Goal: Task Accomplishment & Management: Manage account settings

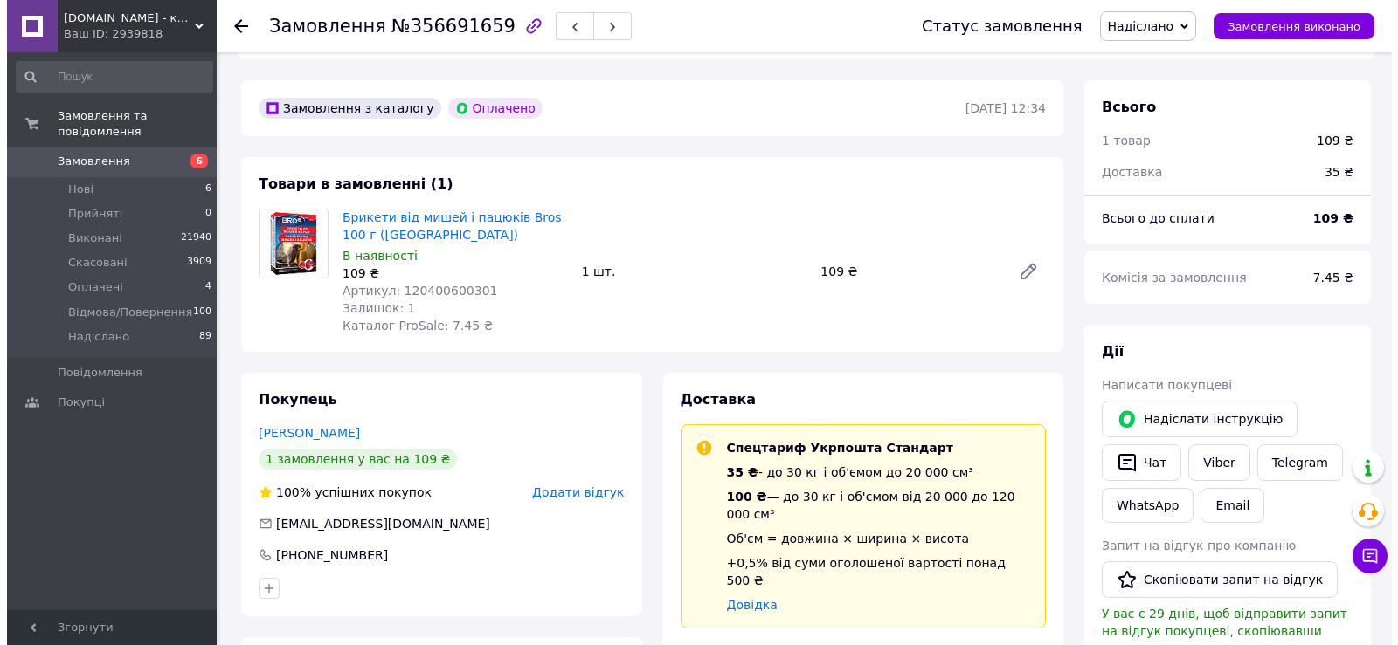
scroll to position [611, 0]
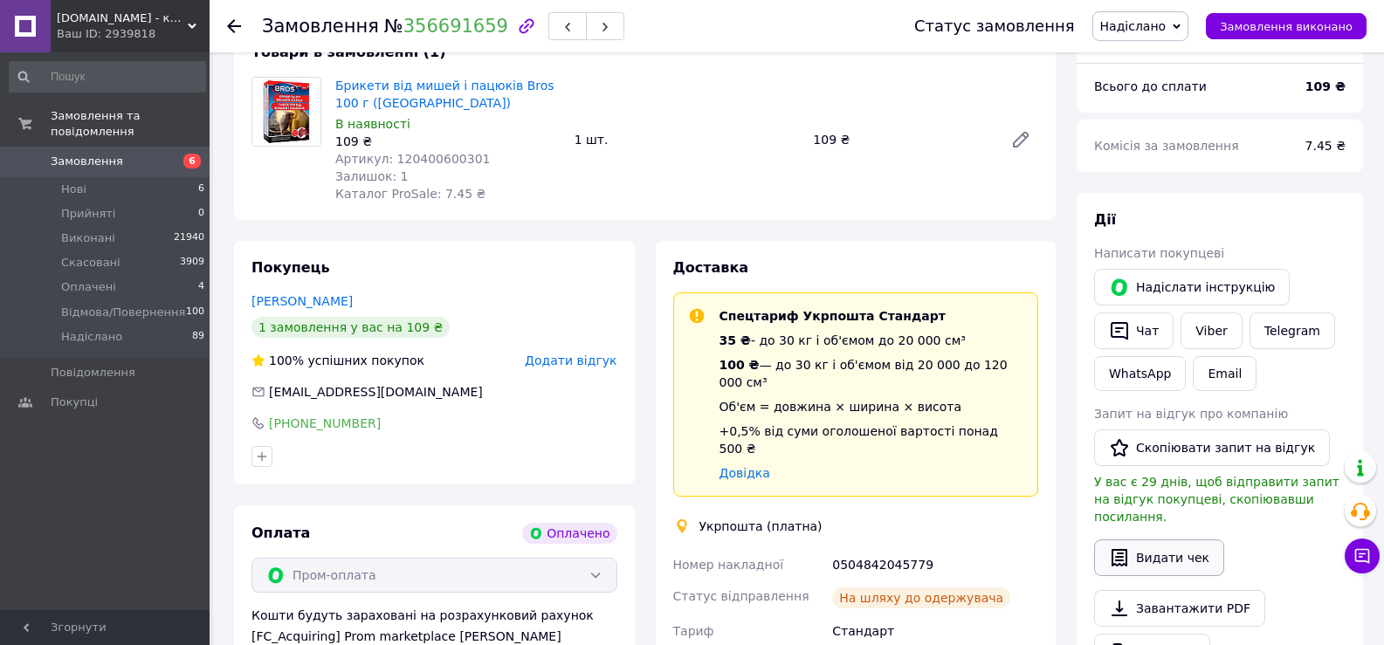
click at [1184, 540] on button "Видати чек" at bounding box center [1159, 558] width 130 height 37
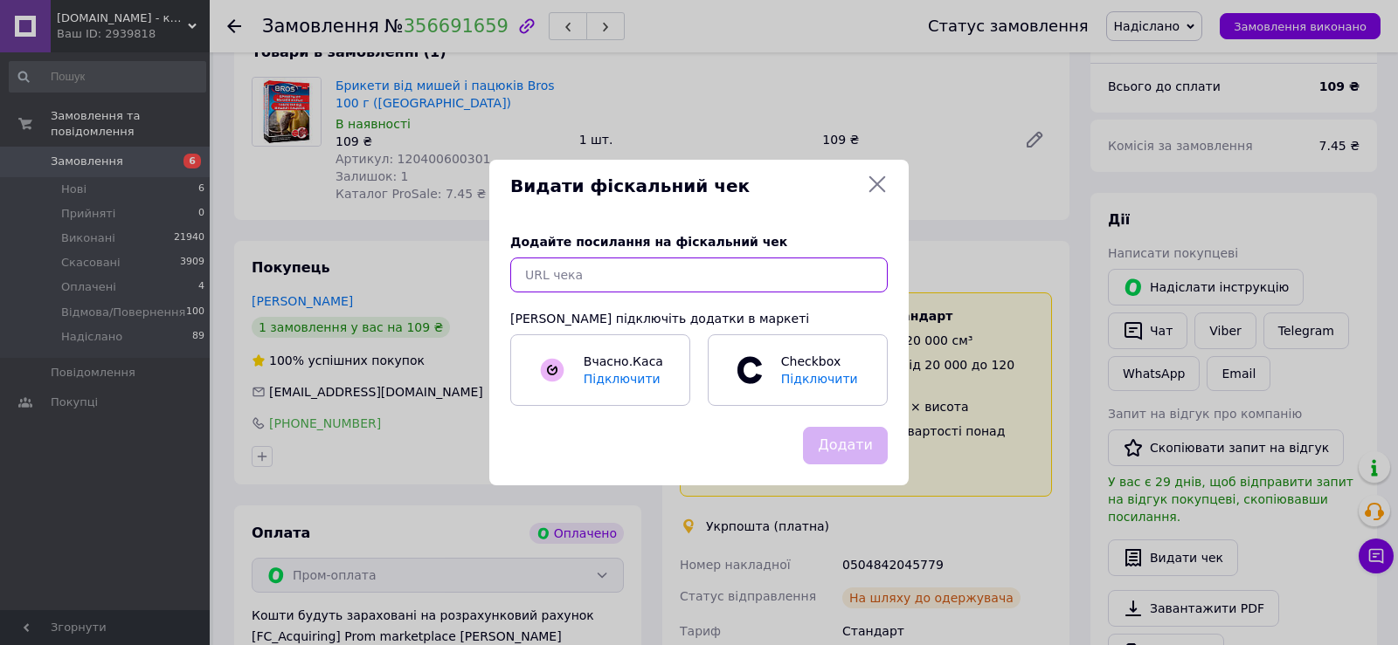
click at [562, 274] on input "text" at bounding box center [698, 275] width 377 height 35
paste input "[URL][DOMAIN_NAME]"
type input "[URL][DOMAIN_NAME]"
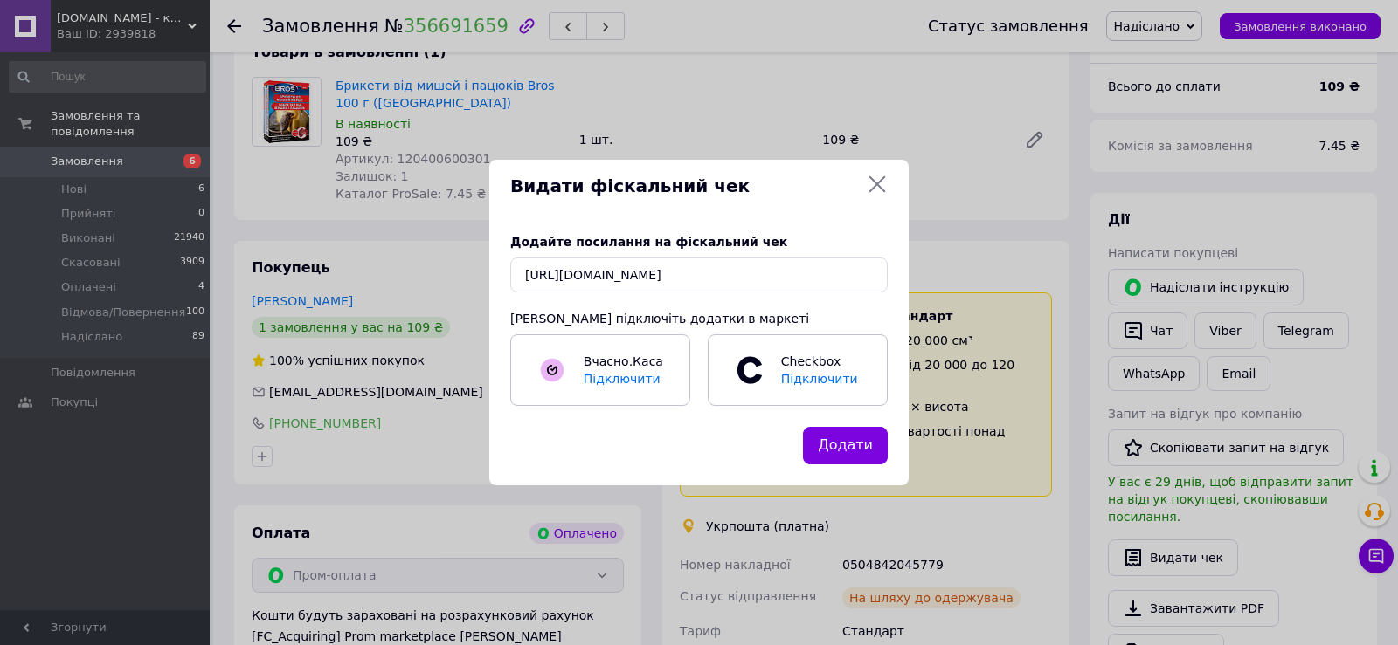
click at [861, 447] on button "Додати" at bounding box center [845, 446] width 85 height 38
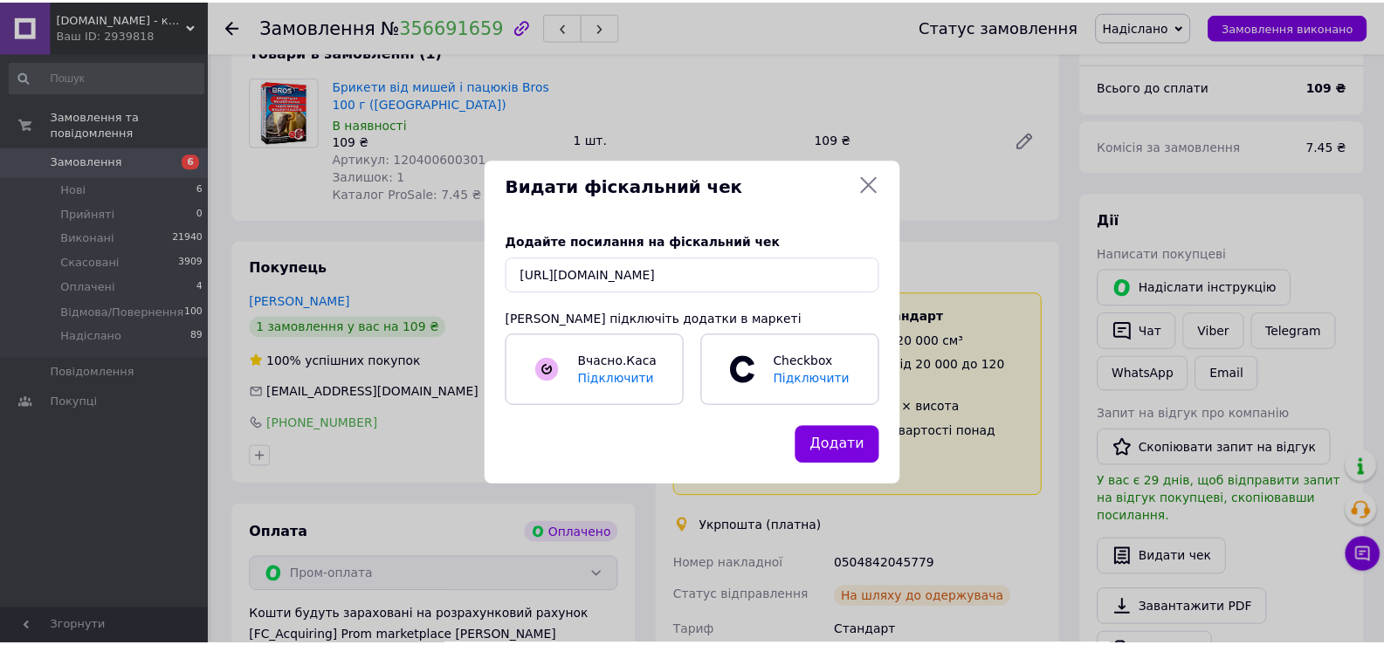
scroll to position [0, 0]
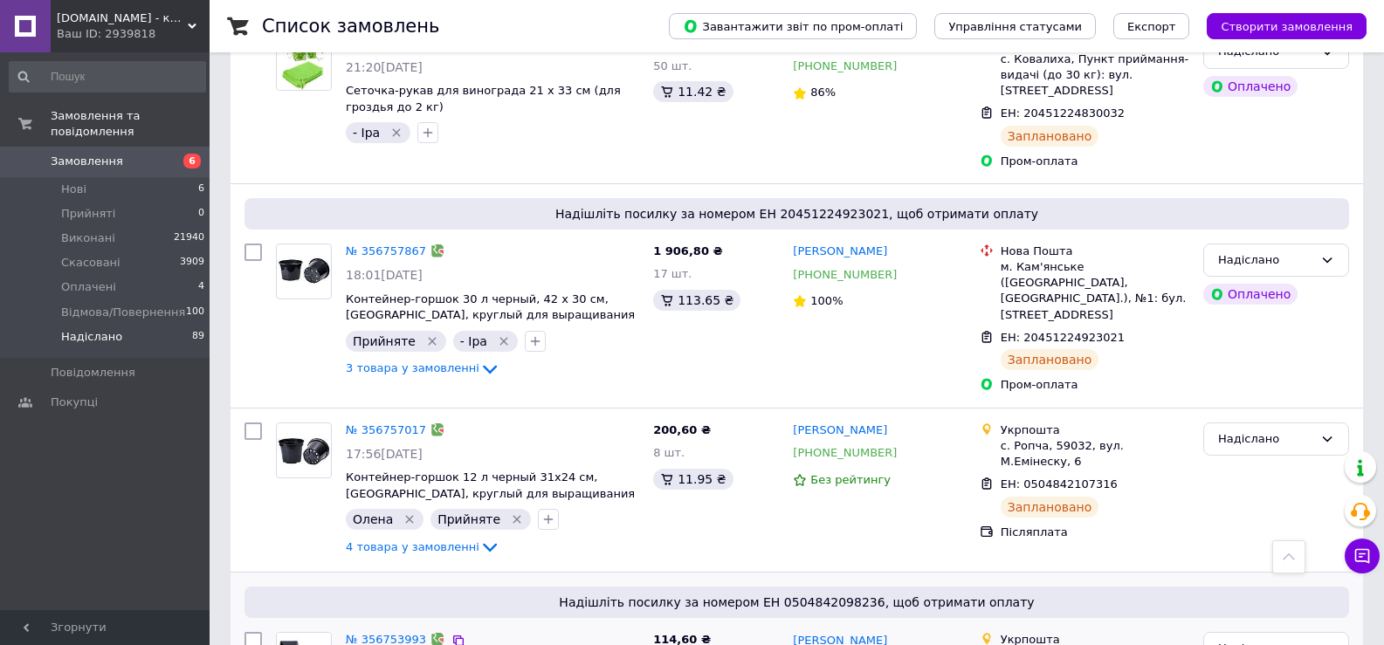
scroll to position [3348, 0]
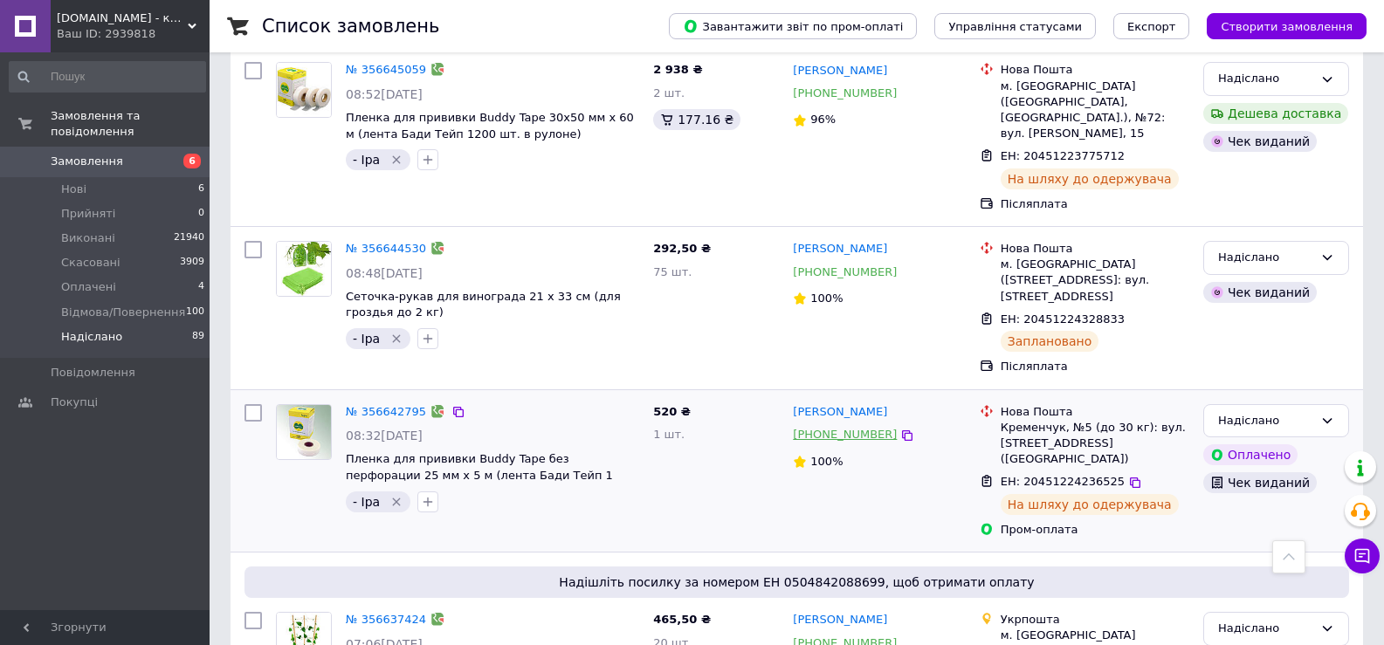
scroll to position [2835, 0]
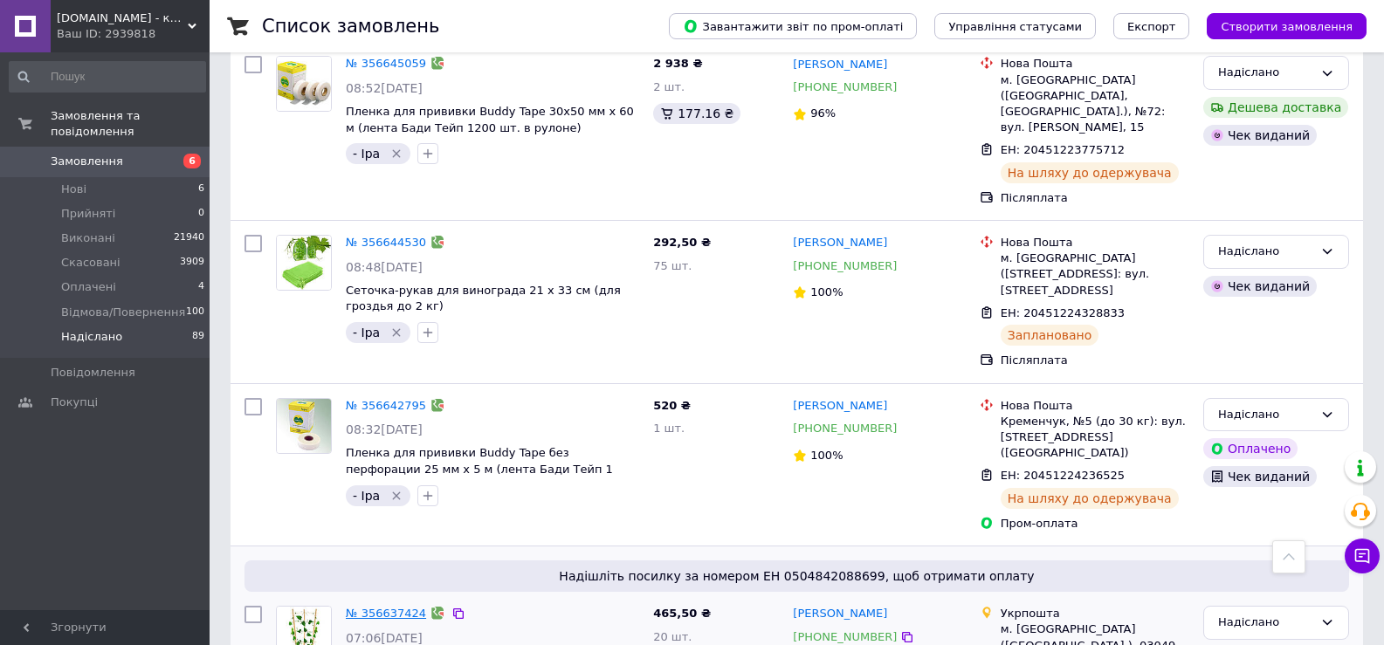
click at [372, 607] on link "№ 356637424" at bounding box center [386, 613] width 80 height 13
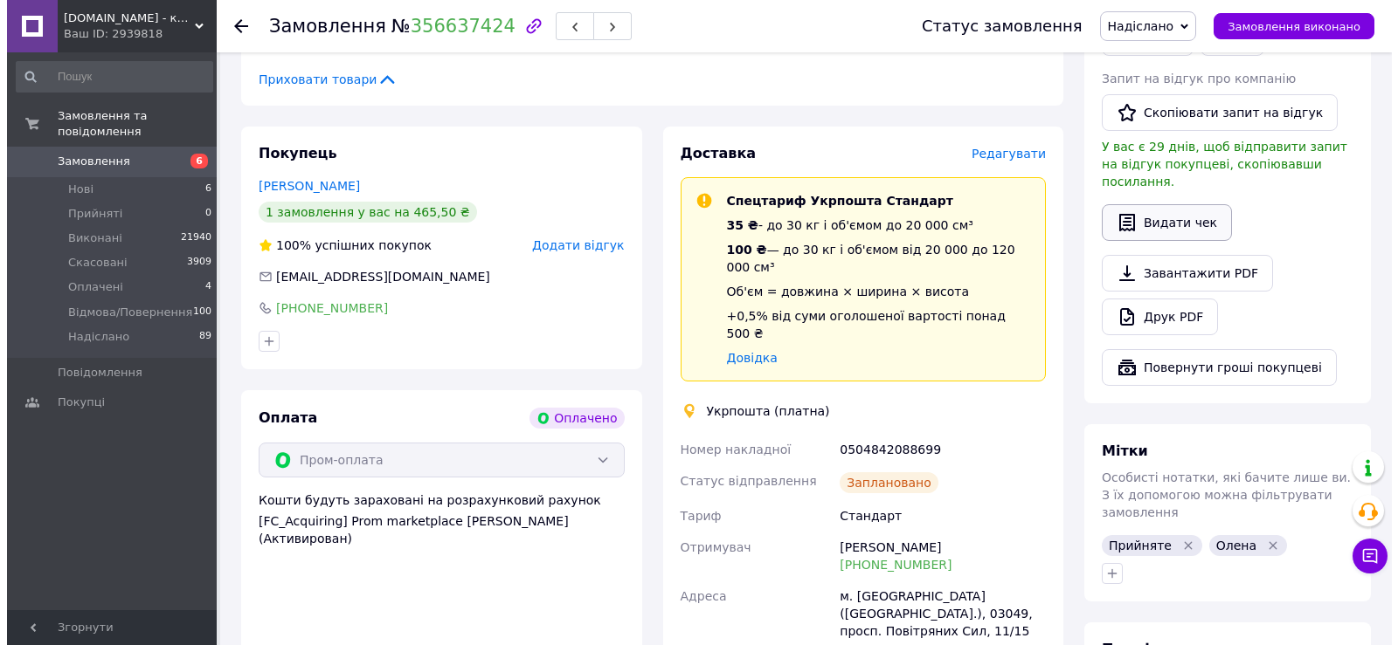
scroll to position [913, 0]
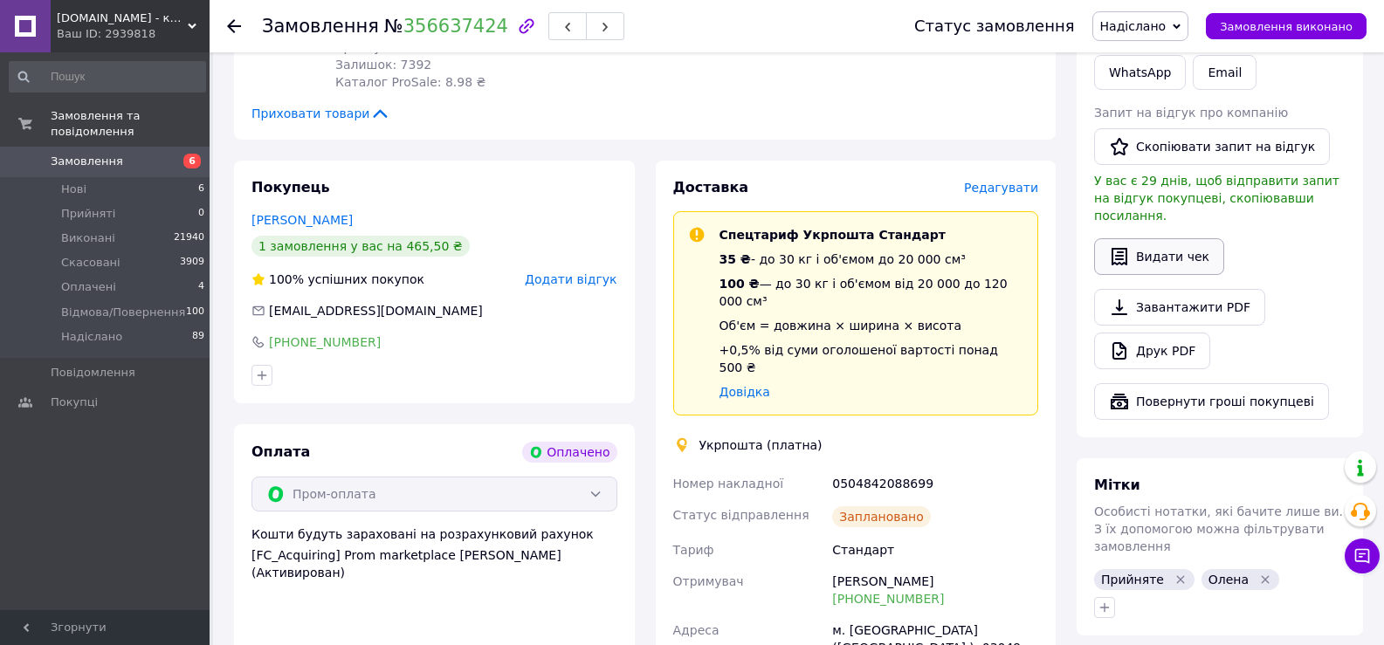
click at [1152, 238] on button "Видати чек" at bounding box center [1159, 256] width 130 height 37
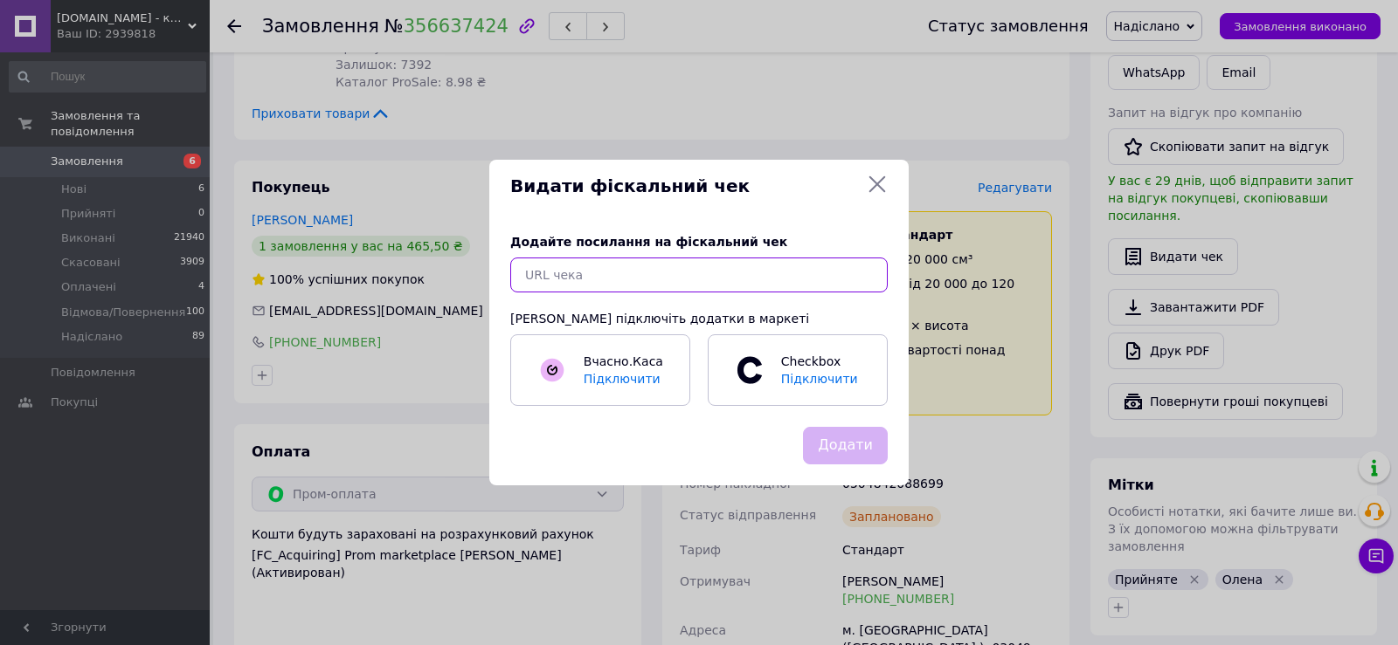
click at [579, 276] on input "text" at bounding box center [698, 275] width 377 height 35
paste input "[URL][DOMAIN_NAME]"
type input "[URL][DOMAIN_NAME]"
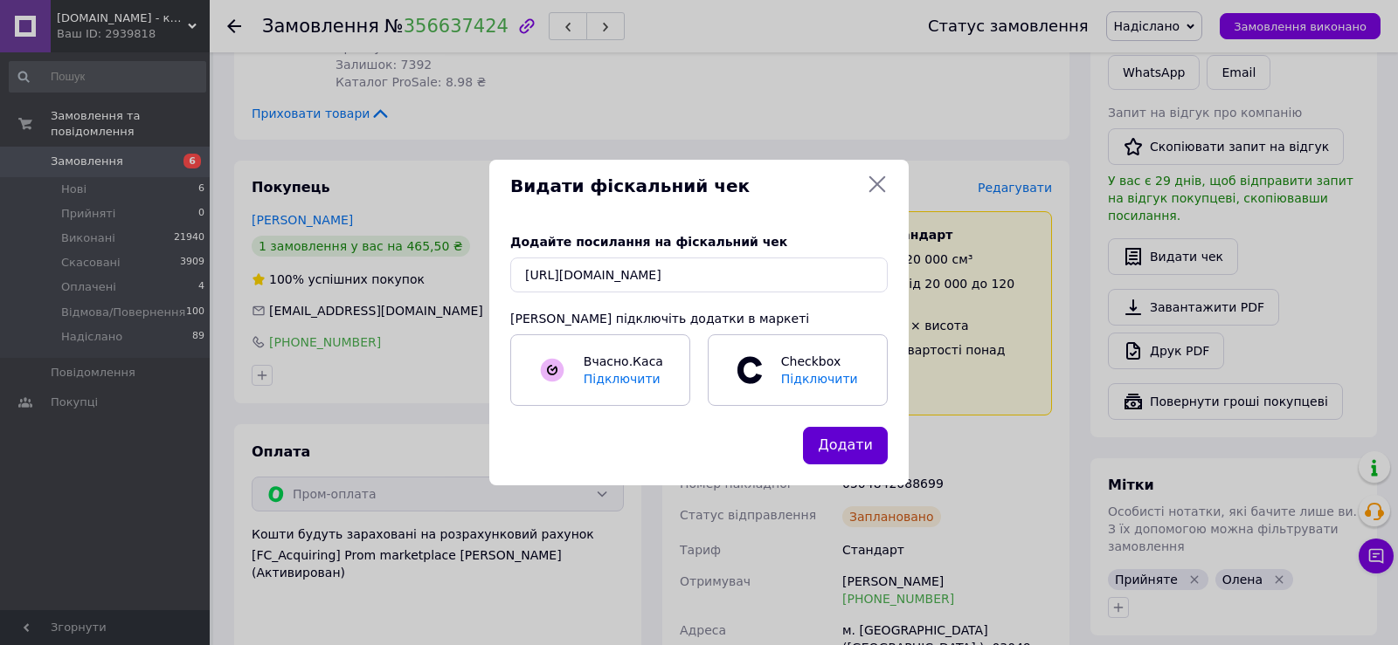
click at [853, 458] on button "Додати" at bounding box center [845, 446] width 85 height 38
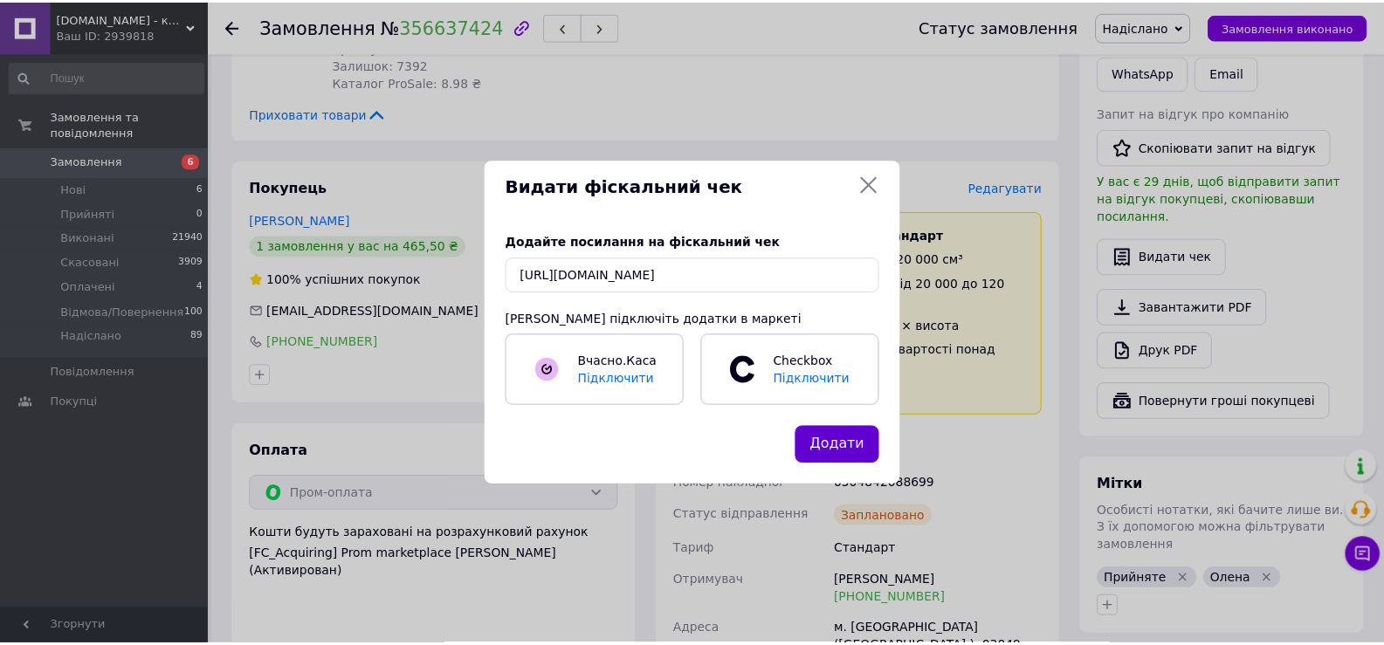
scroll to position [0, 0]
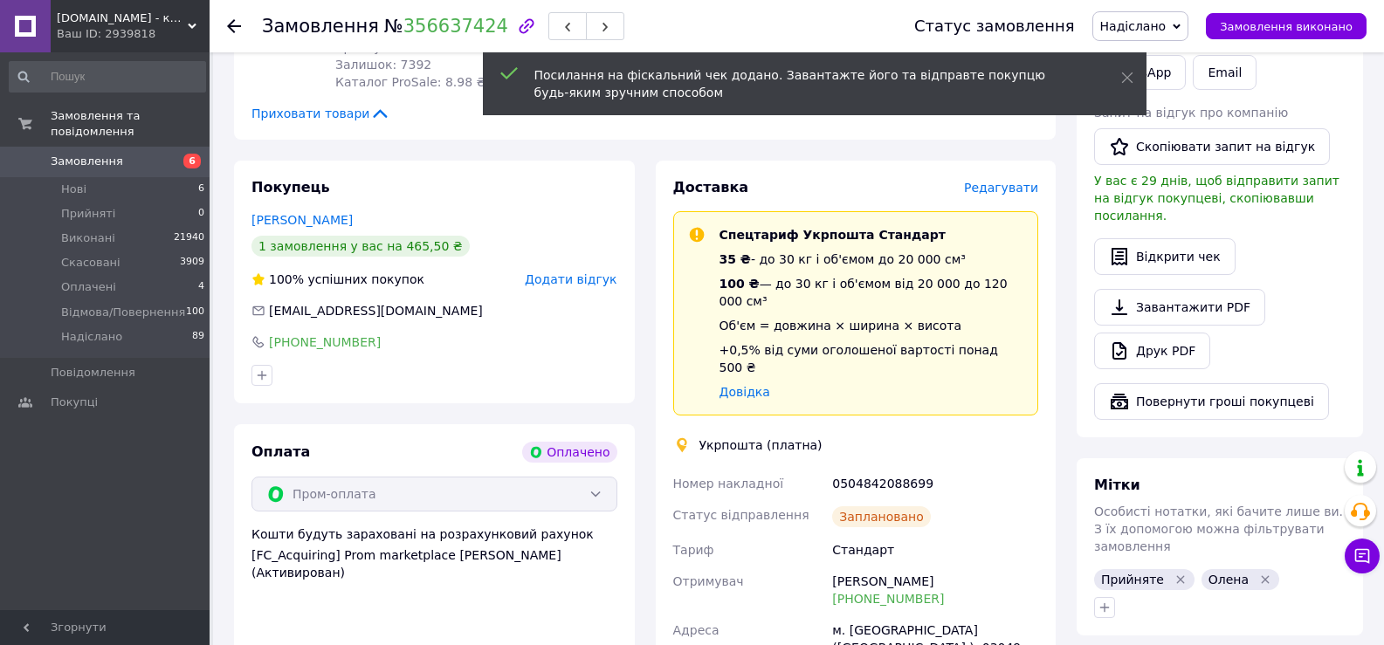
click at [231, 27] on use at bounding box center [234, 26] width 14 height 14
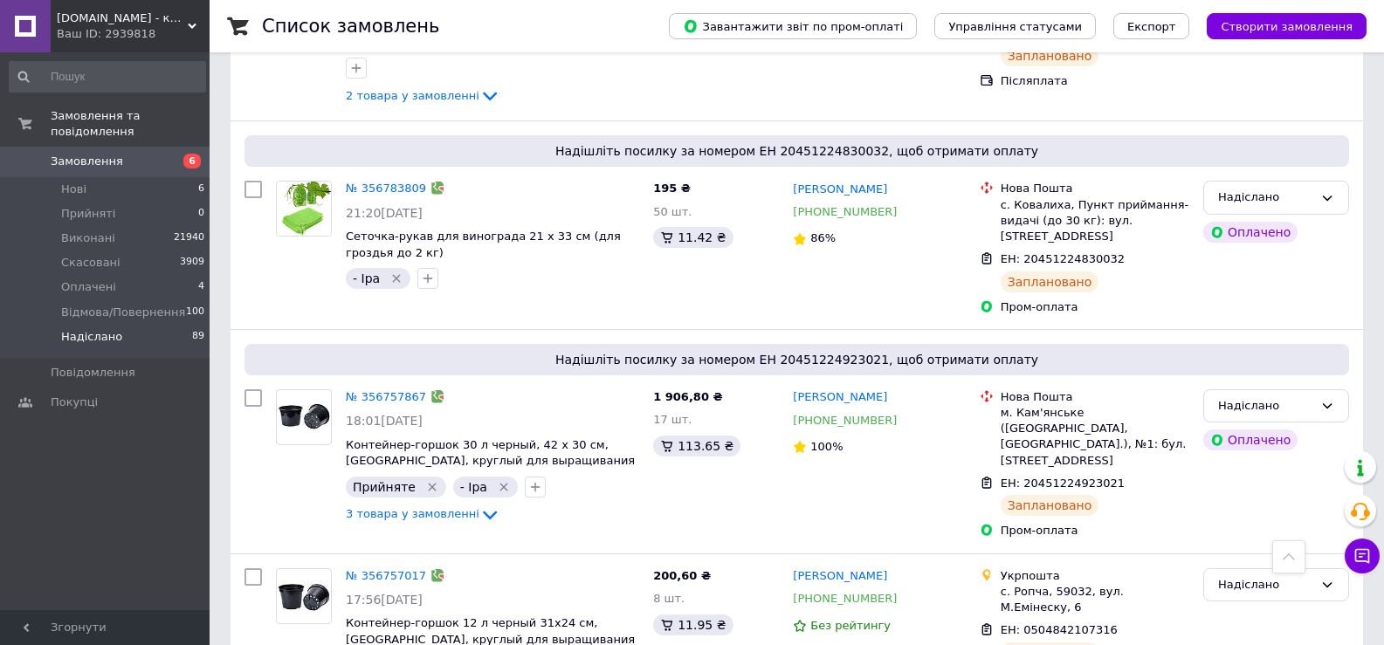
scroll to position [3348, 0]
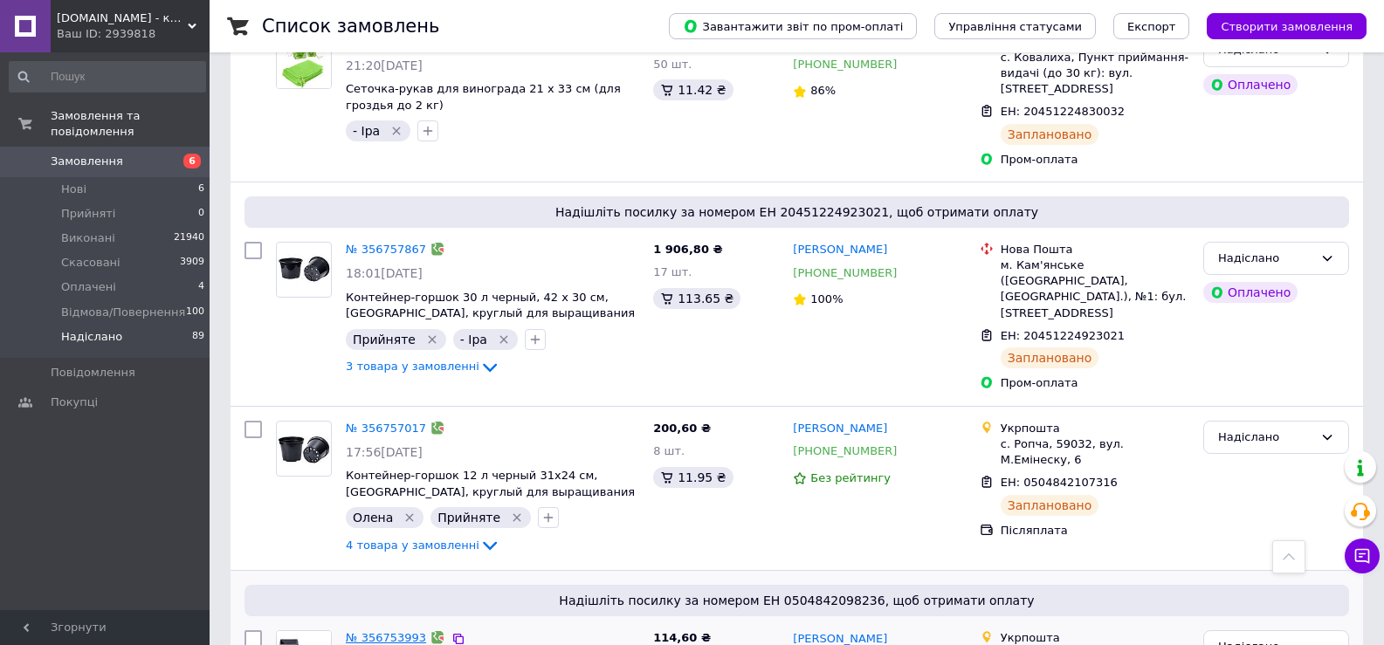
click at [386, 632] on link "№ 356753993" at bounding box center [386, 638] width 80 height 13
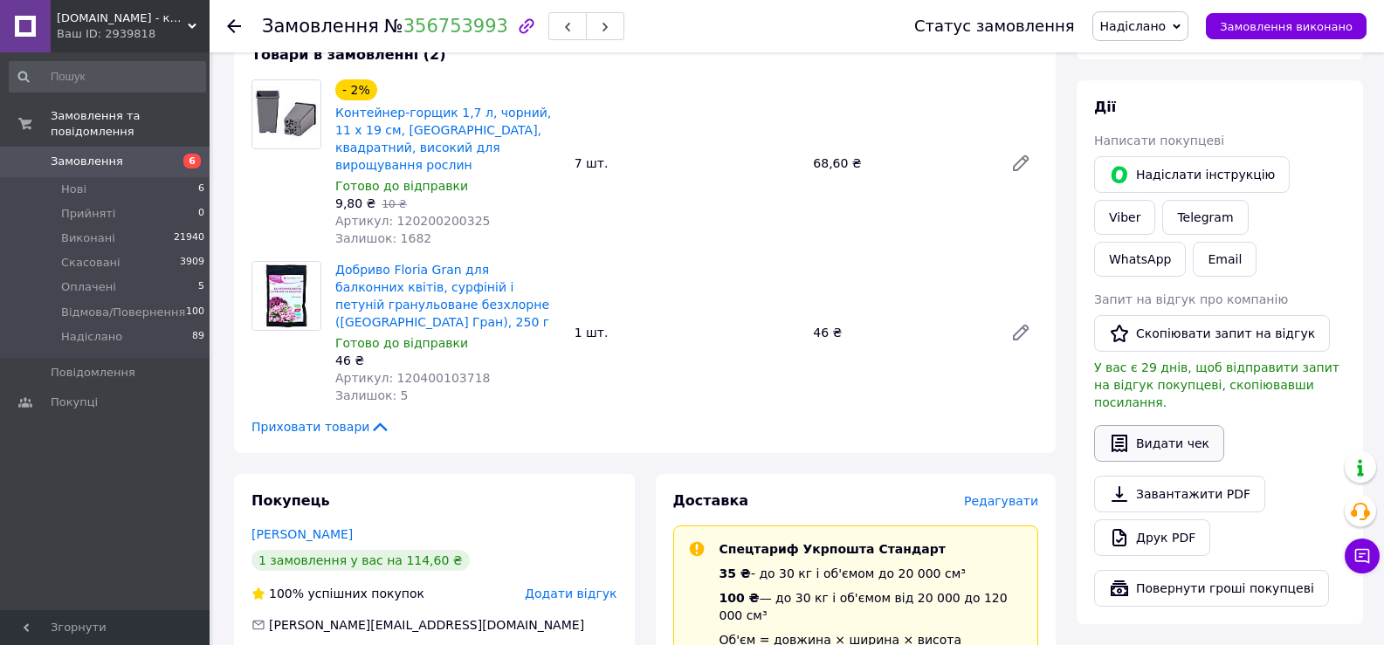
click at [1180, 425] on button "Видати чек" at bounding box center [1159, 443] width 130 height 37
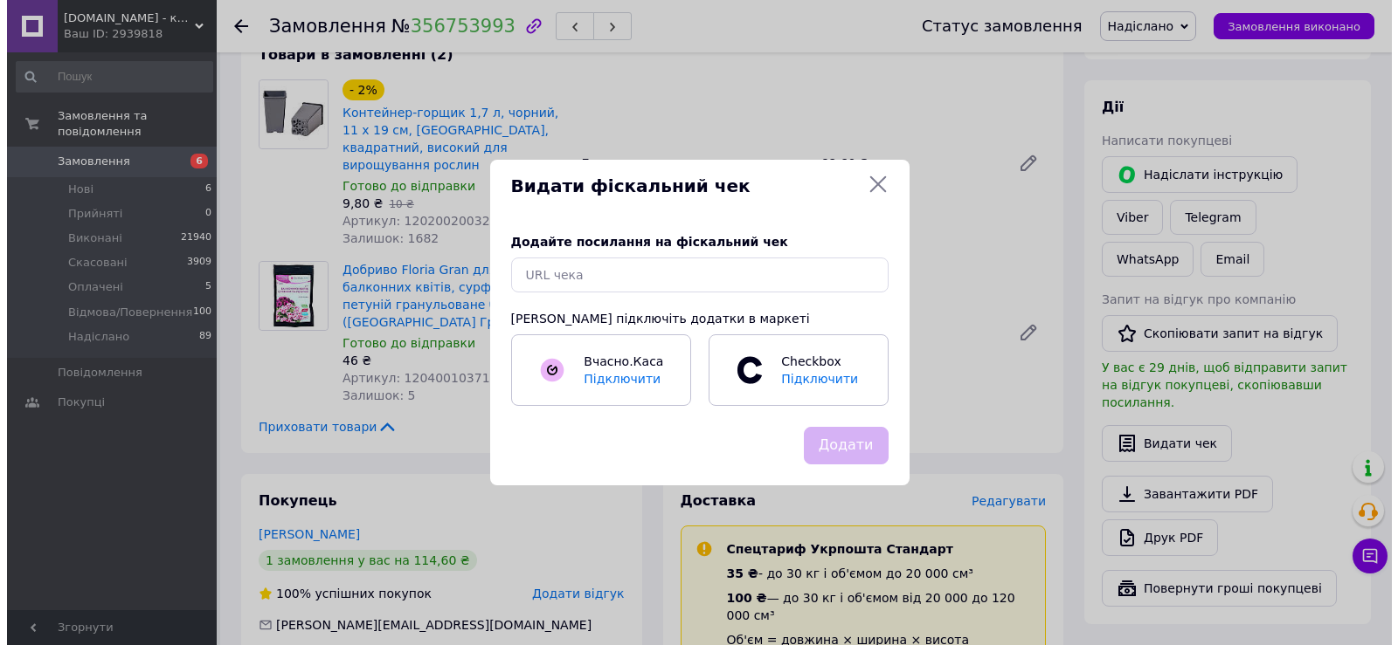
scroll to position [651, 0]
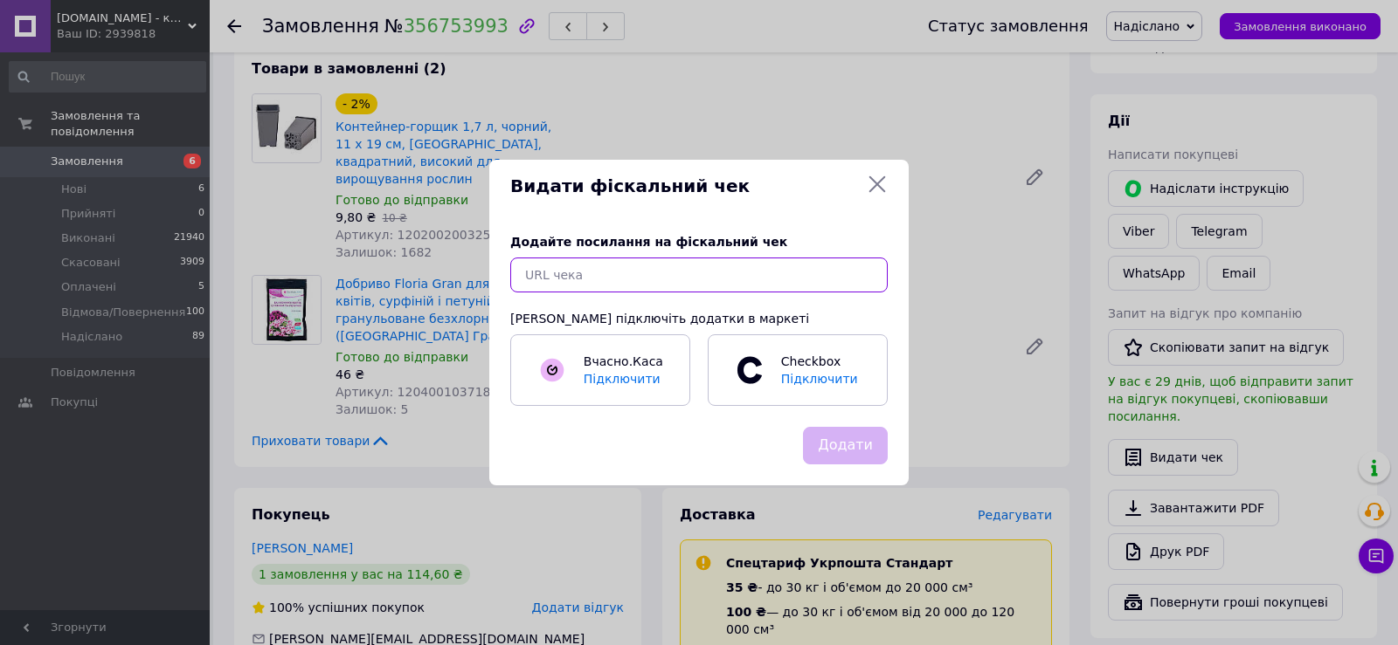
click at [543, 280] on input "text" at bounding box center [698, 275] width 377 height 35
paste input "[URL][DOMAIN_NAME]"
type input "[URL][DOMAIN_NAME]"
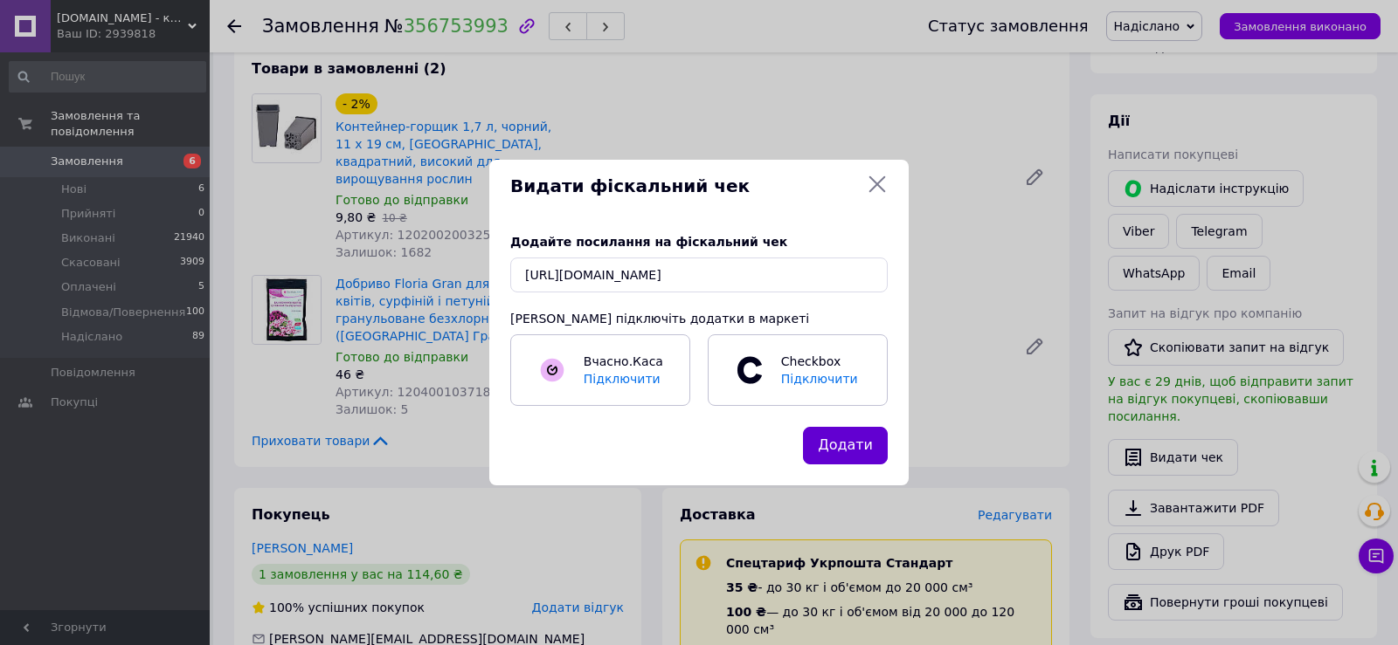
click at [839, 444] on button "Додати" at bounding box center [845, 446] width 85 height 38
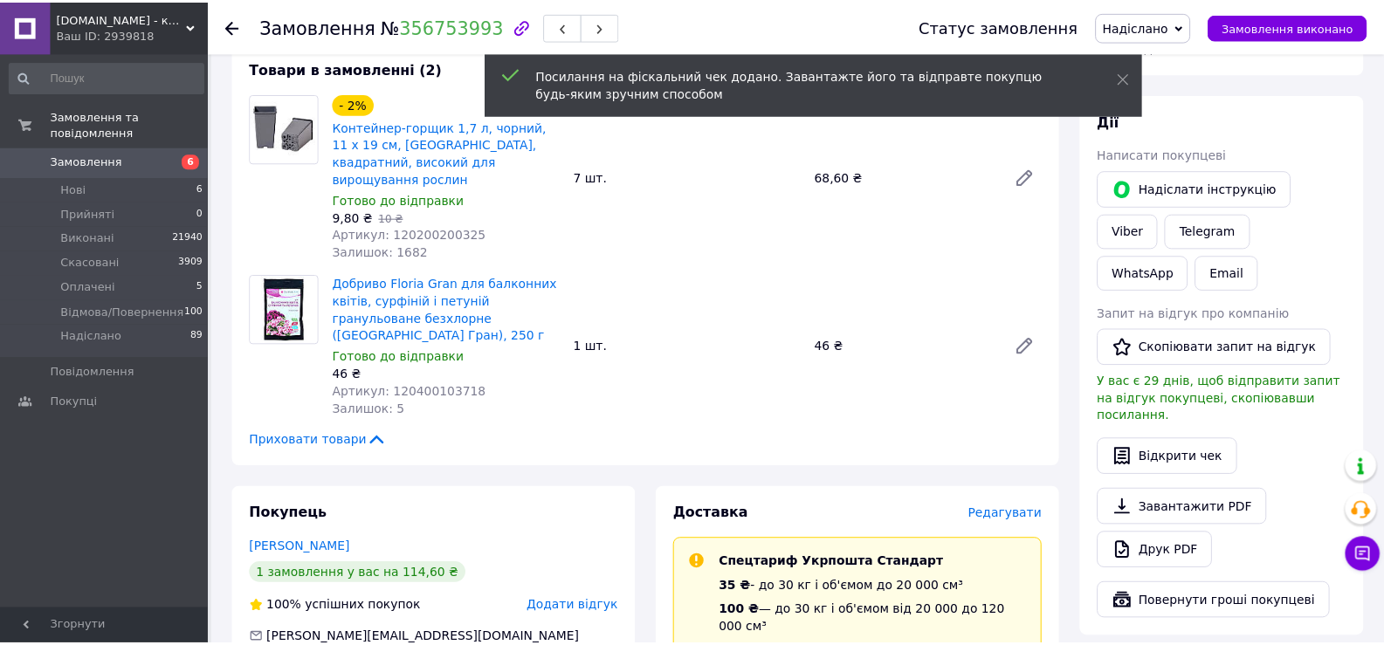
scroll to position [665, 0]
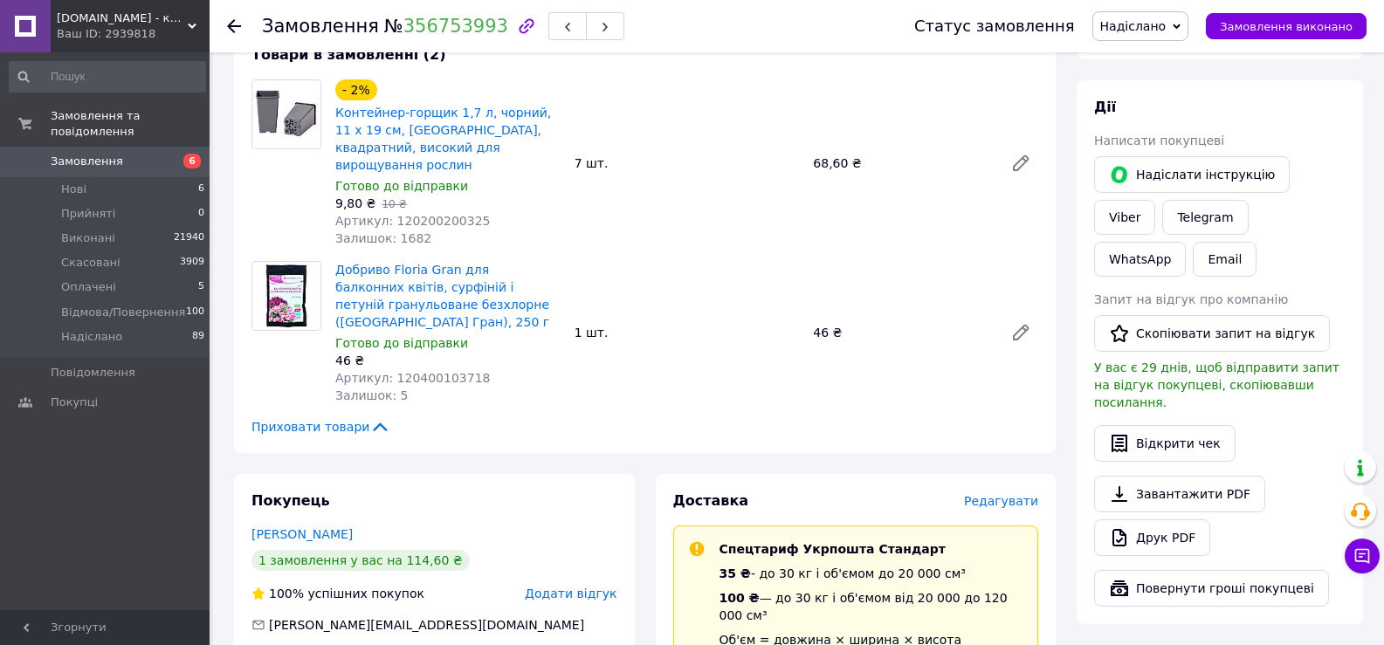
drag, startPoint x: 235, startPoint y: 21, endPoint x: 252, endPoint y: 32, distance: 20.8
click at [235, 20] on icon at bounding box center [234, 26] width 14 height 14
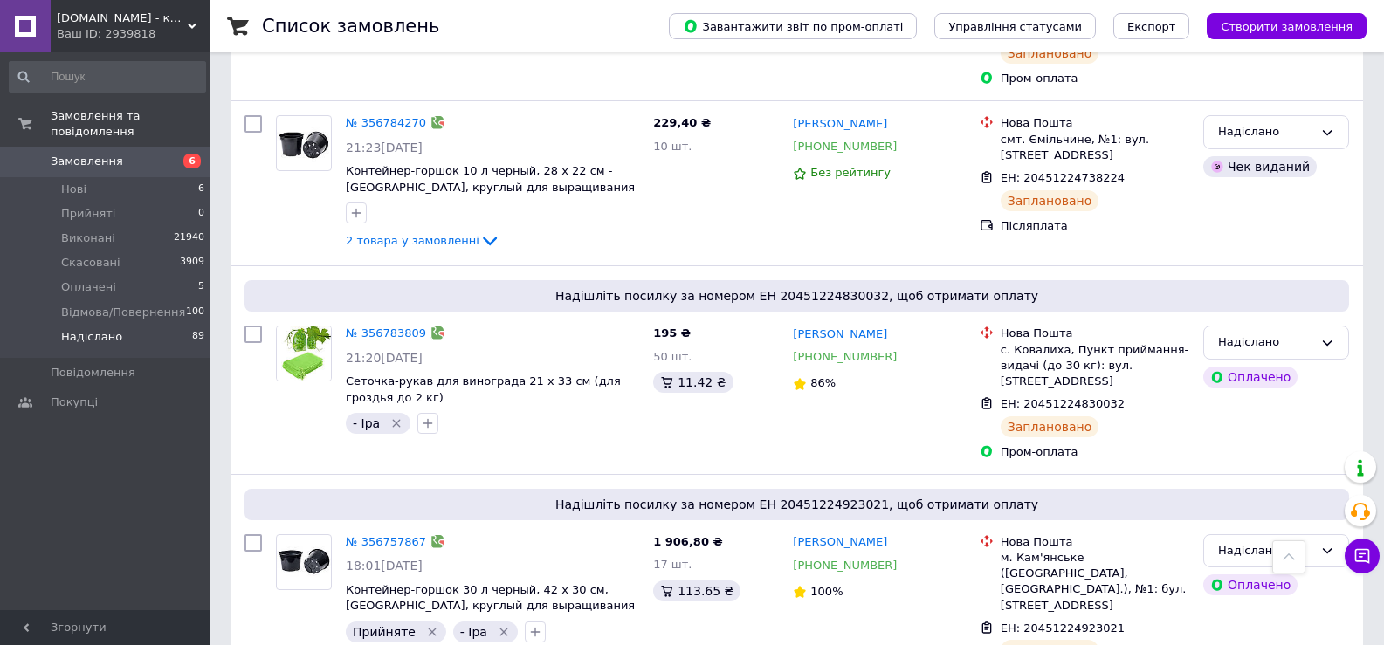
scroll to position [3145, 0]
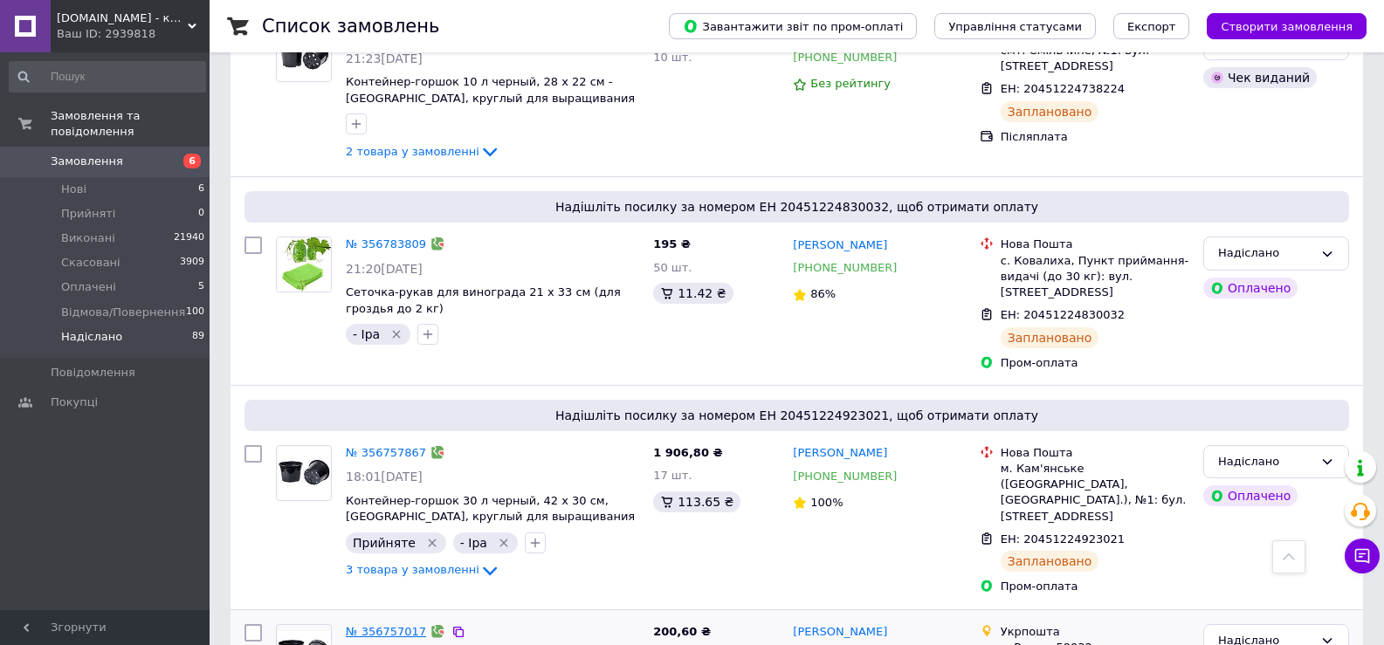
click at [376, 625] on link "№ 356757017" at bounding box center [386, 631] width 80 height 13
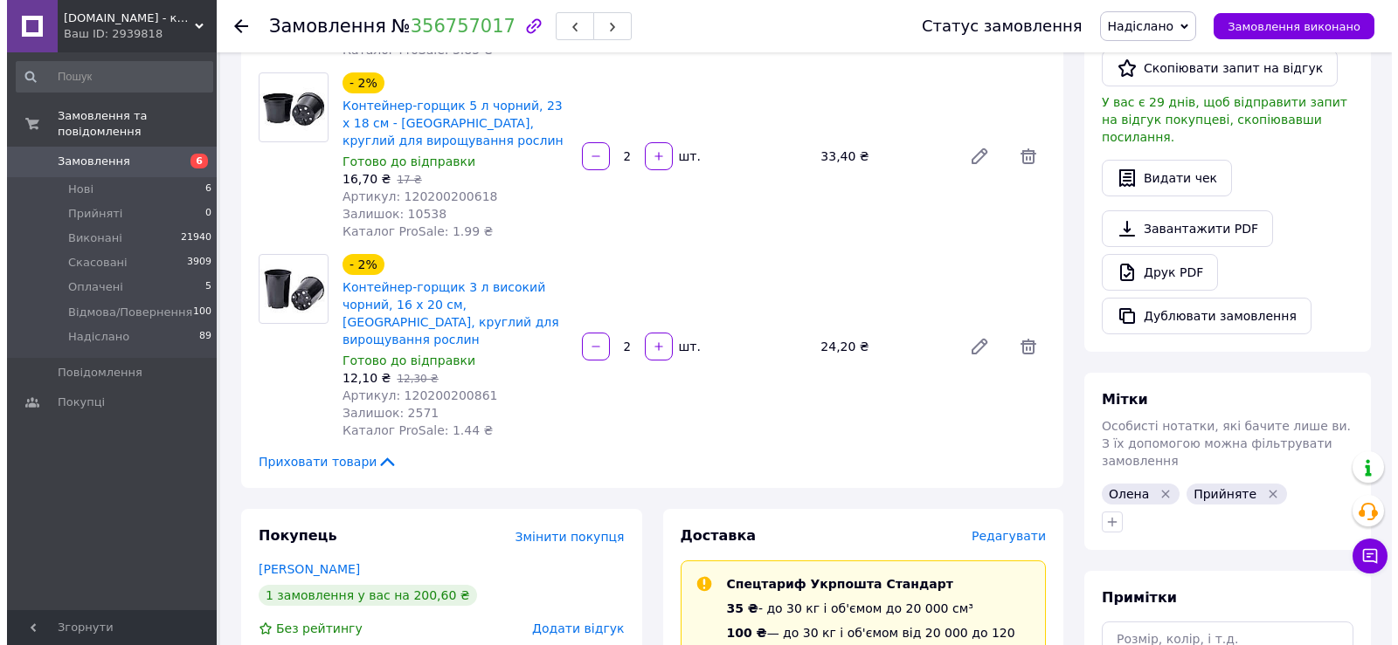
scroll to position [482, 0]
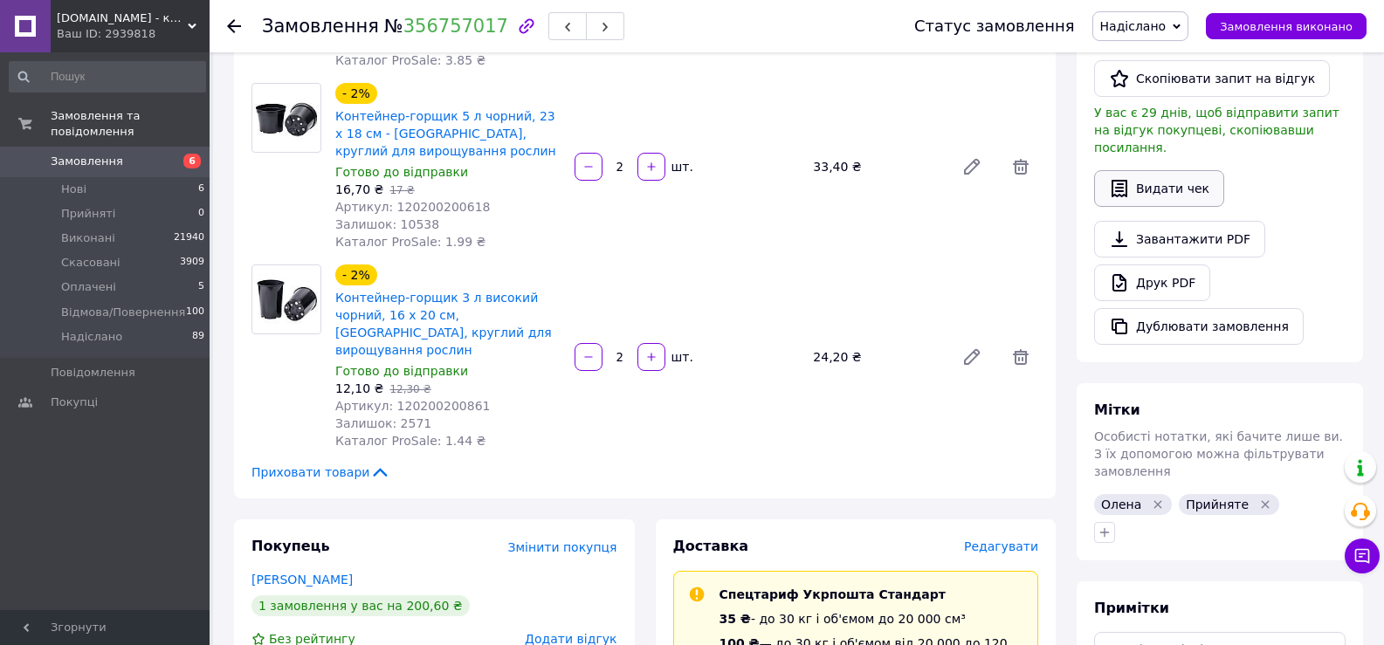
click at [1156, 173] on button "Видати чек" at bounding box center [1159, 188] width 130 height 37
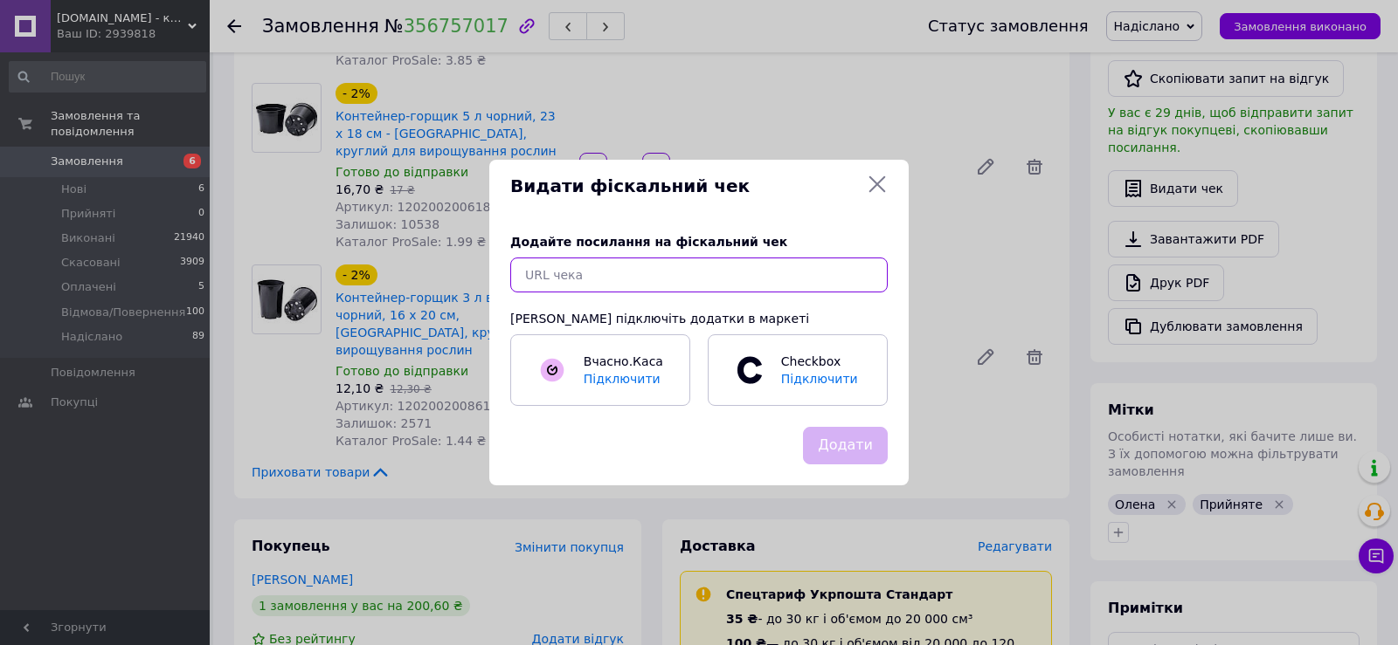
click at [594, 273] on input "text" at bounding box center [698, 275] width 377 height 35
paste input "[URL][DOMAIN_NAME]"
type input "[URL][DOMAIN_NAME]"
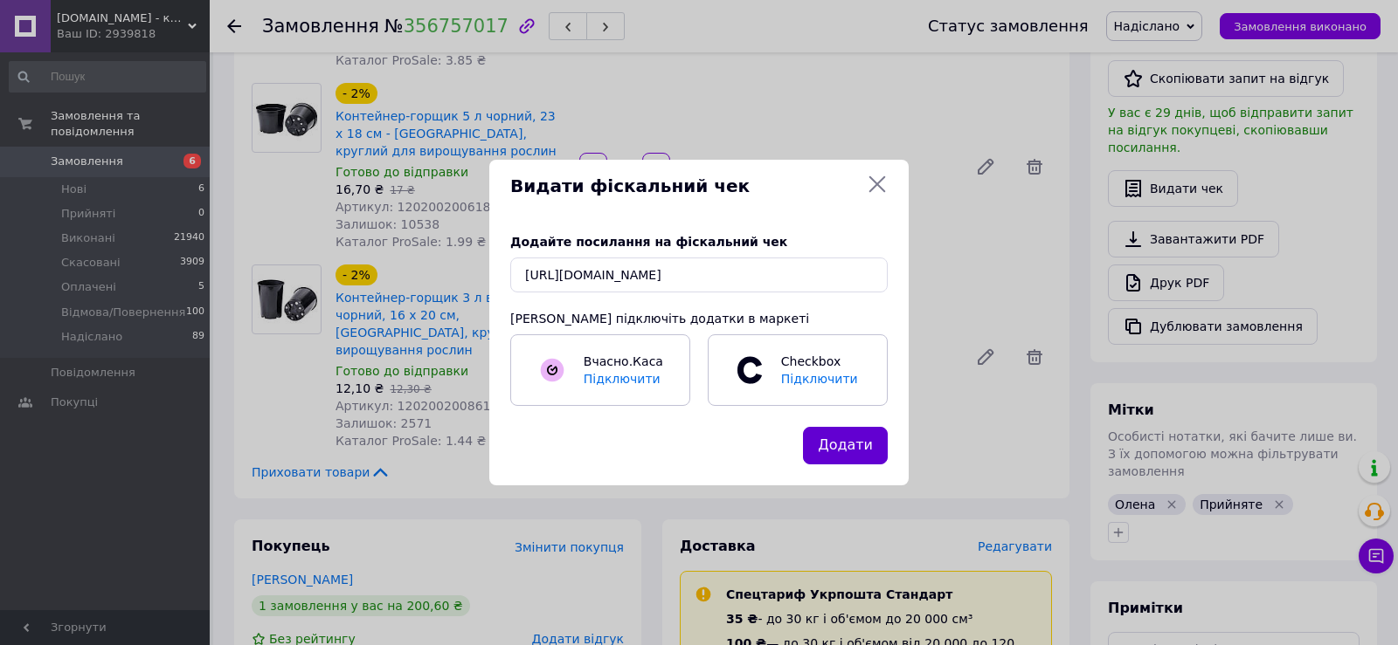
click at [833, 445] on button "Додати" at bounding box center [845, 446] width 85 height 38
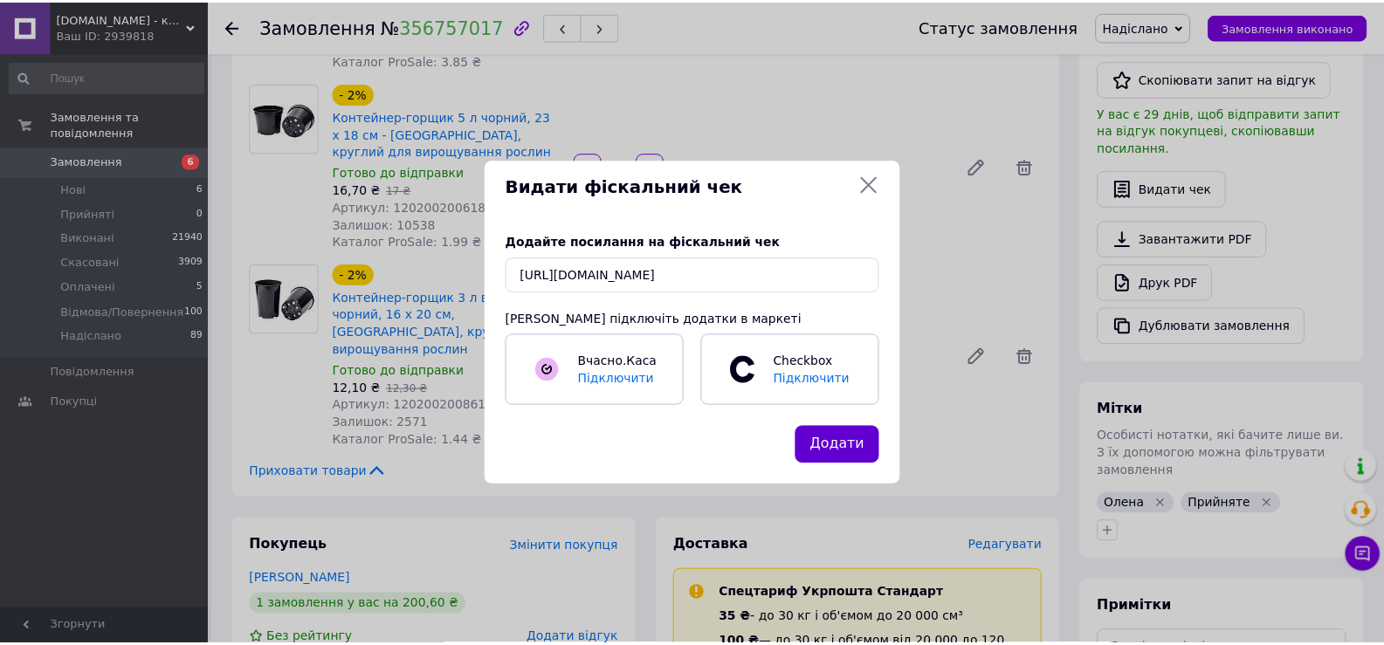
scroll to position [0, 0]
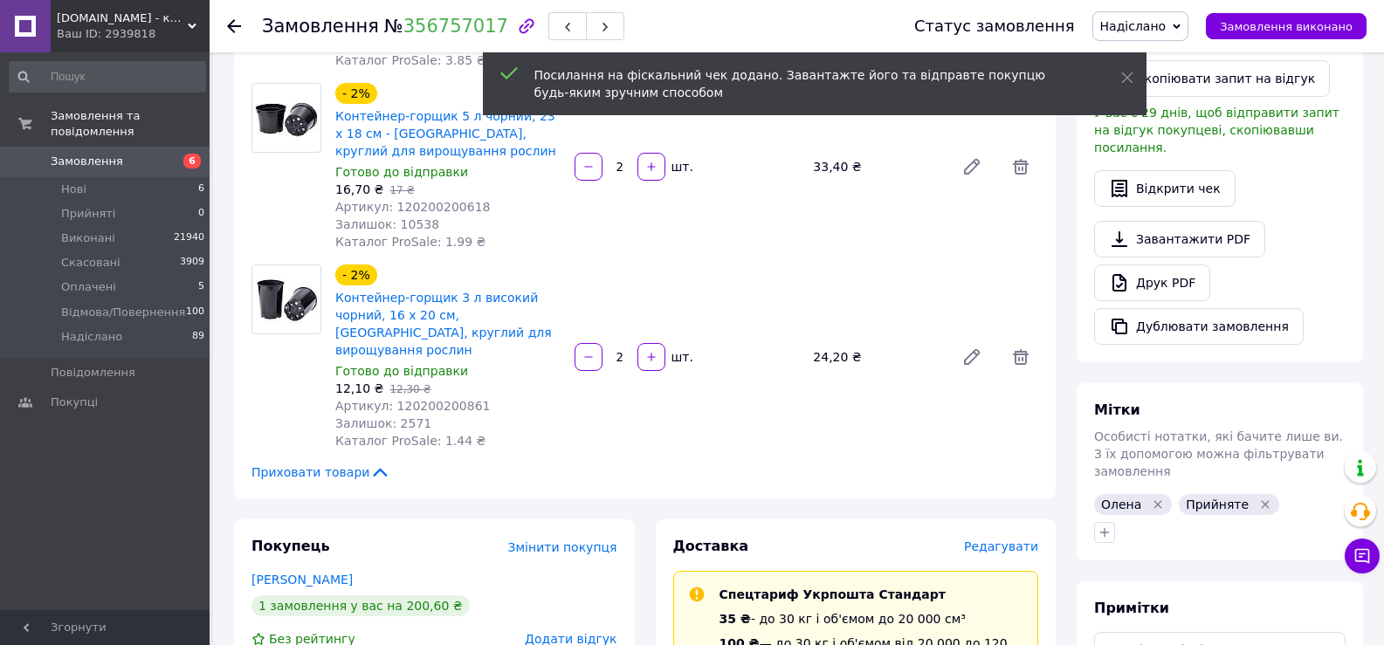
click at [228, 24] on icon at bounding box center [234, 26] width 14 height 14
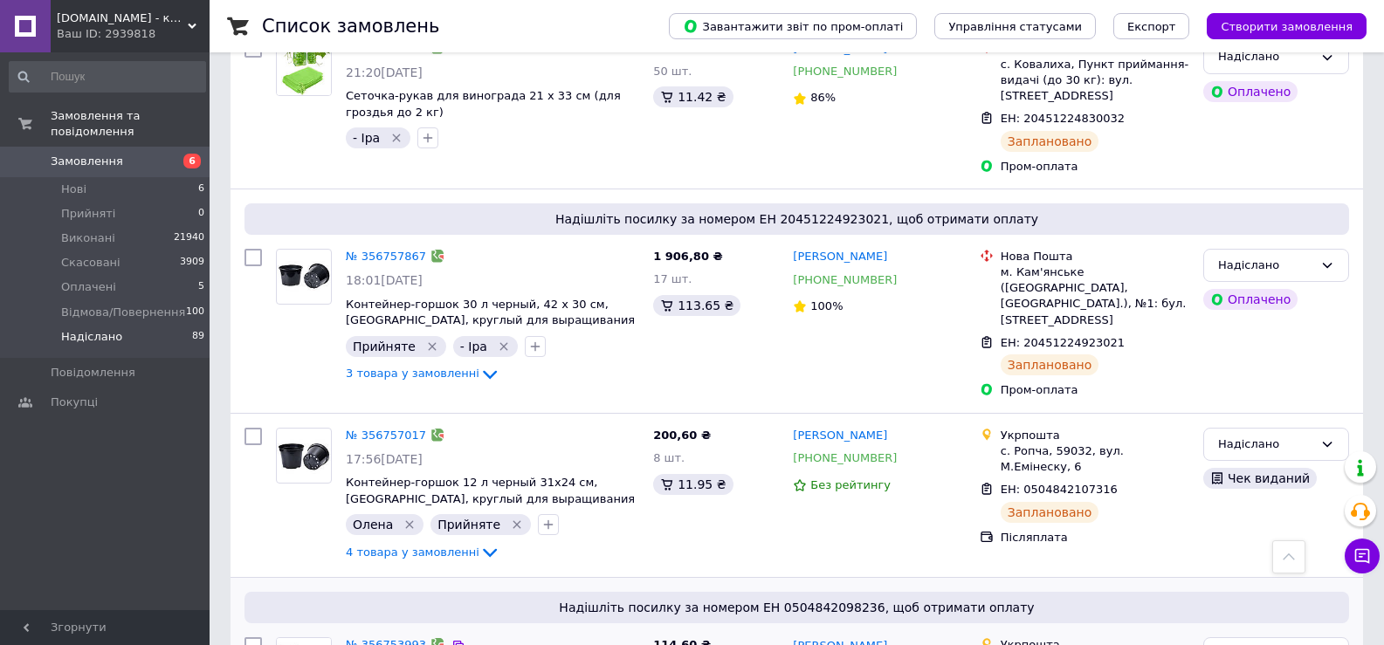
scroll to position [3348, 0]
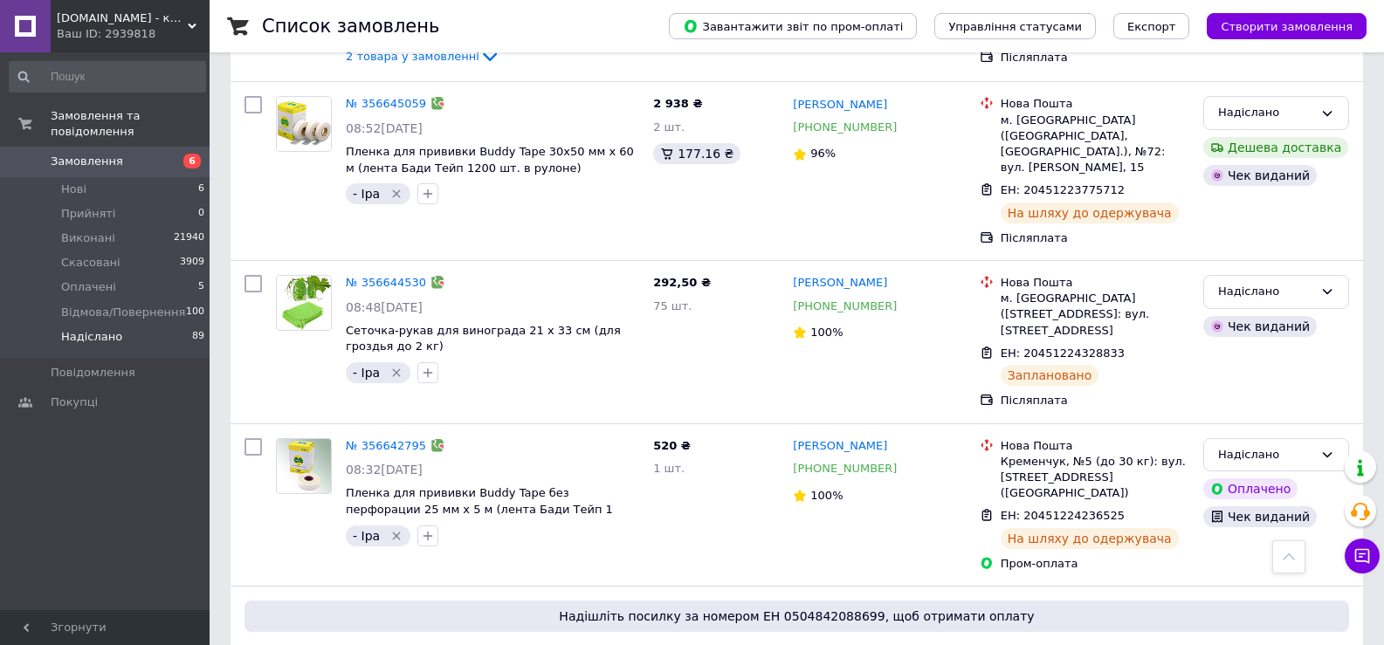
scroll to position [2835, 0]
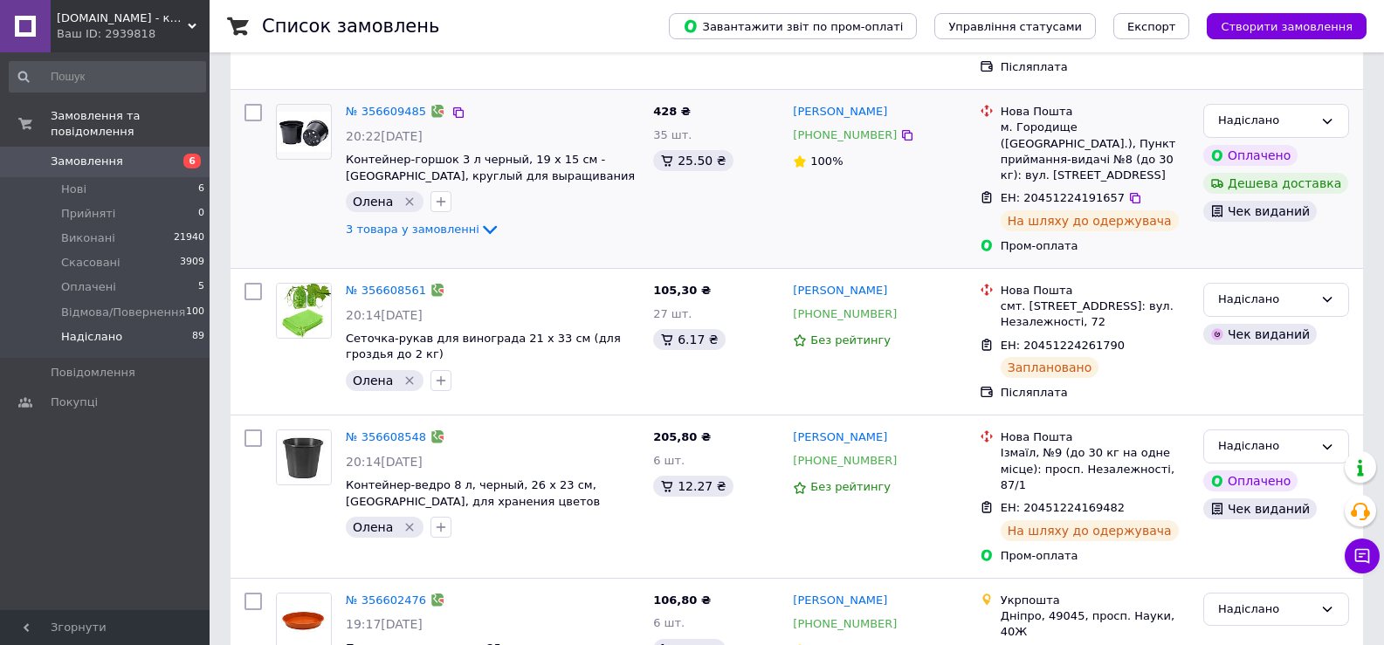
scroll to position [437, 0]
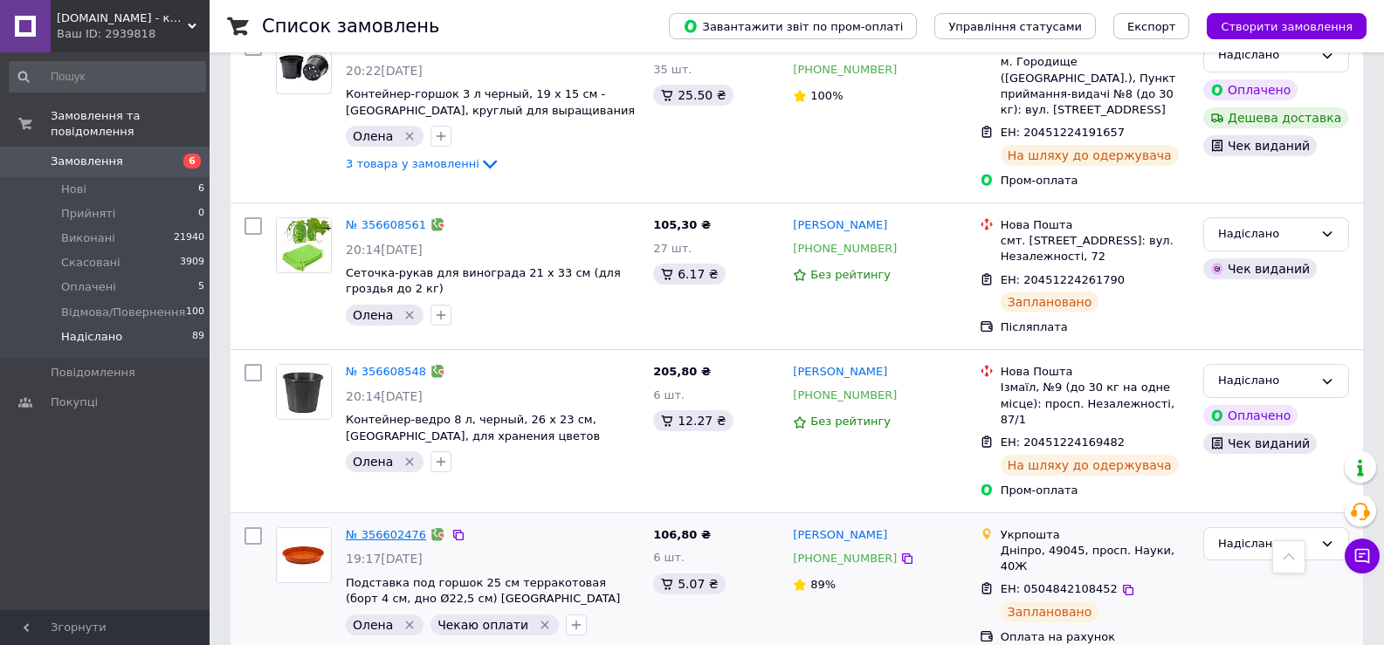
click at [380, 528] on link "№ 356602476" at bounding box center [386, 534] width 80 height 13
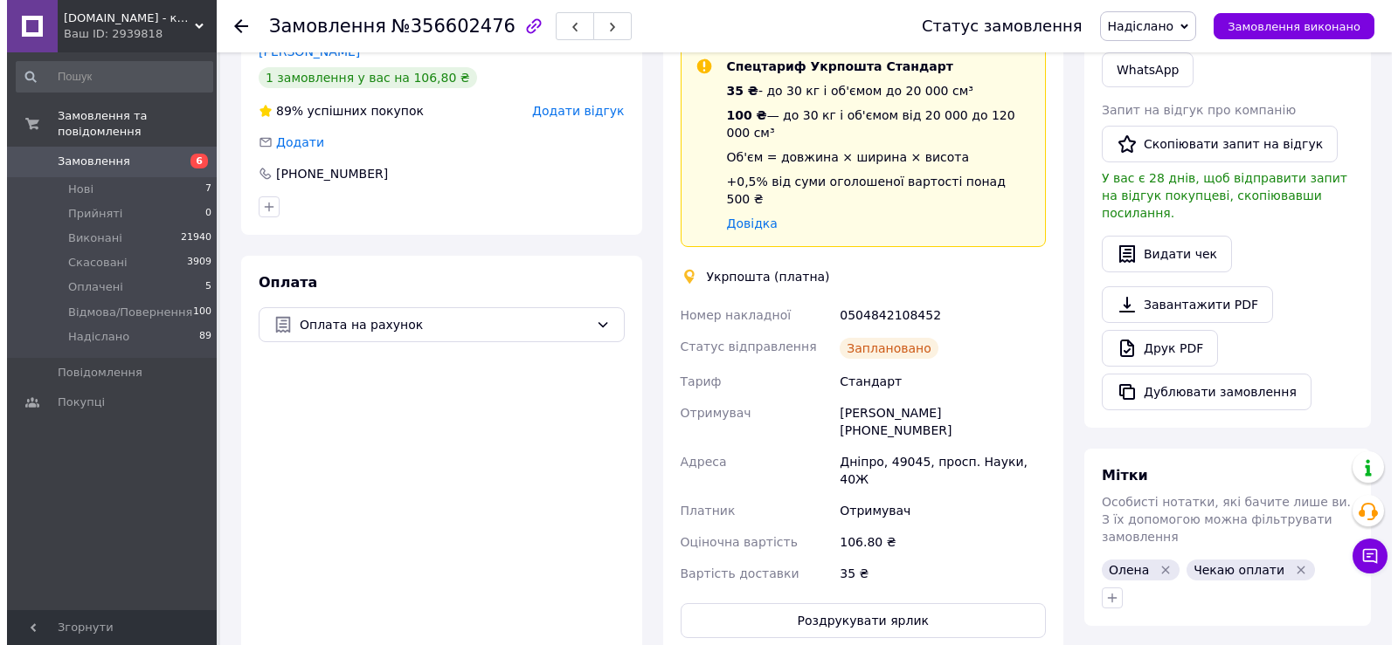
scroll to position [437, 0]
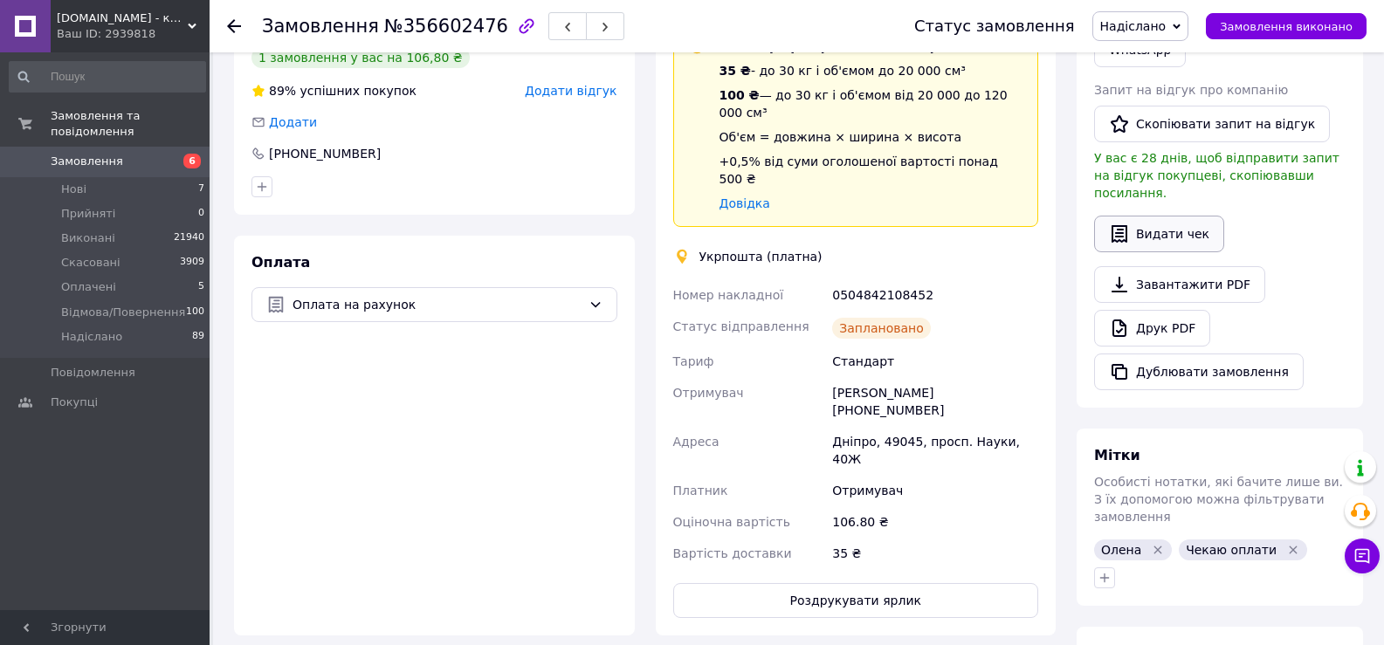
click at [1142, 216] on button "Видати чек" at bounding box center [1159, 234] width 130 height 37
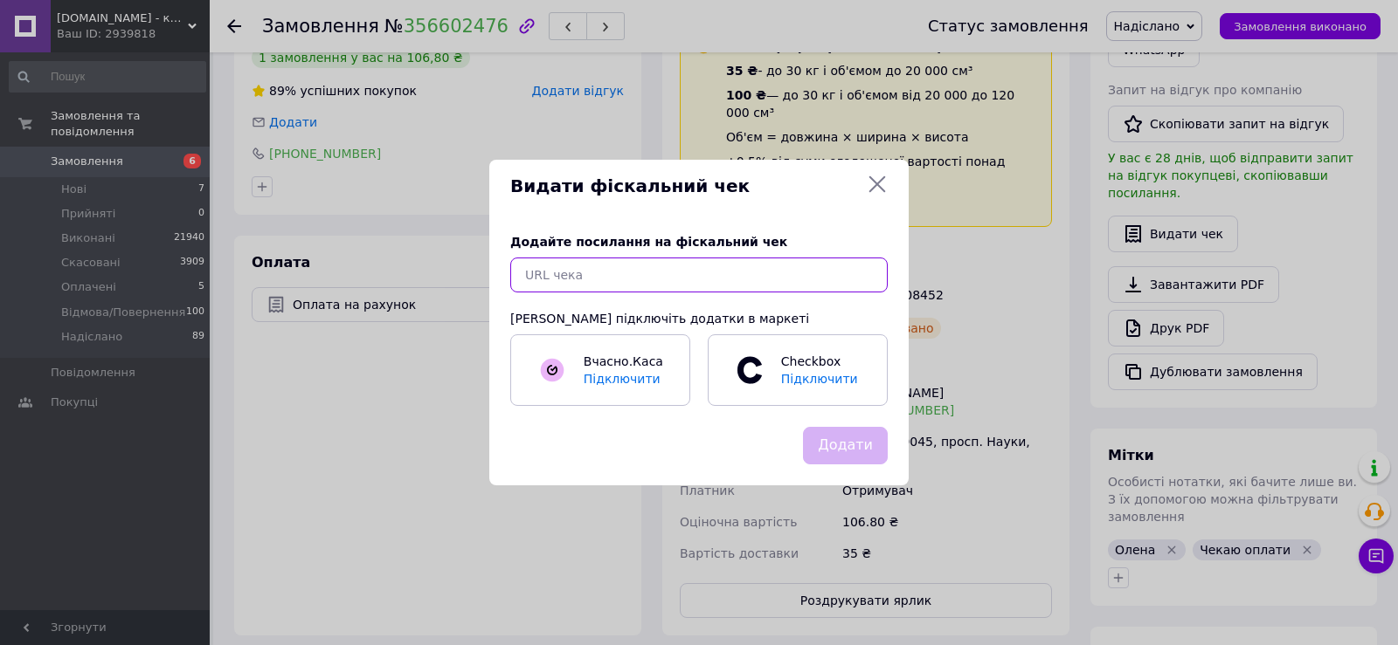
click at [547, 275] on input "text" at bounding box center [698, 275] width 377 height 35
paste input "[URL][DOMAIN_NAME]"
type input "[URL][DOMAIN_NAME]"
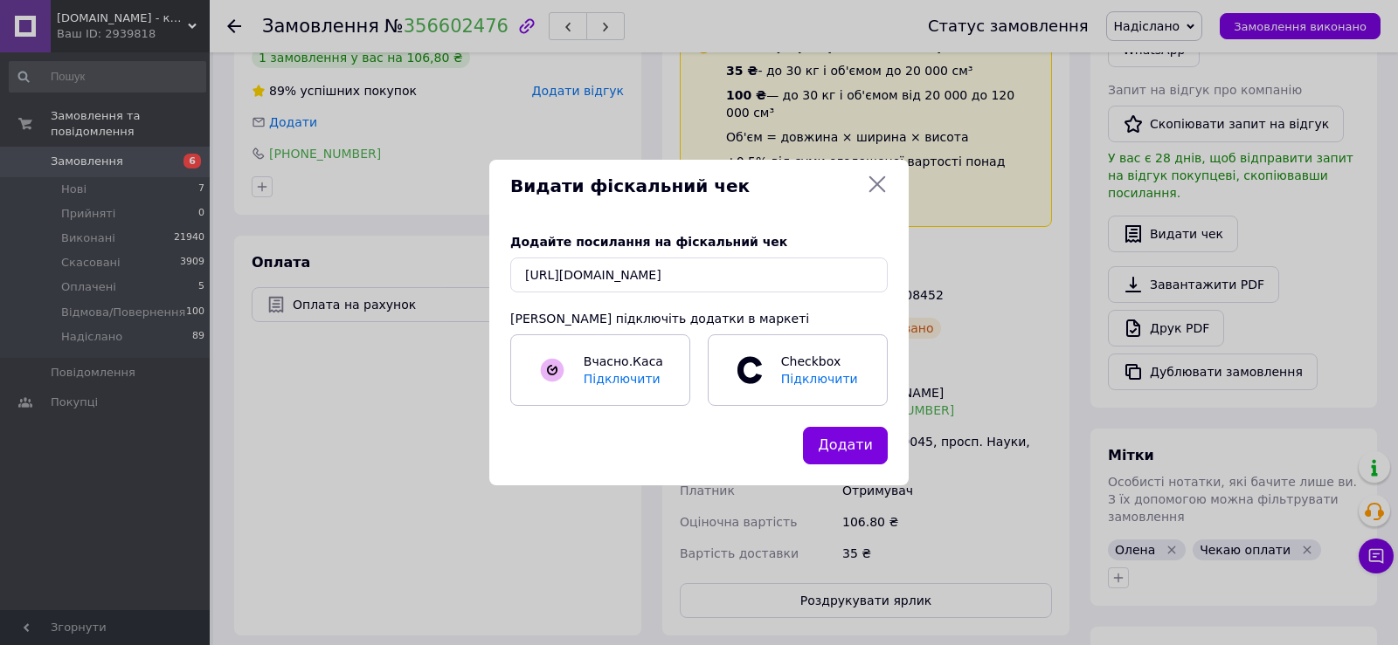
click at [826, 452] on button "Додати" at bounding box center [845, 446] width 85 height 38
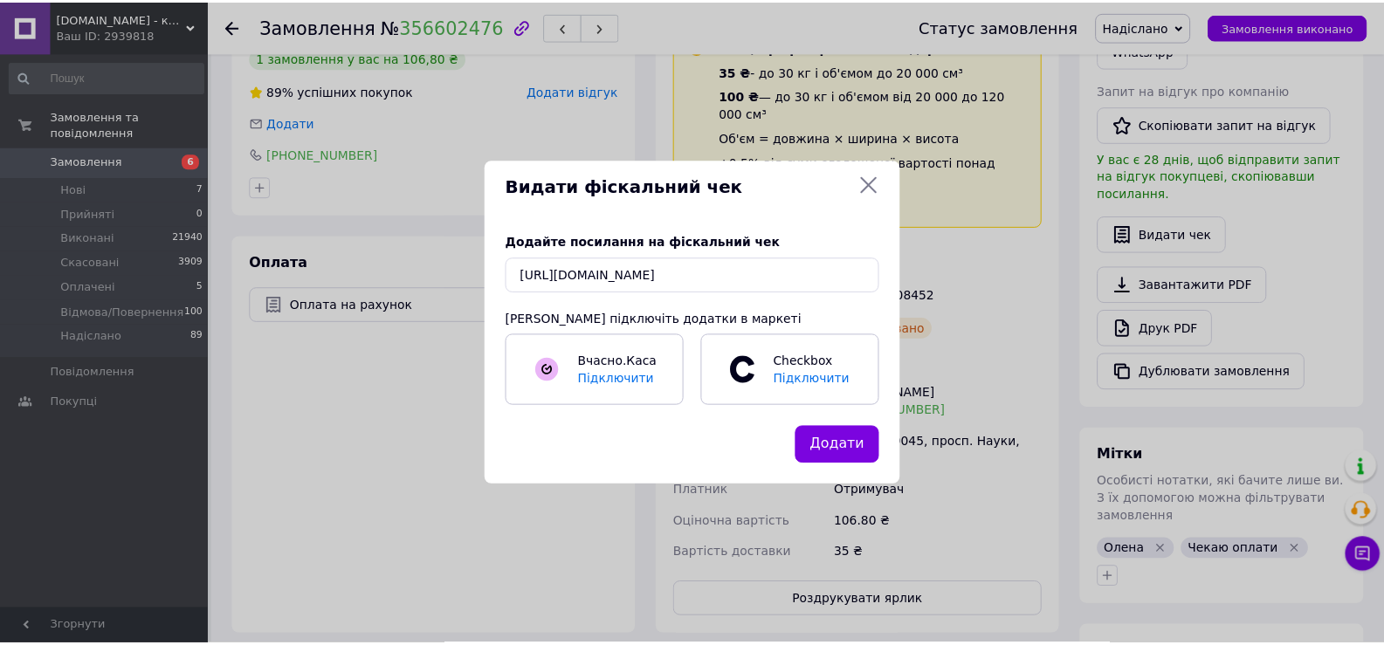
scroll to position [0, 0]
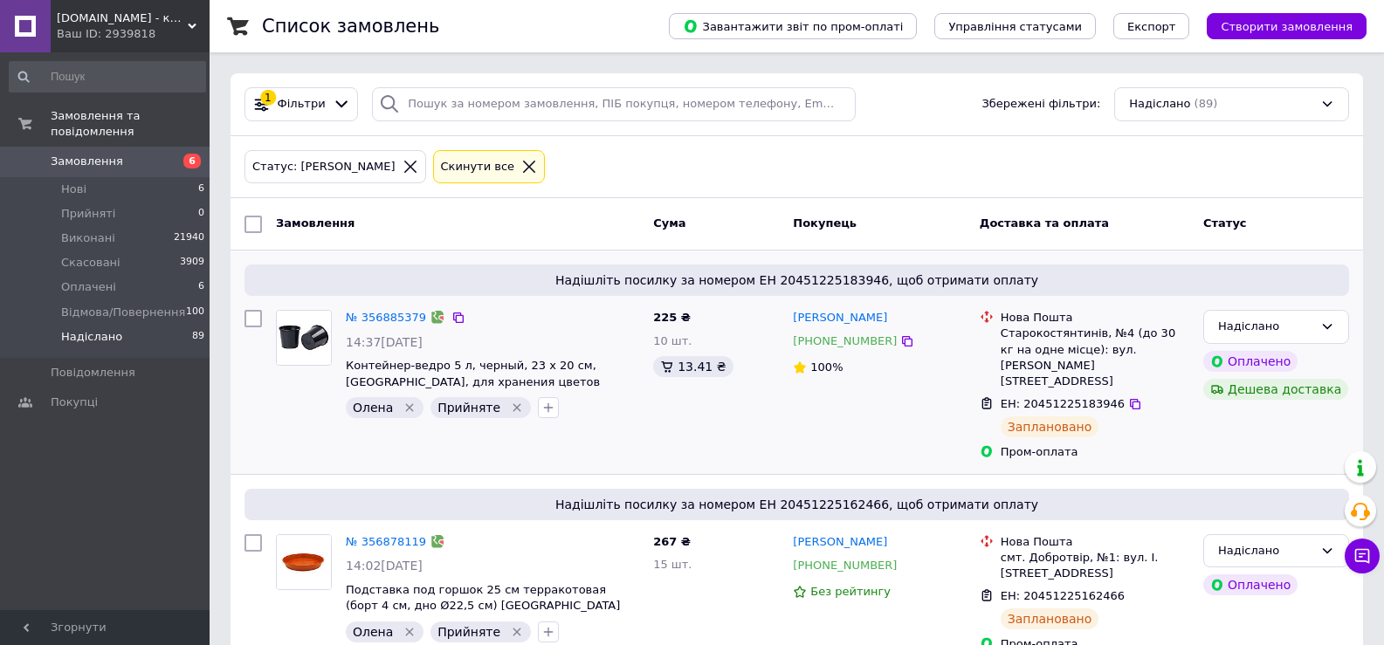
click at [383, 309] on div "№ 356885379" at bounding box center [397, 318] width 106 height 20
click at [383, 319] on link "№ 356885379" at bounding box center [386, 317] width 80 height 13
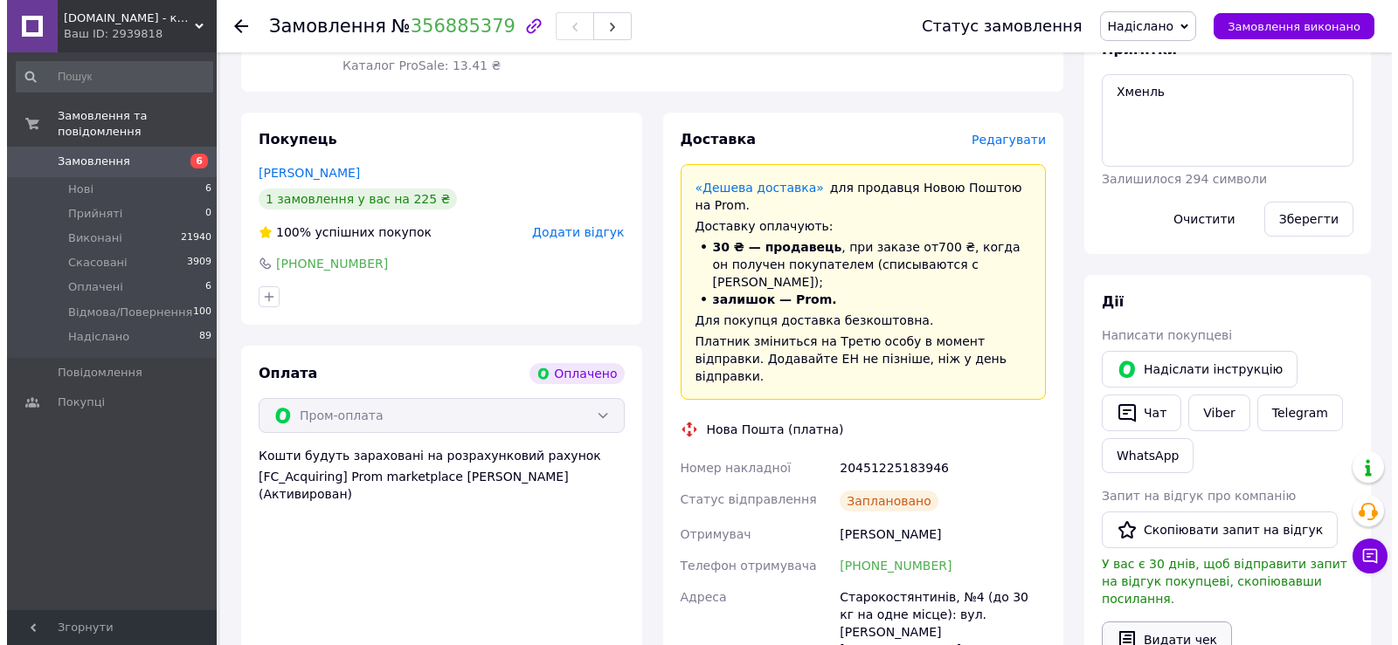
scroll to position [873, 0]
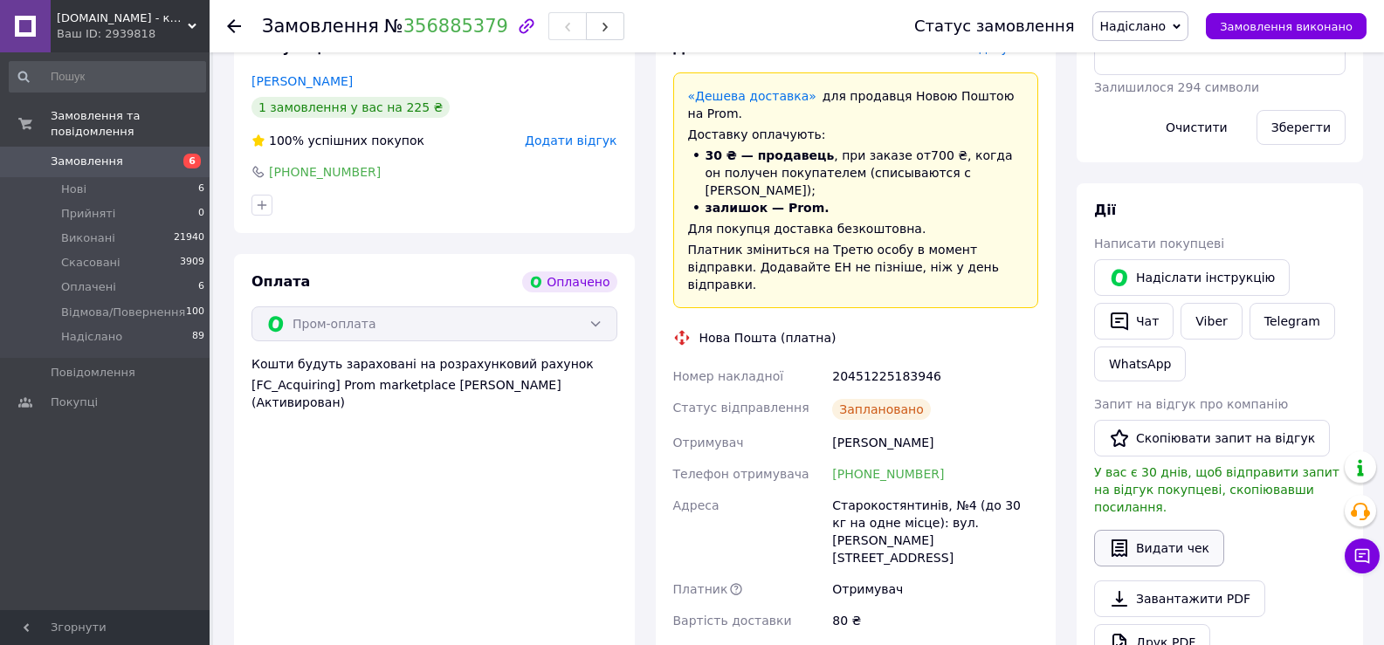
click at [1180, 530] on button "Видати чек" at bounding box center [1159, 548] width 130 height 37
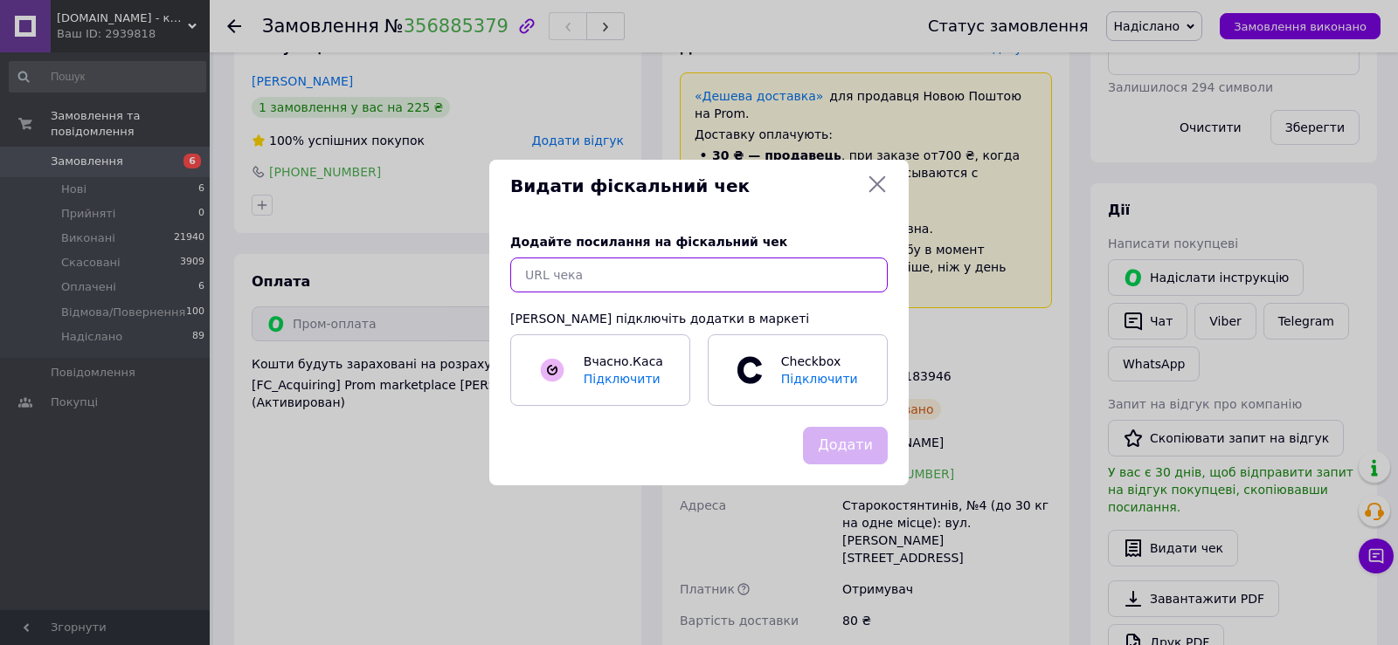
click at [544, 271] on input "text" at bounding box center [698, 275] width 377 height 35
paste input "[URL][DOMAIN_NAME]"
type input "[URL][DOMAIN_NAME]"
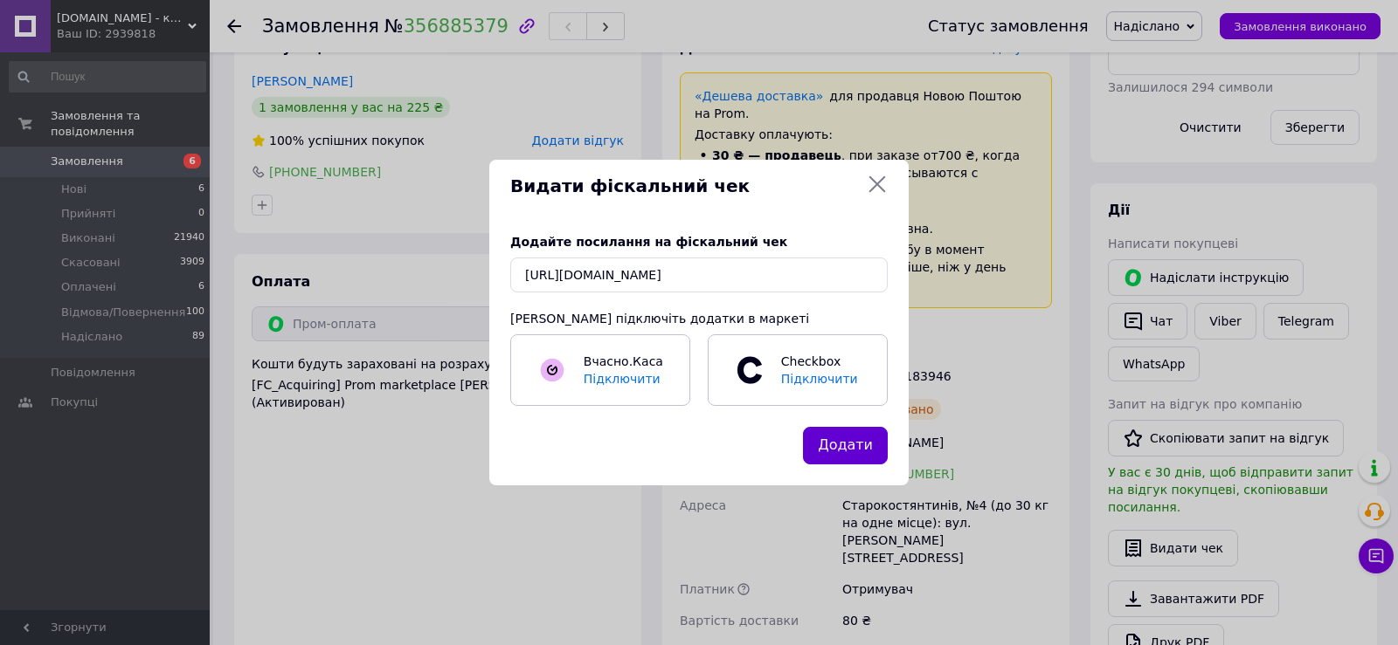
click at [842, 453] on button "Додати" at bounding box center [845, 446] width 85 height 38
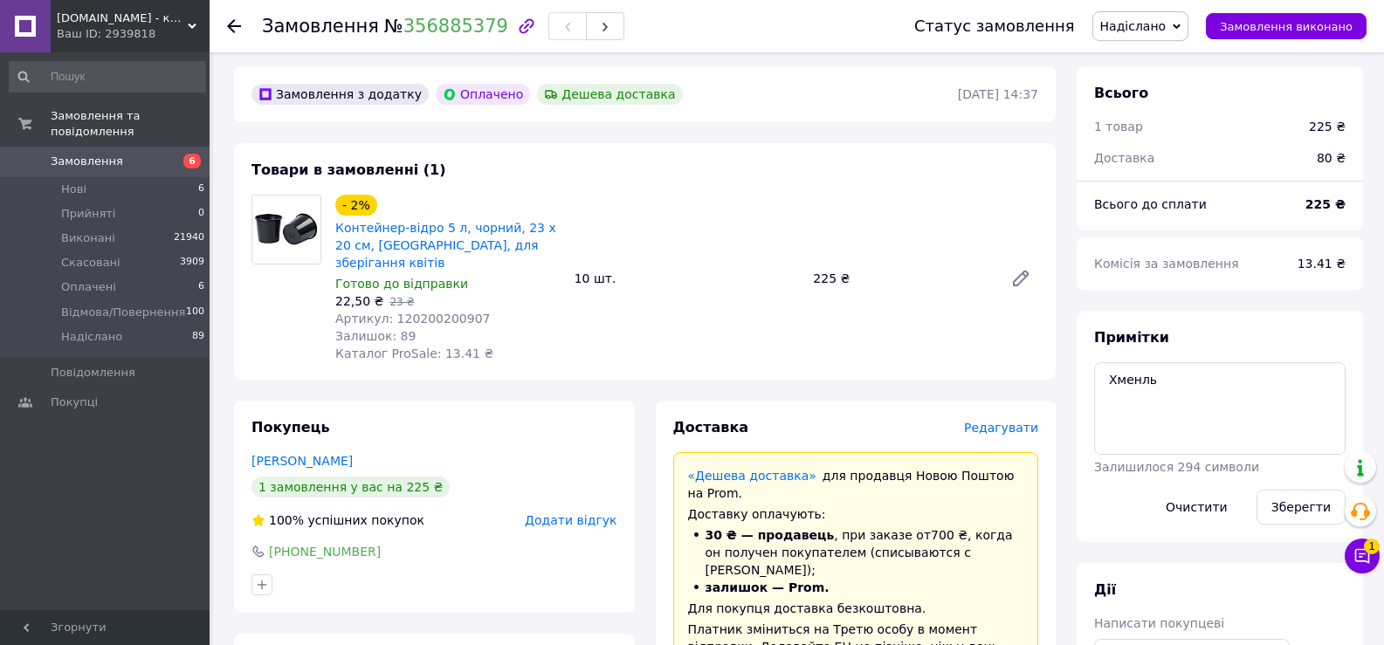
scroll to position [437, 0]
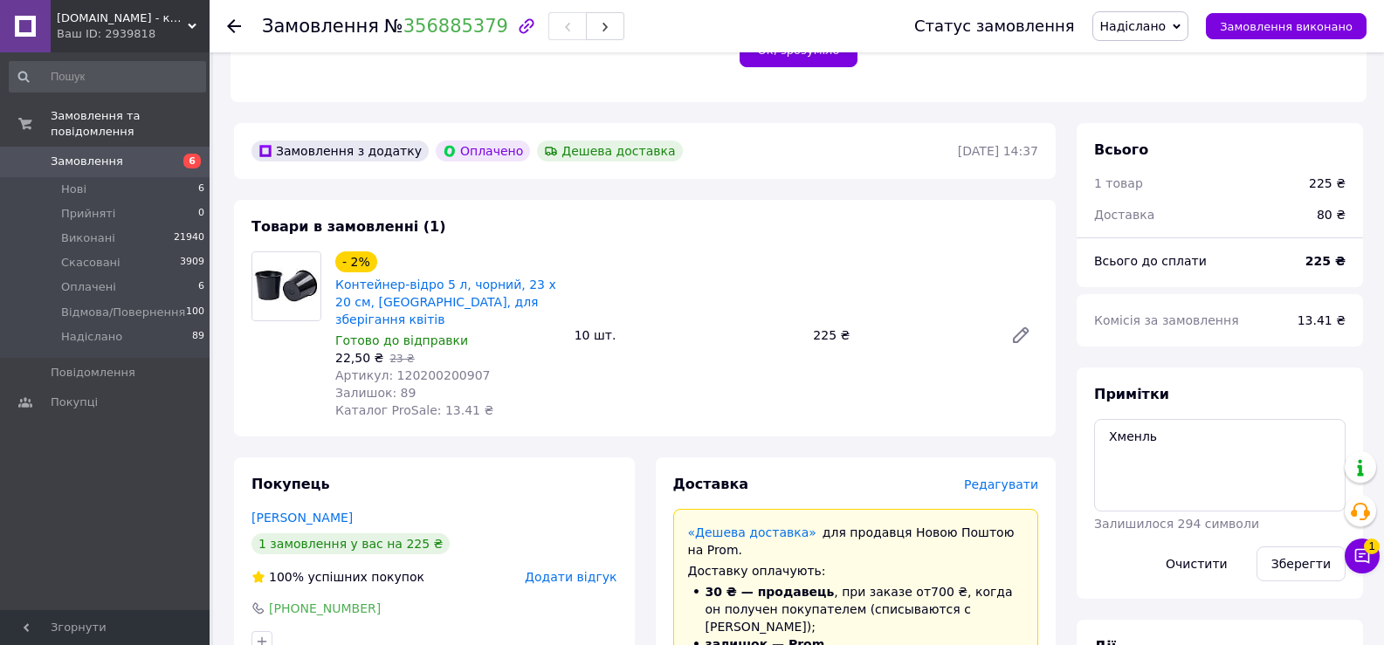
drag, startPoint x: 239, startPoint y: 25, endPoint x: 278, endPoint y: 57, distance: 49.7
click at [238, 25] on use at bounding box center [234, 26] width 14 height 14
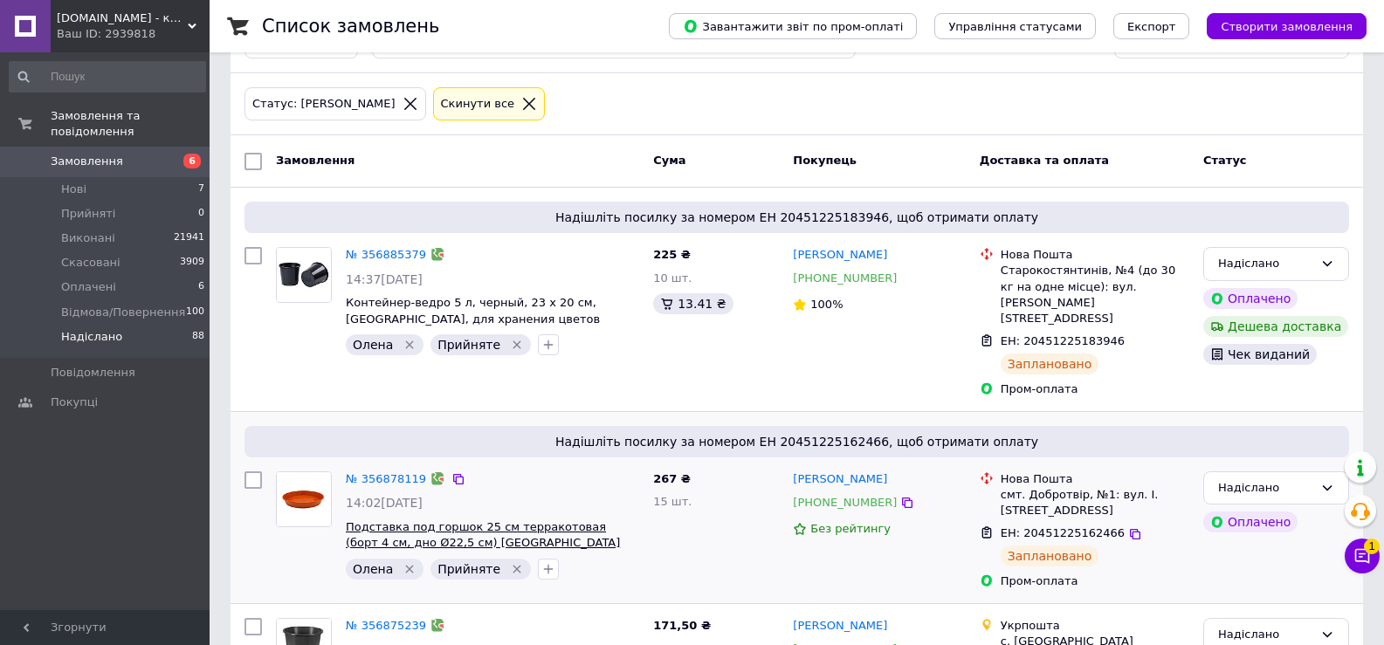
scroll to position [87, 0]
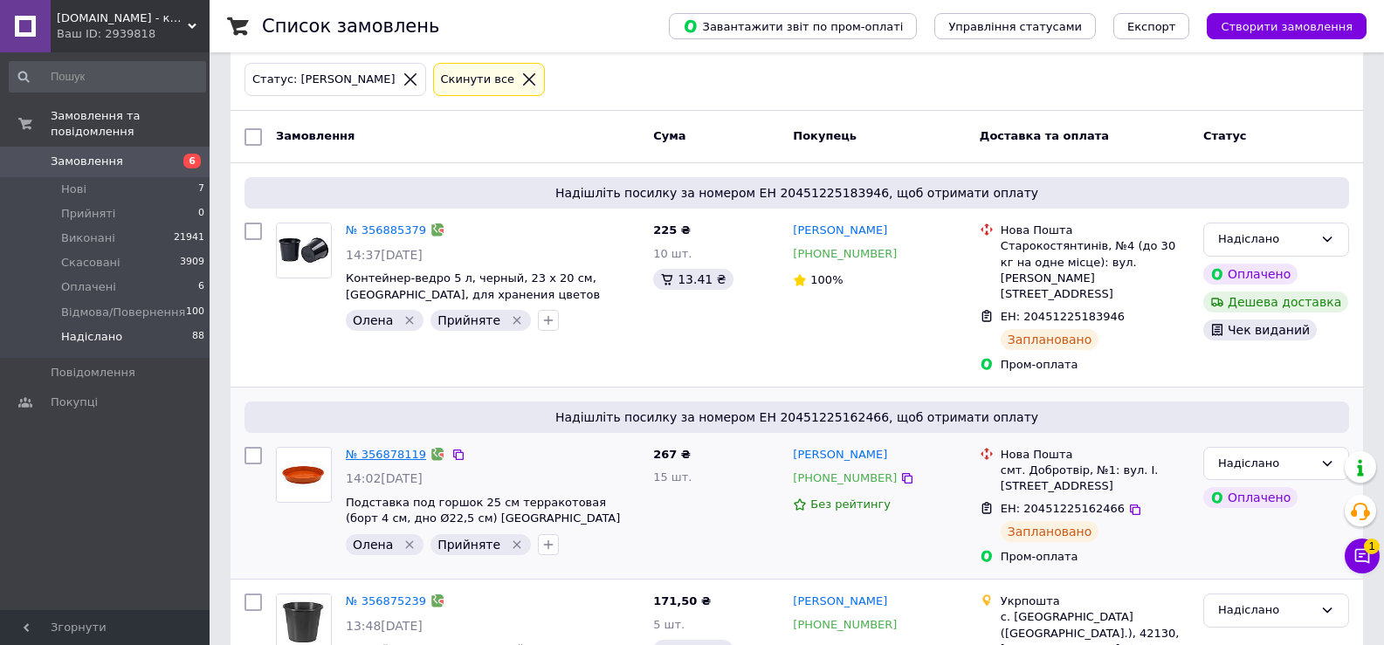
click at [387, 448] on link "№ 356878119" at bounding box center [386, 454] width 80 height 13
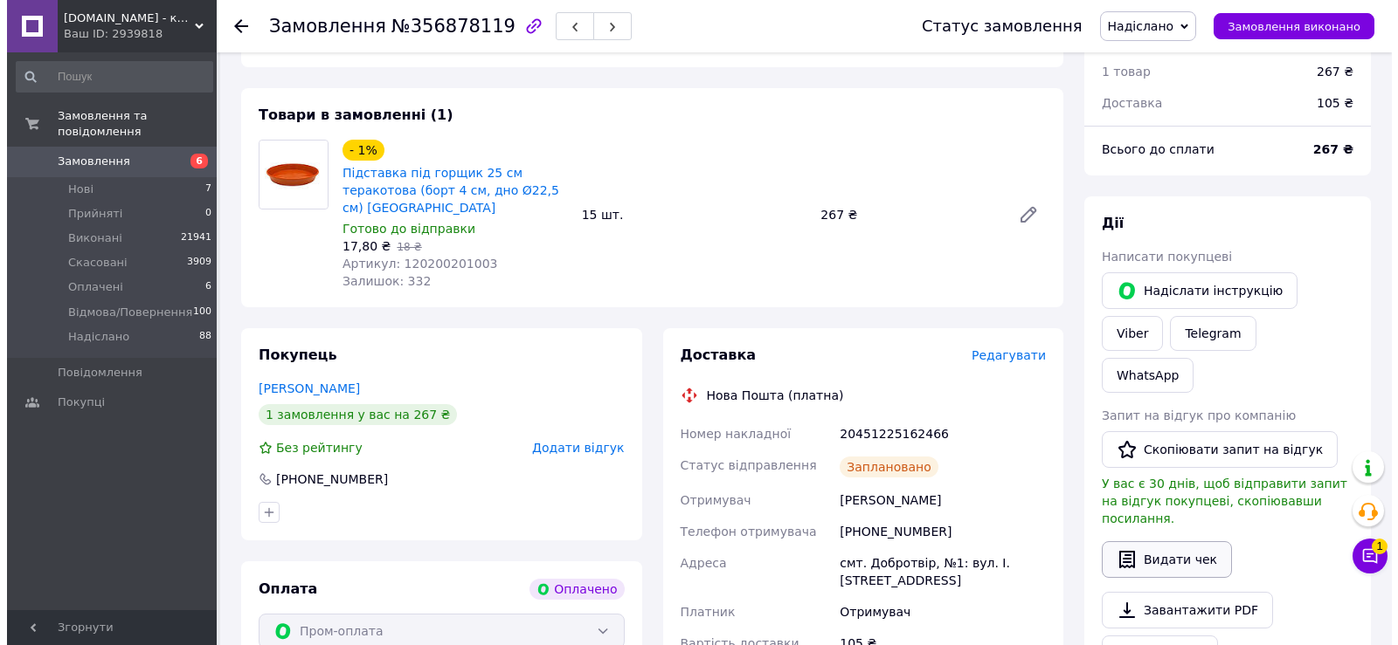
scroll to position [611, 0]
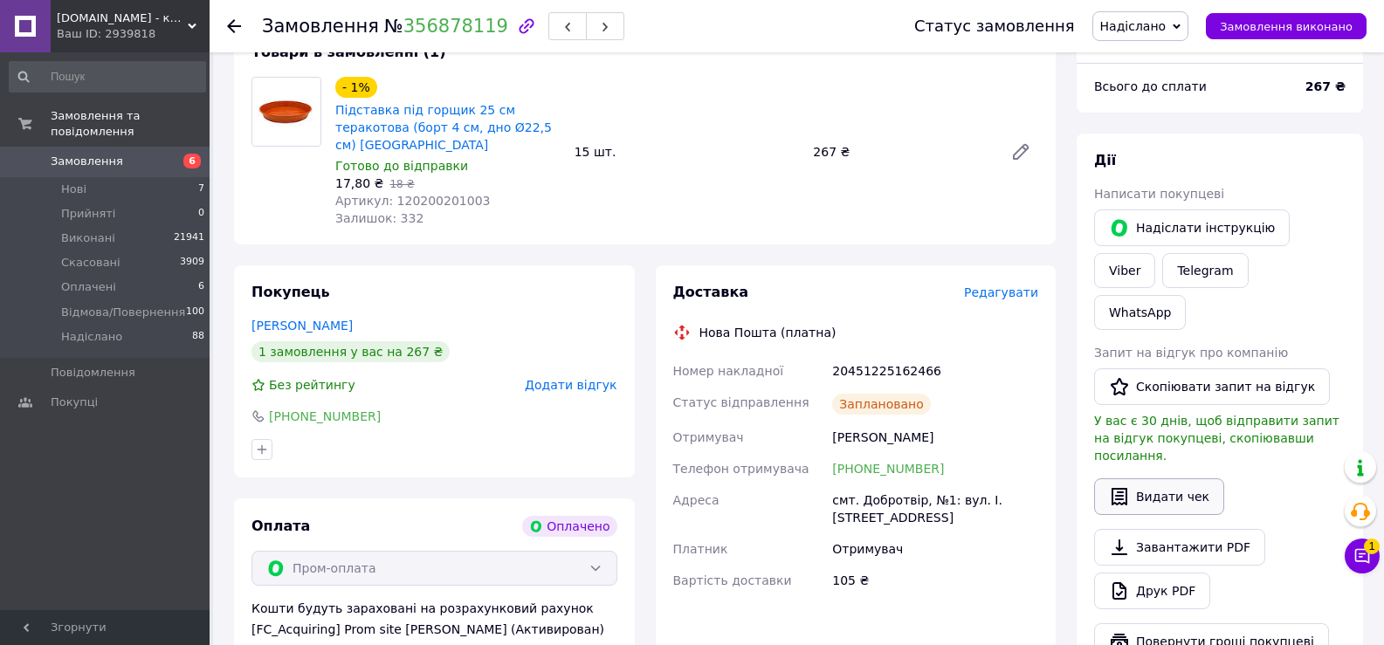
click at [1161, 479] on button "Видати чек" at bounding box center [1159, 497] width 130 height 37
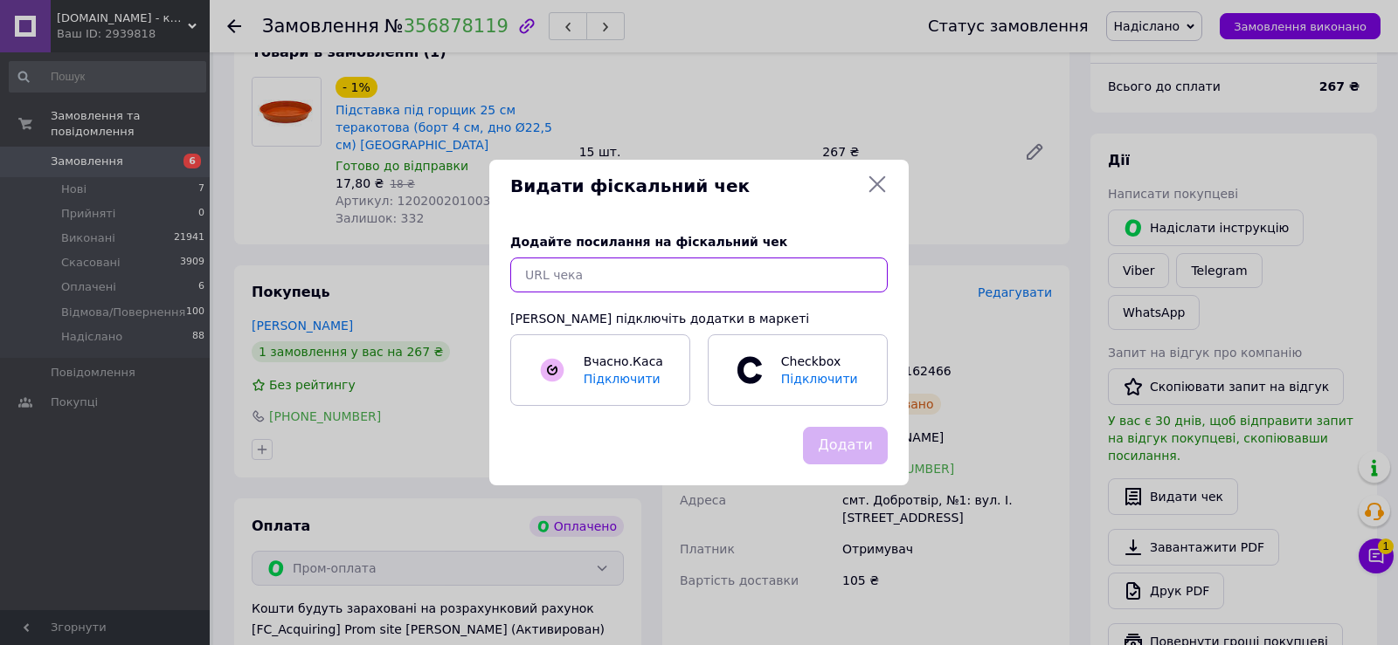
click at [549, 272] on input "text" at bounding box center [698, 275] width 377 height 35
paste input "[URL][DOMAIN_NAME]"
type input "[URL][DOMAIN_NAME]"
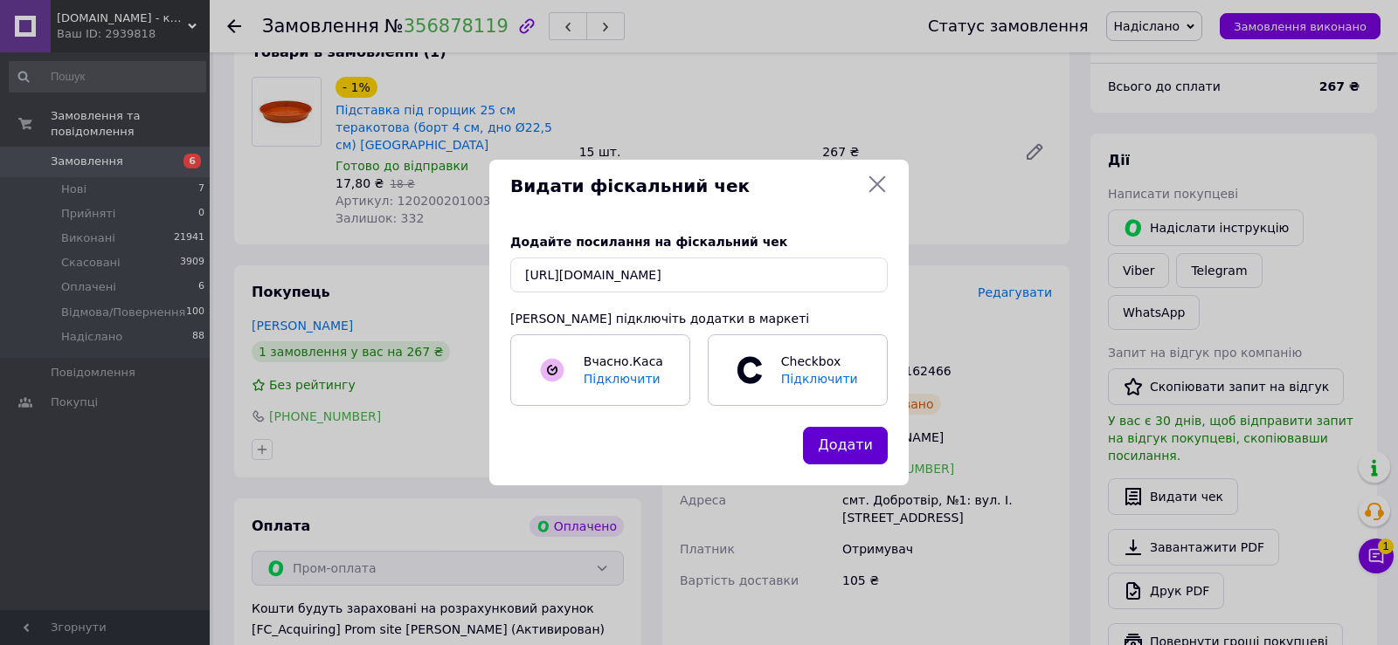
click at [843, 451] on button "Додати" at bounding box center [845, 446] width 85 height 38
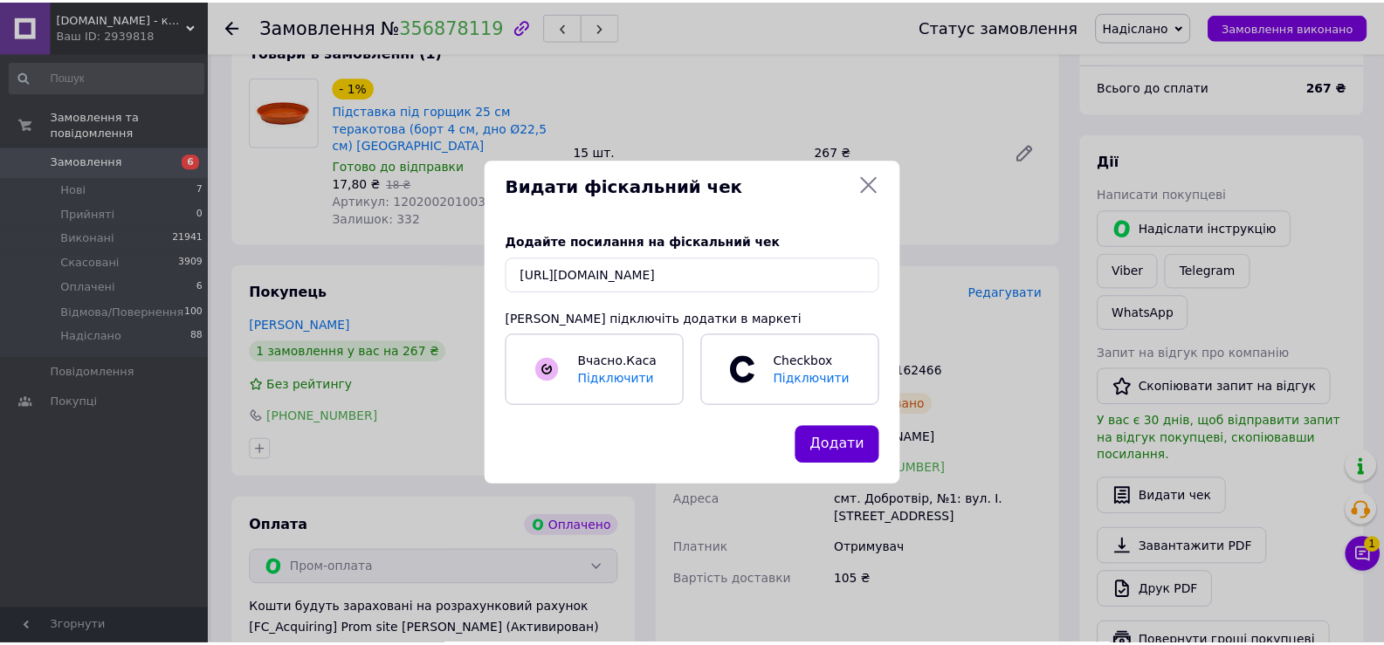
scroll to position [0, 0]
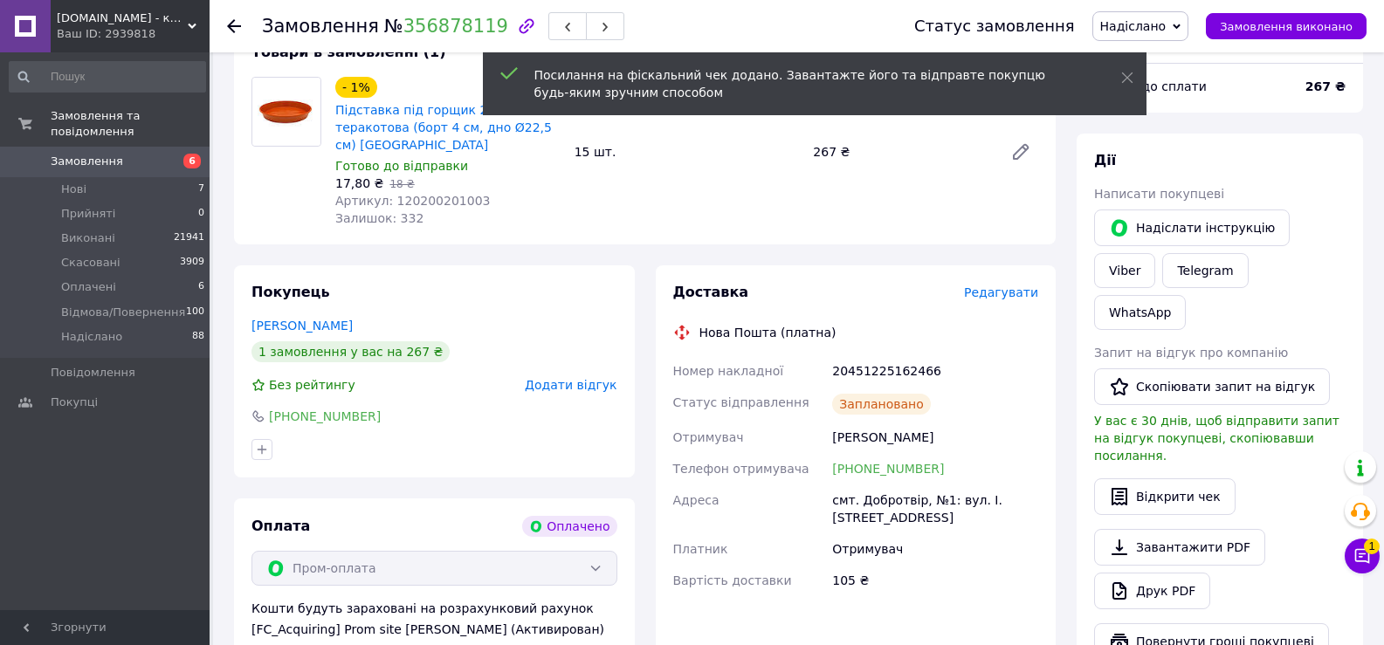
drag, startPoint x: 224, startPoint y: 25, endPoint x: 293, endPoint y: 66, distance: 79.9
click at [224, 25] on div "Замовлення № 356878119 Статус замовлення [PERSON_NAME] Виконано Скасовано Оплач…" at bounding box center [797, 26] width 1175 height 52
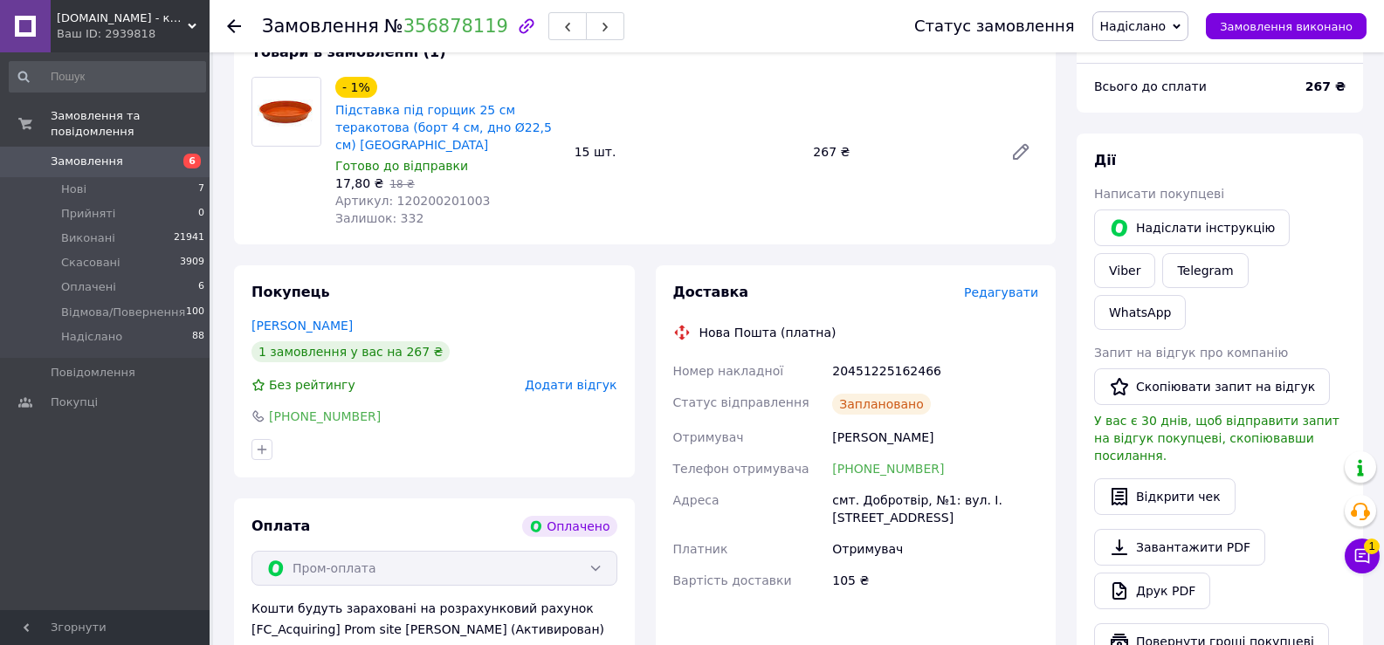
drag, startPoint x: 233, startPoint y: 18, endPoint x: 467, endPoint y: 502, distance: 537.6
click at [230, 18] on div at bounding box center [234, 25] width 14 height 17
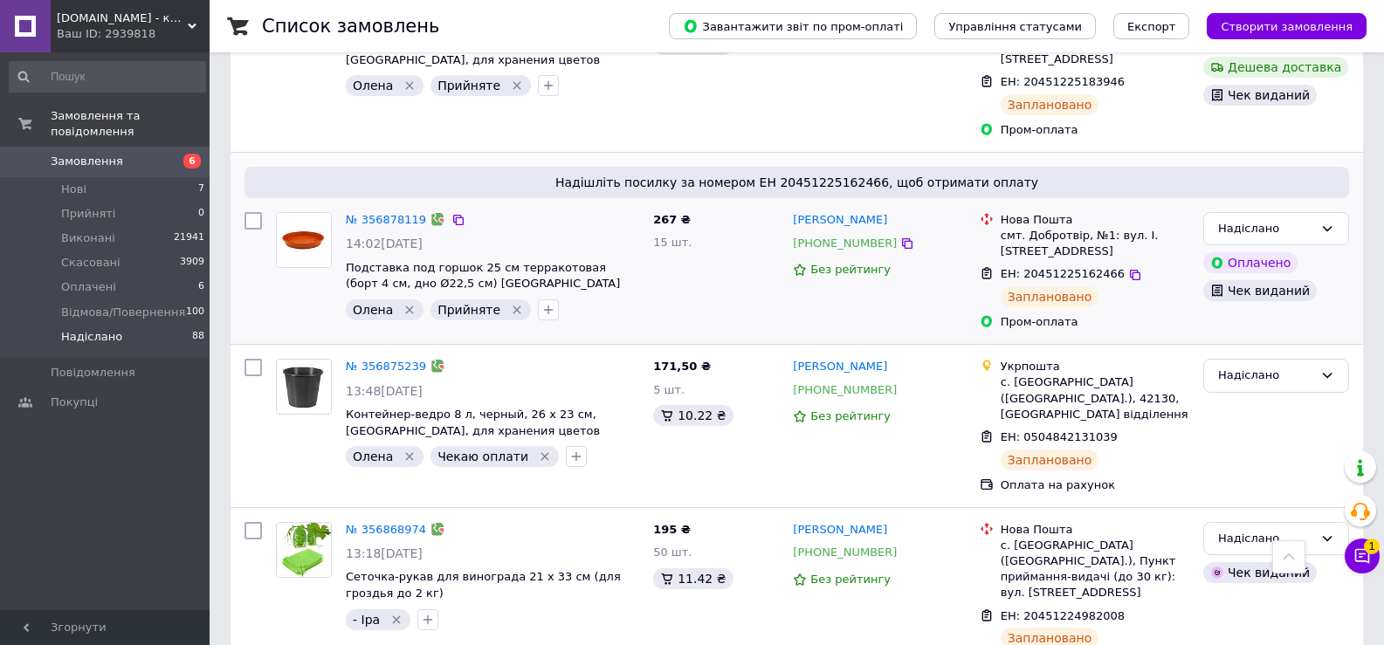
scroll to position [349, 0]
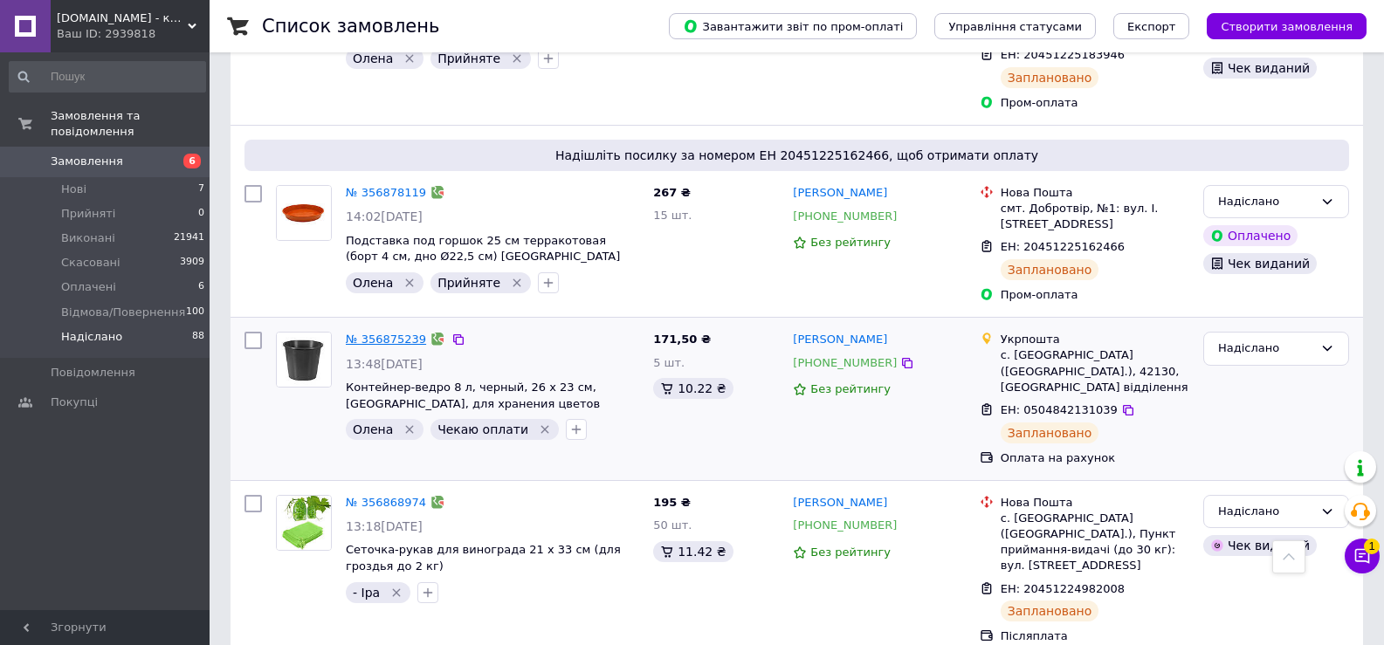
click at [369, 333] on link "№ 356875239" at bounding box center [386, 339] width 80 height 13
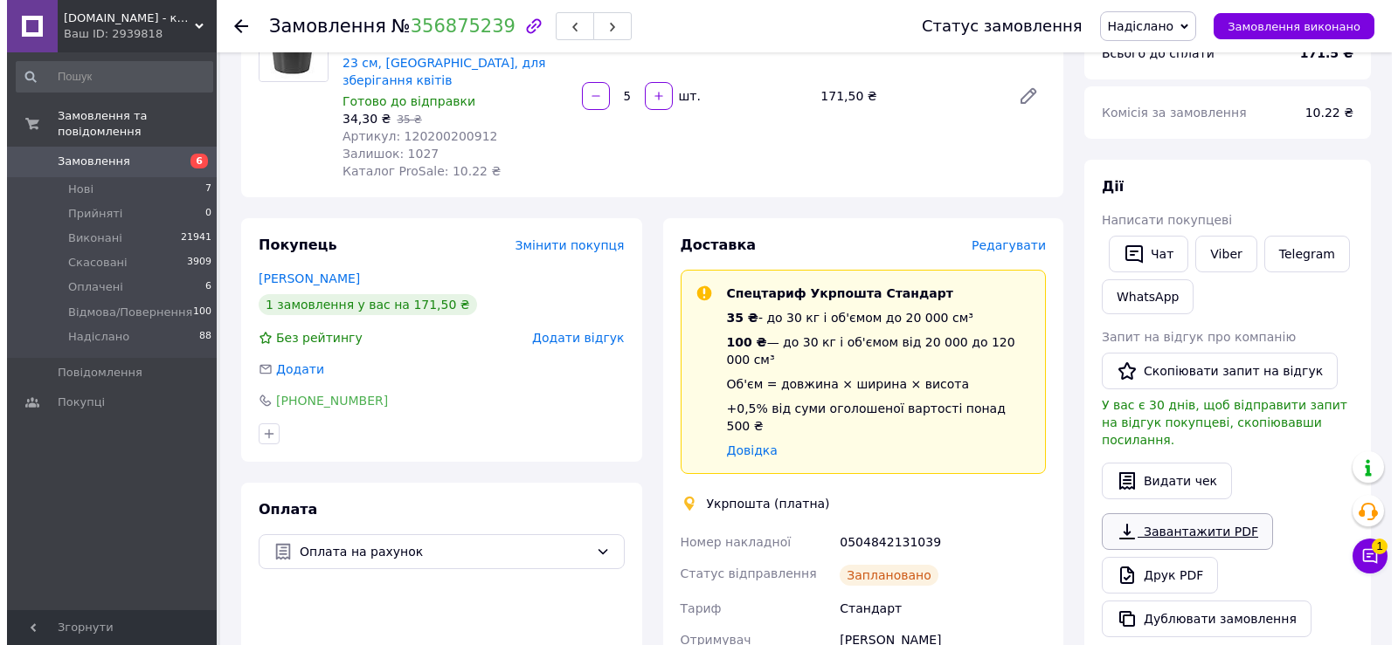
scroll to position [262, 0]
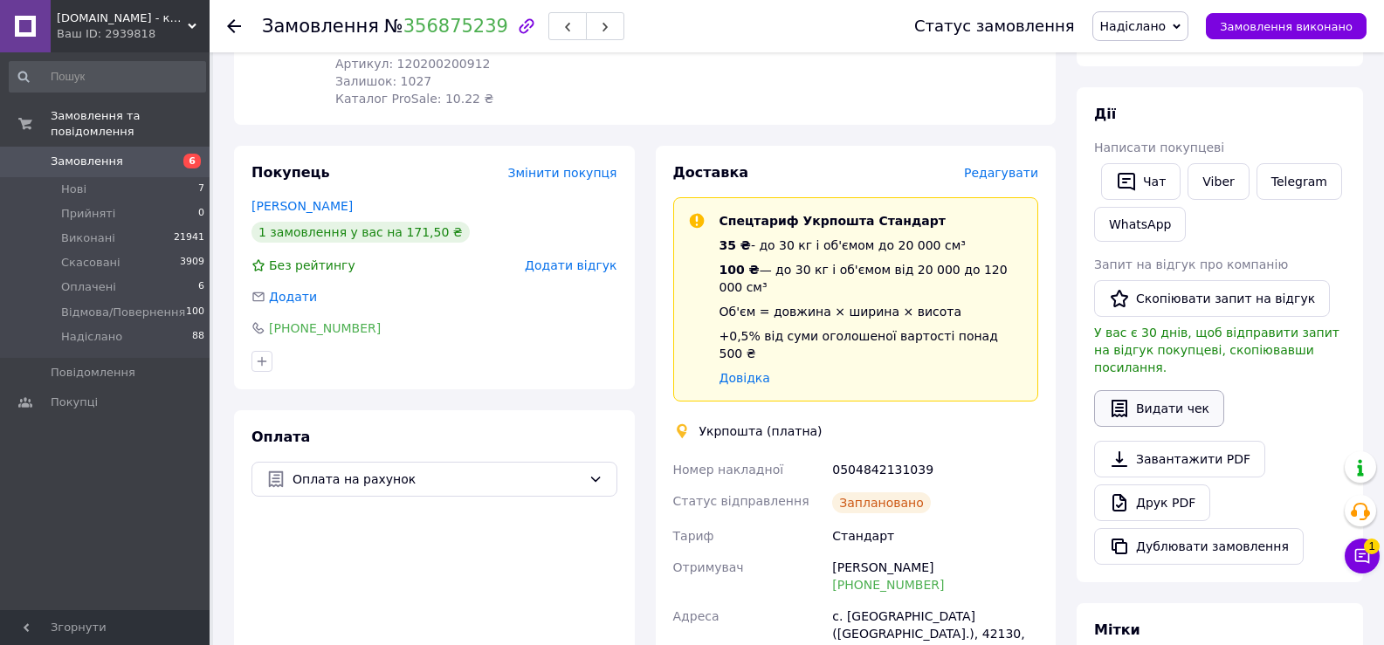
click at [1166, 397] on button "Видати чек" at bounding box center [1159, 408] width 130 height 37
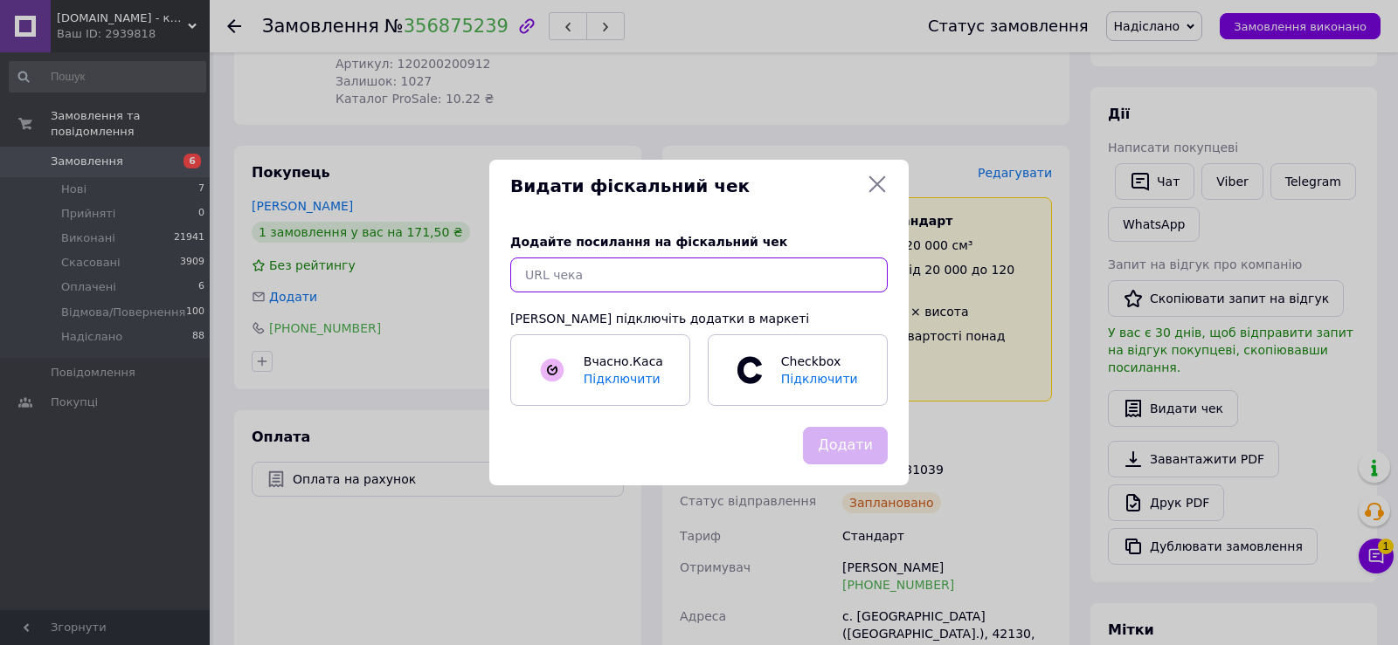
click at [618, 277] on input "text" at bounding box center [698, 275] width 377 height 35
paste input "[URL][DOMAIN_NAME]"
type input "[URL][DOMAIN_NAME]"
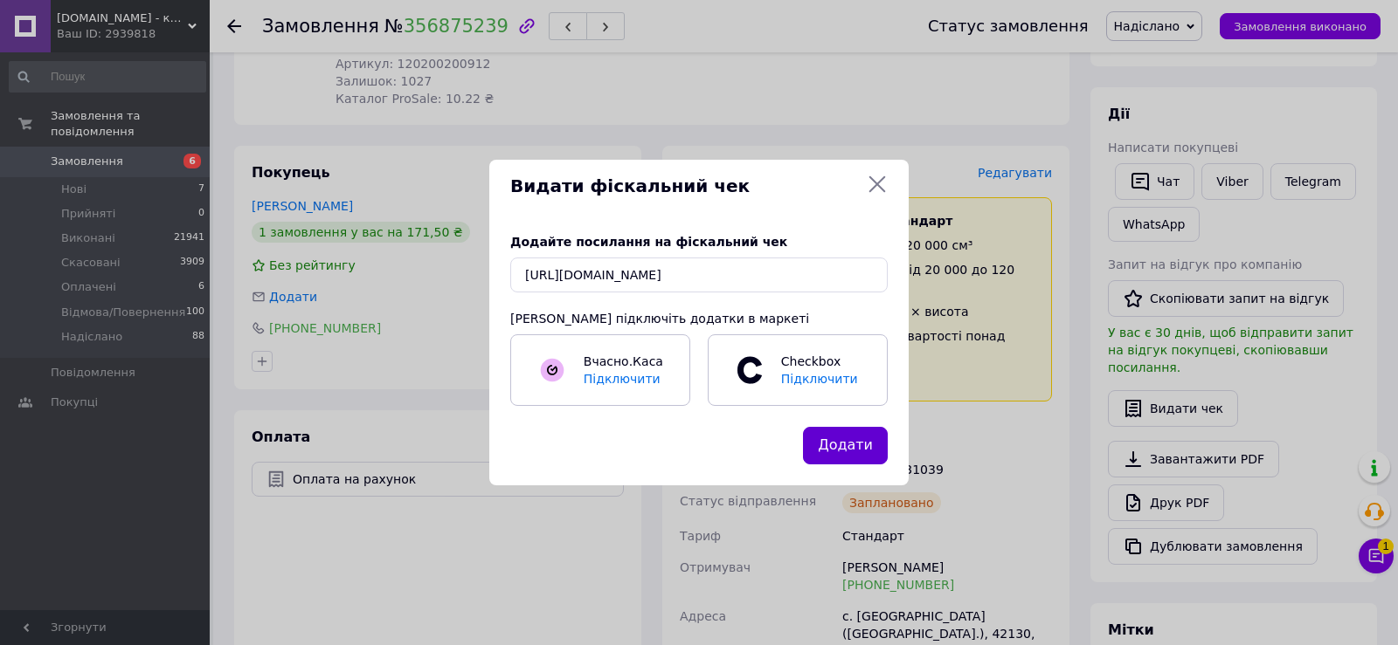
click at [850, 445] on button "Додати" at bounding box center [845, 446] width 85 height 38
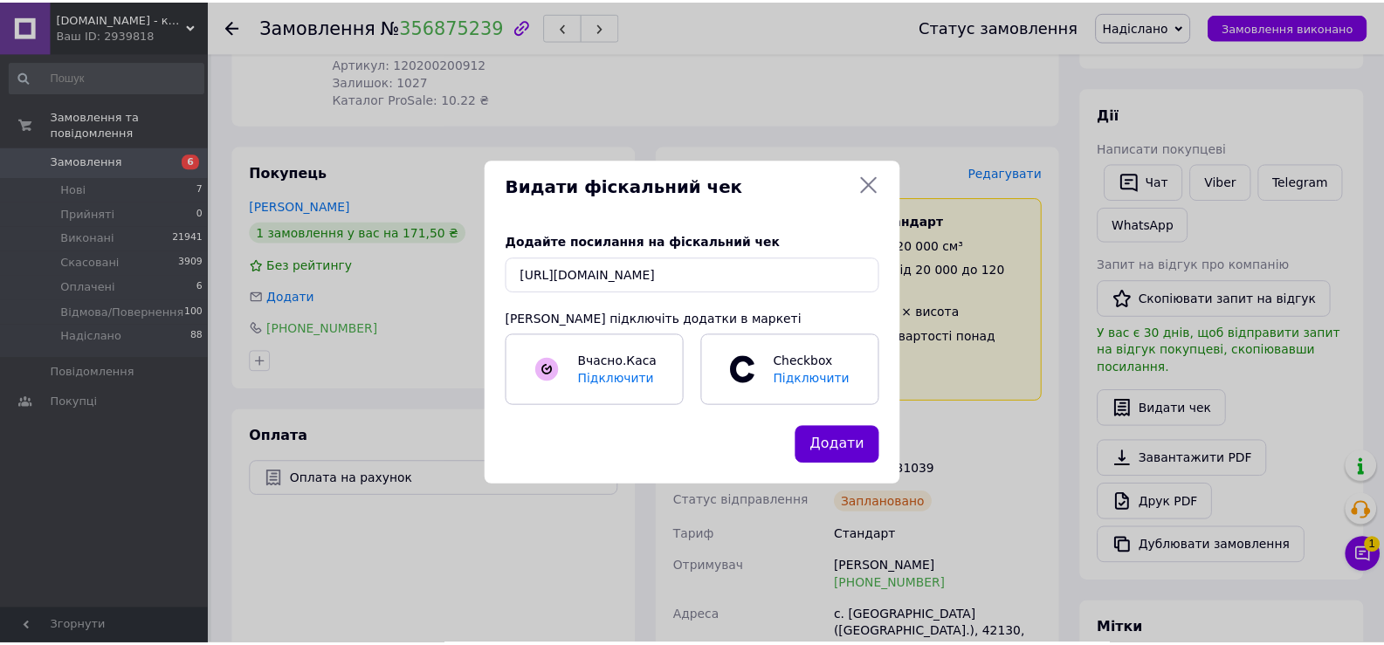
scroll to position [0, 0]
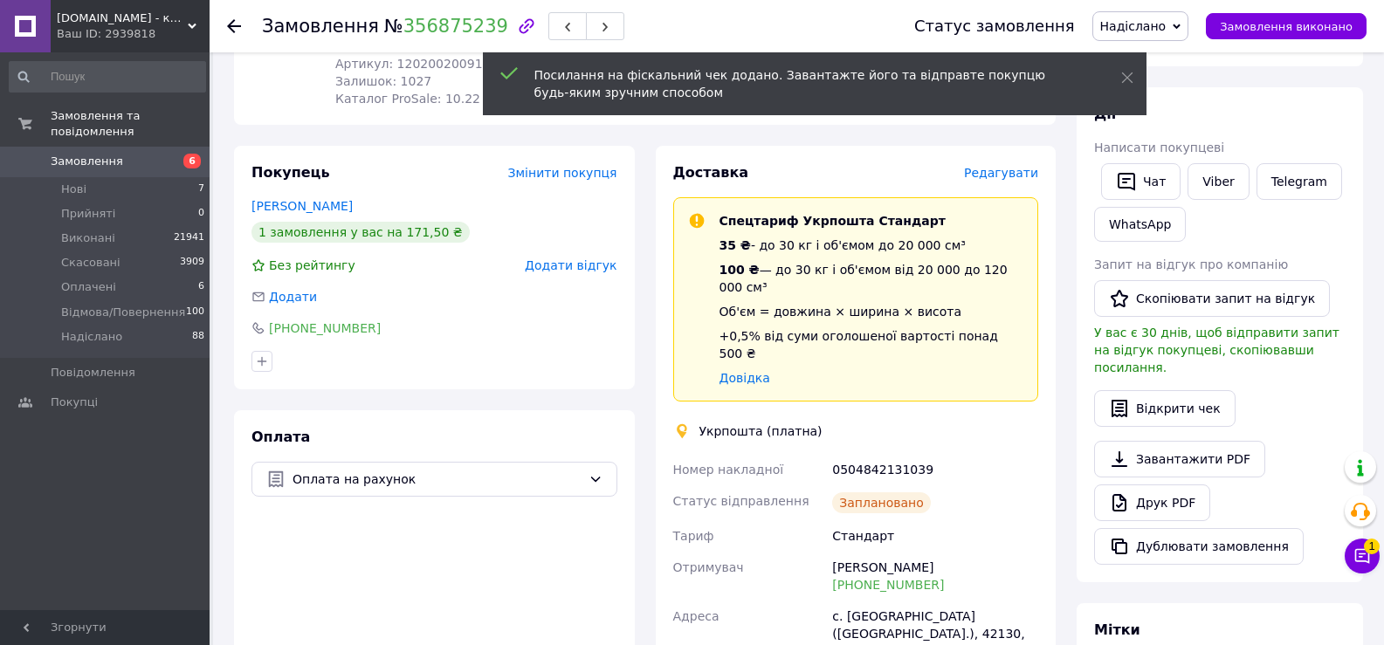
click at [235, 24] on icon at bounding box center [234, 26] width 14 height 14
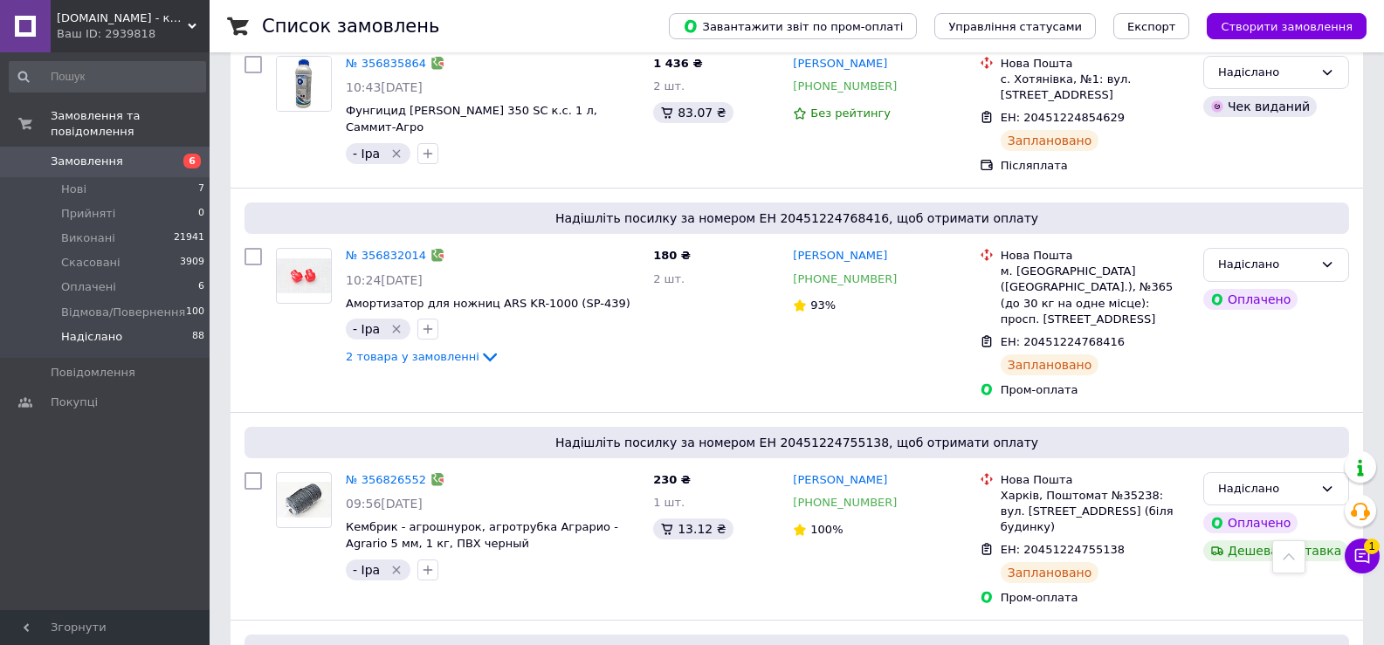
scroll to position [1747, 0]
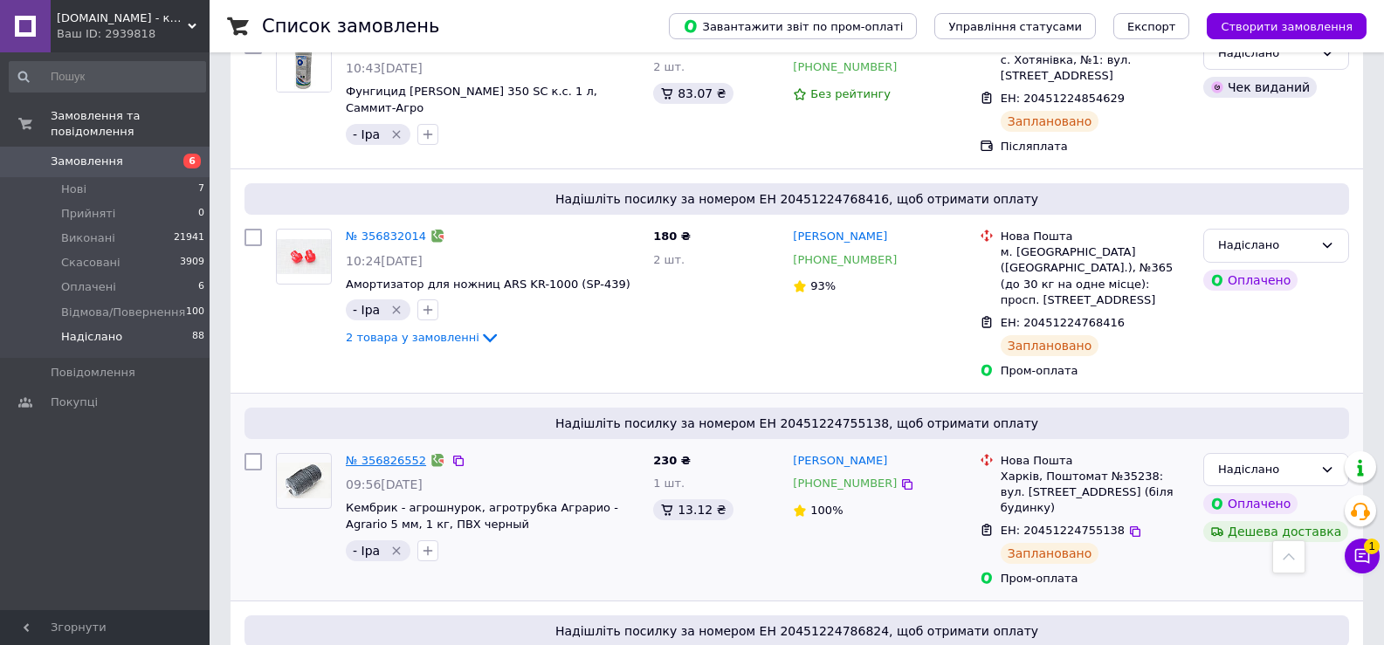
click at [379, 454] on link "№ 356826552" at bounding box center [386, 460] width 80 height 13
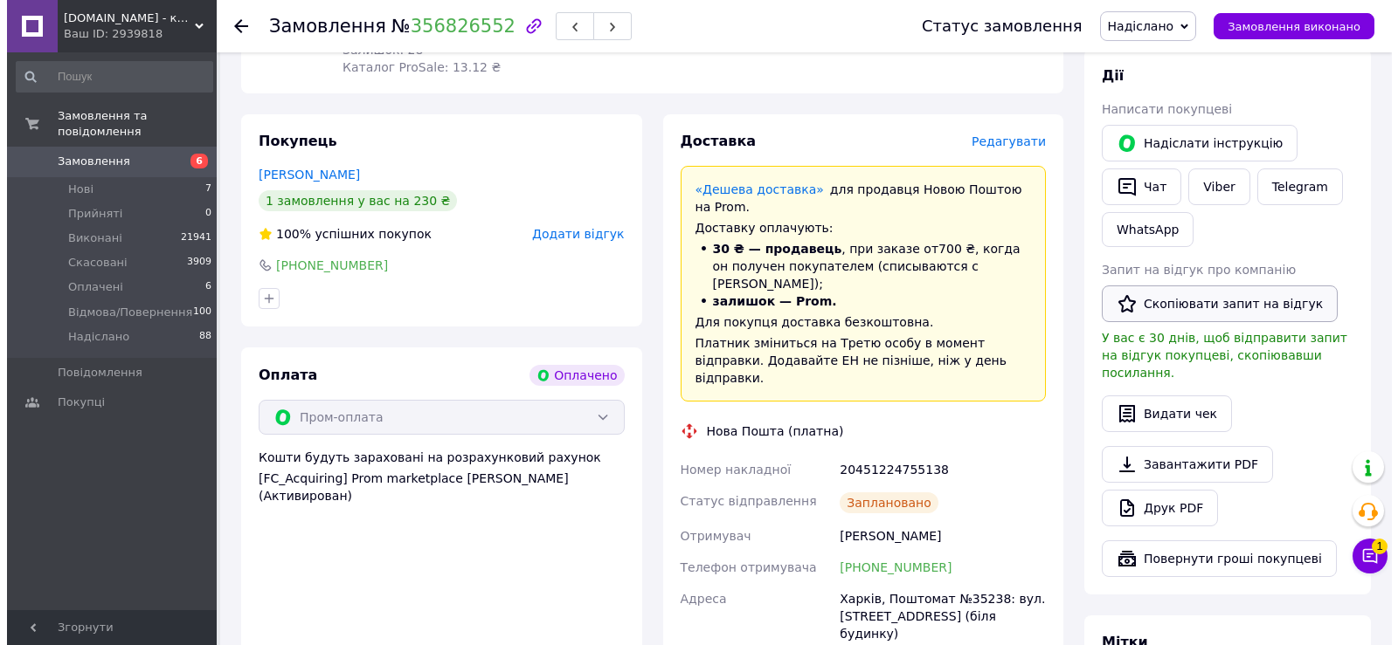
scroll to position [745, 0]
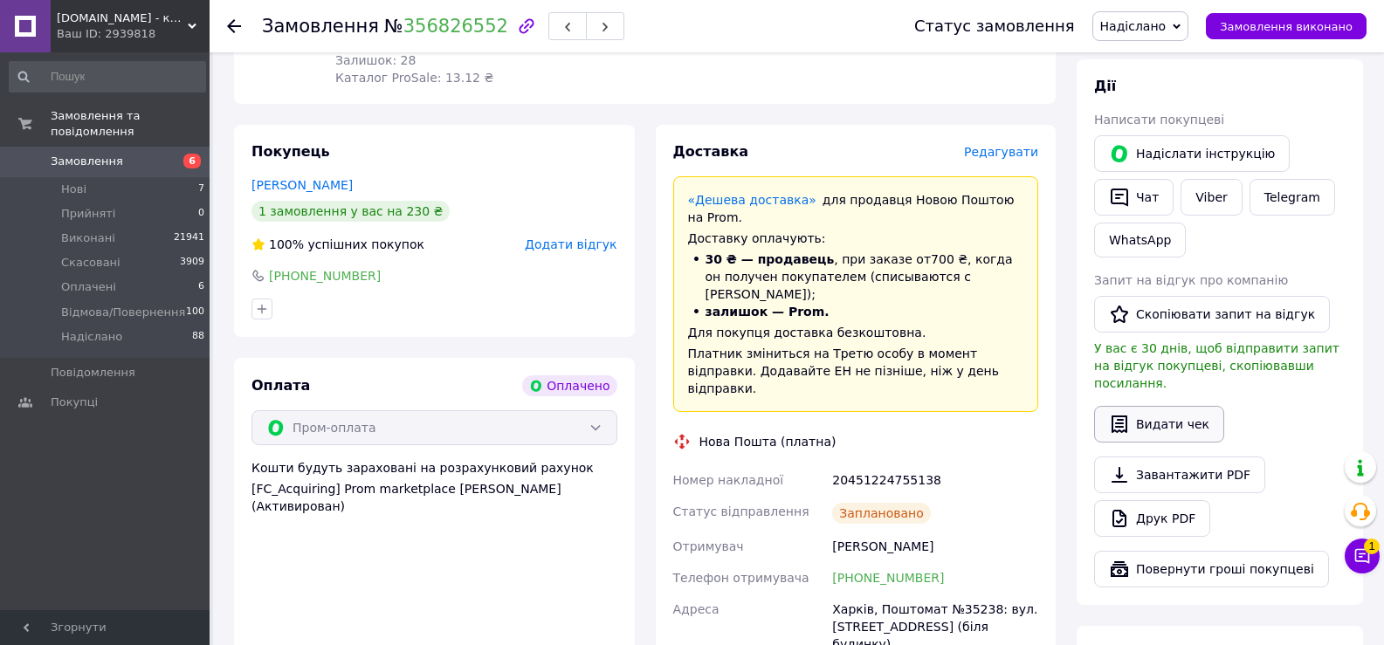
click at [1144, 406] on button "Видати чек" at bounding box center [1159, 424] width 130 height 37
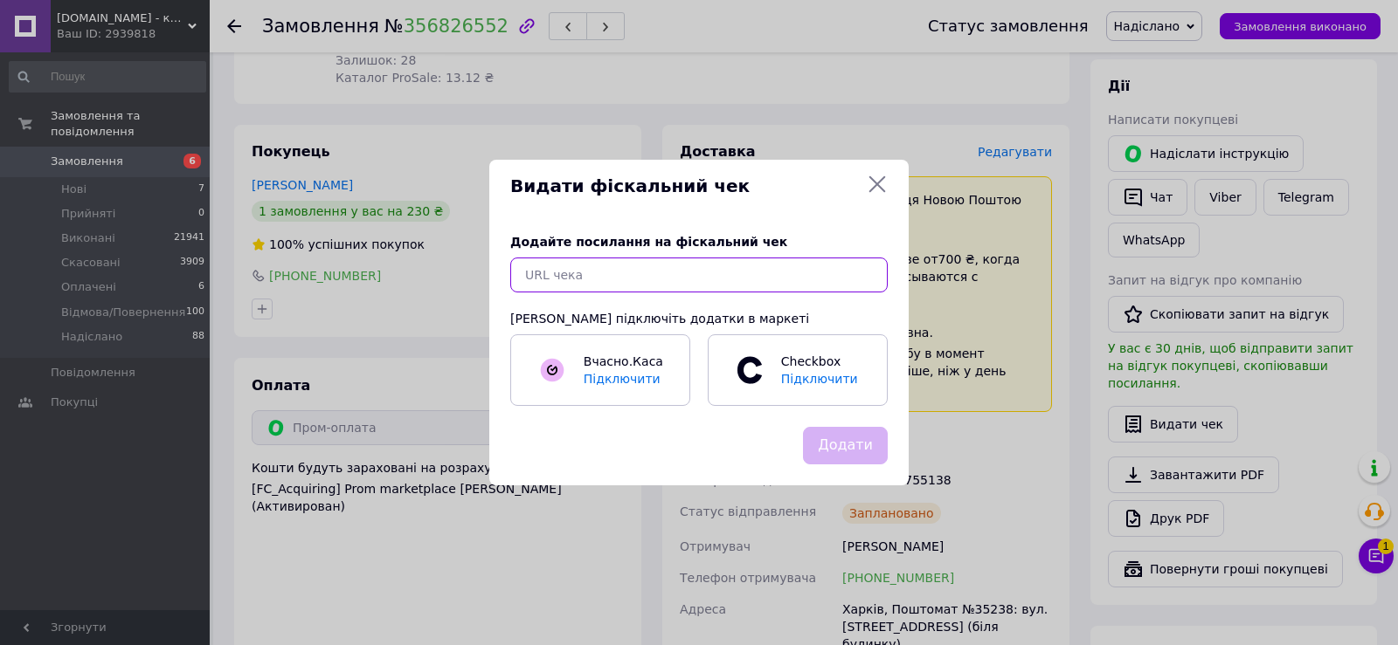
click at [536, 270] on input "text" at bounding box center [698, 275] width 377 height 35
paste input "[URL][DOMAIN_NAME]"
type input "[URL][DOMAIN_NAME]"
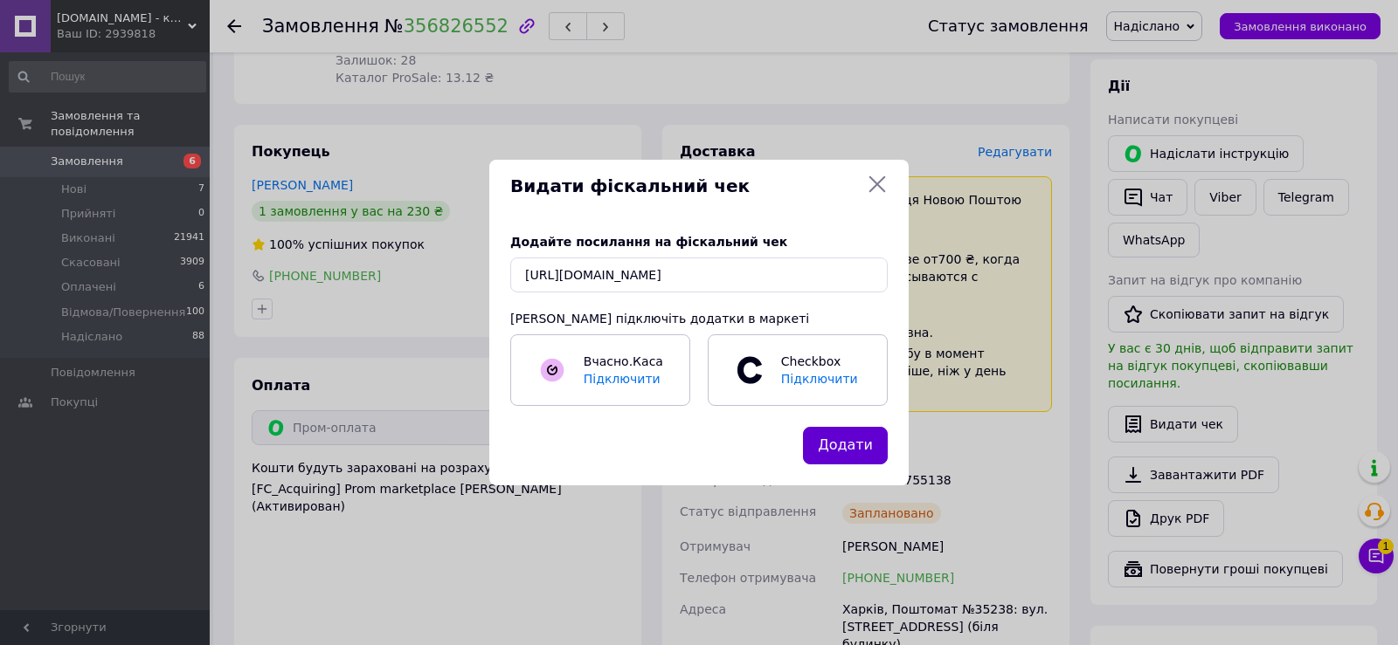
click at [847, 454] on button "Додати" at bounding box center [845, 446] width 85 height 38
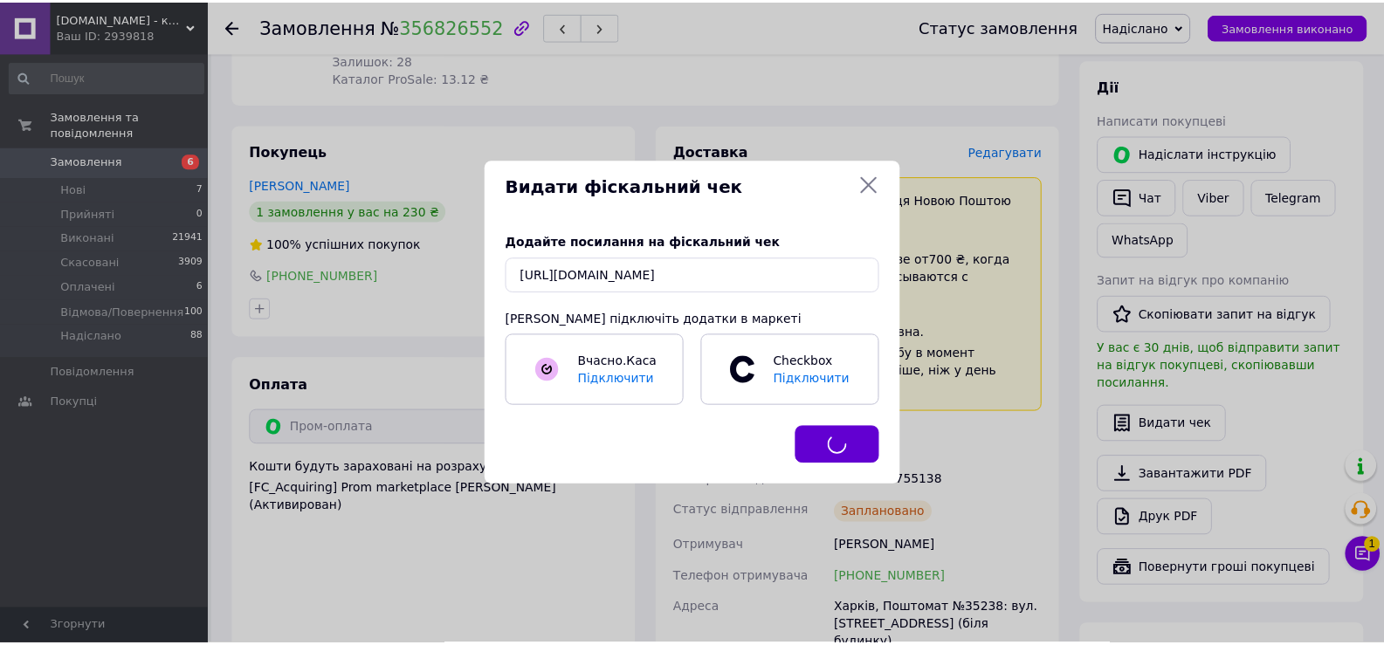
scroll to position [0, 0]
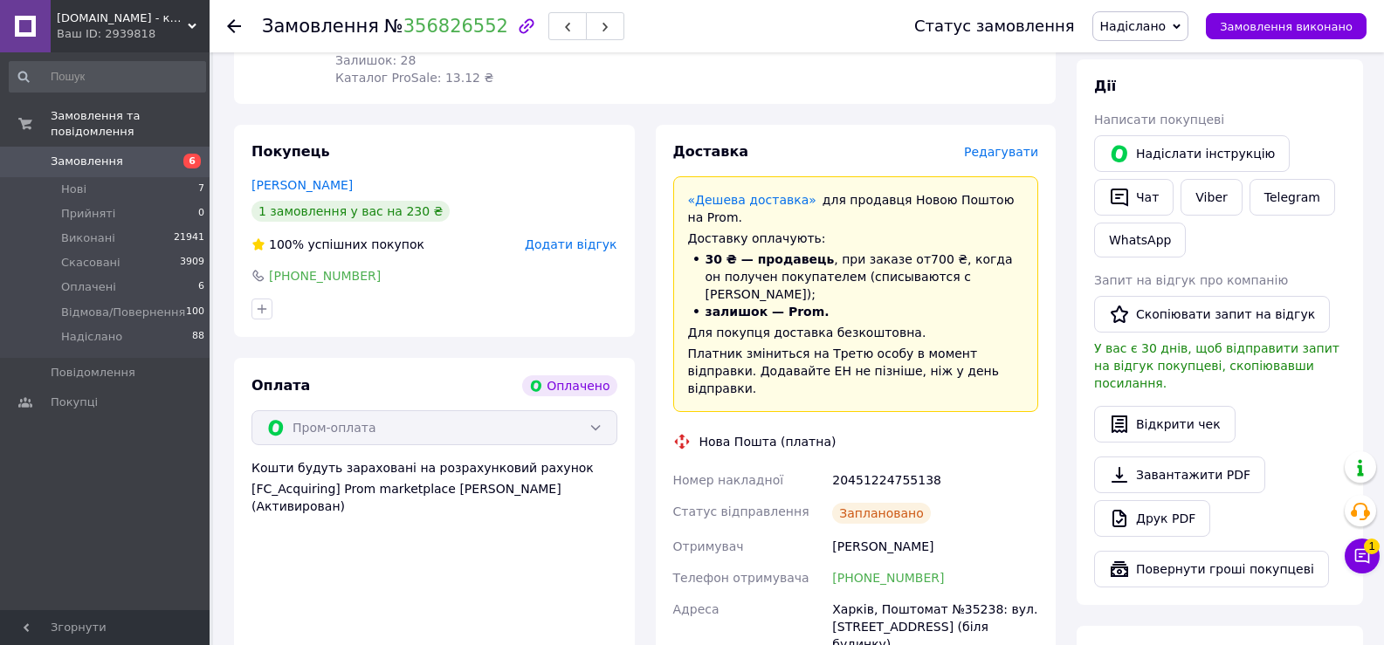
drag, startPoint x: 234, startPoint y: 28, endPoint x: 333, endPoint y: 57, distance: 102.8
click at [233, 27] on icon at bounding box center [234, 26] width 14 height 14
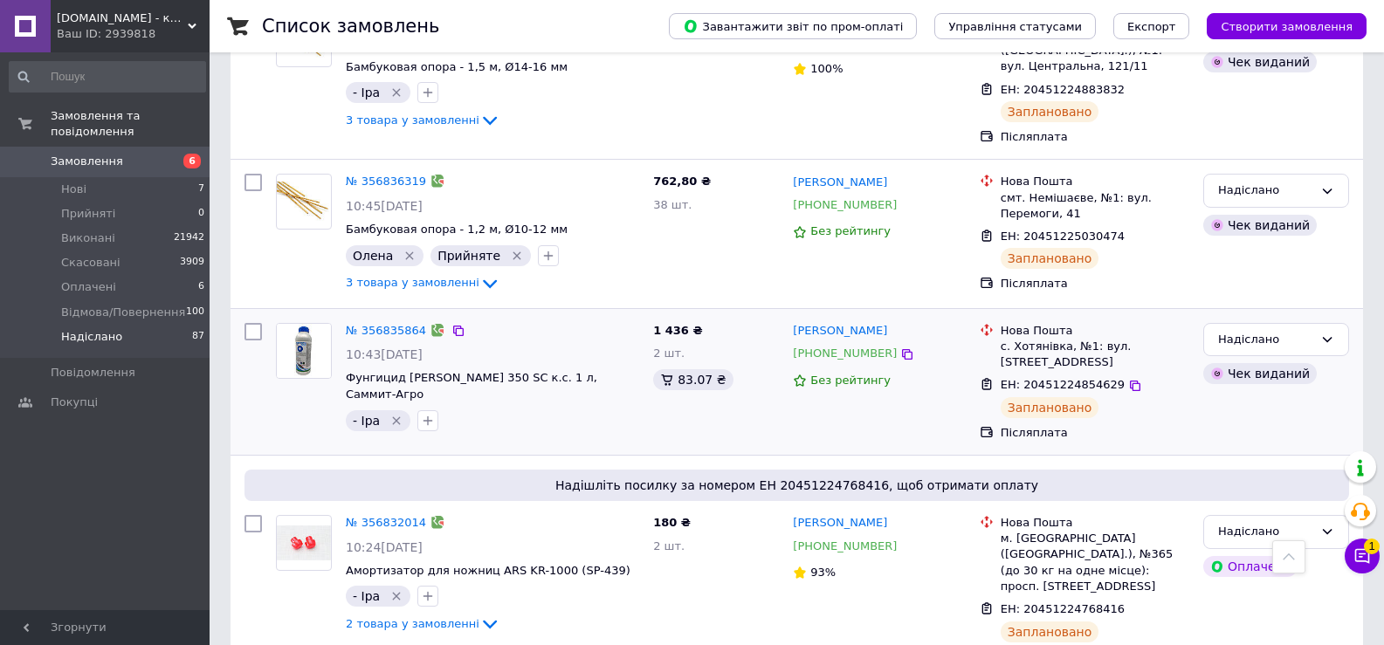
scroll to position [1485, 0]
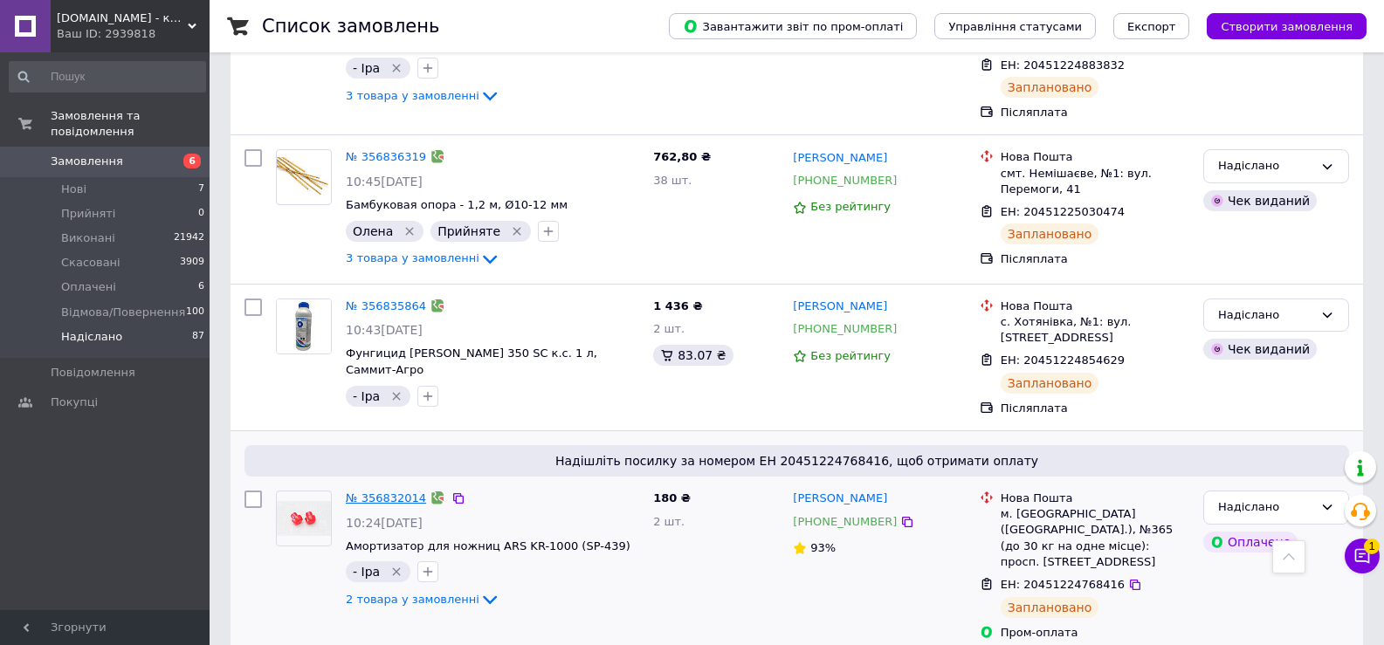
click at [392, 492] on link "№ 356832014" at bounding box center [386, 498] width 80 height 13
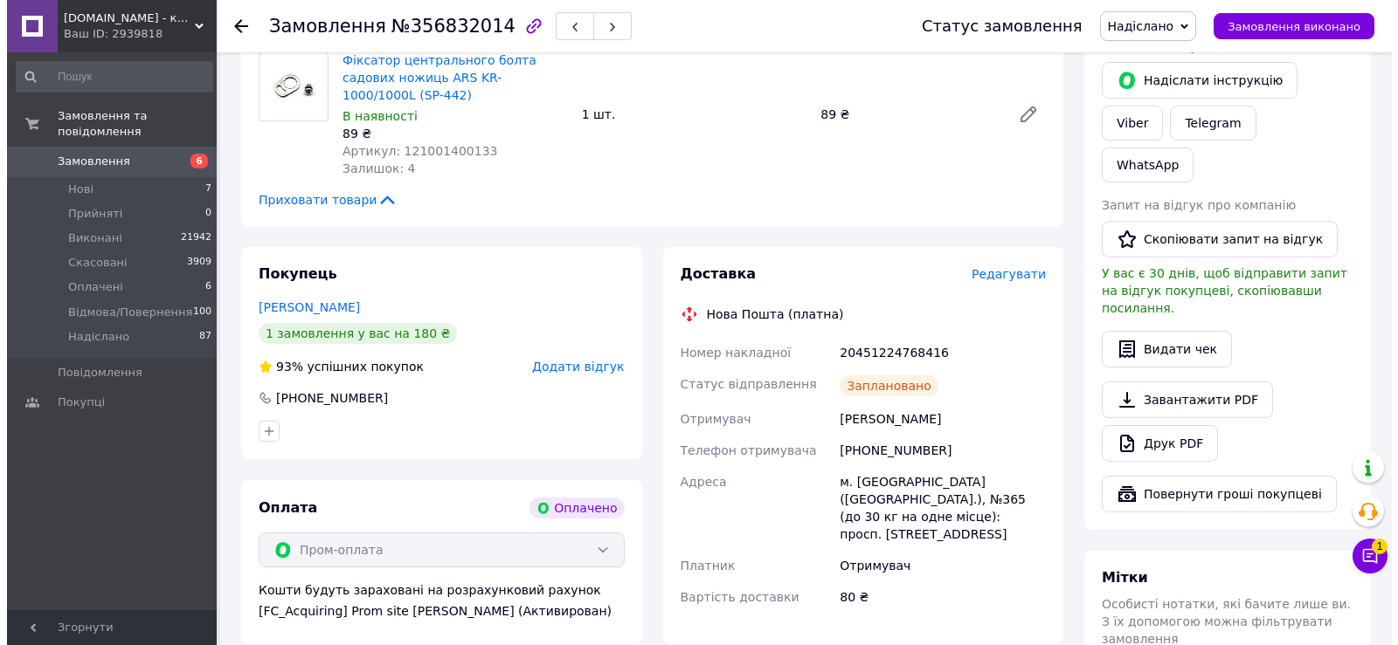
scroll to position [740, 0]
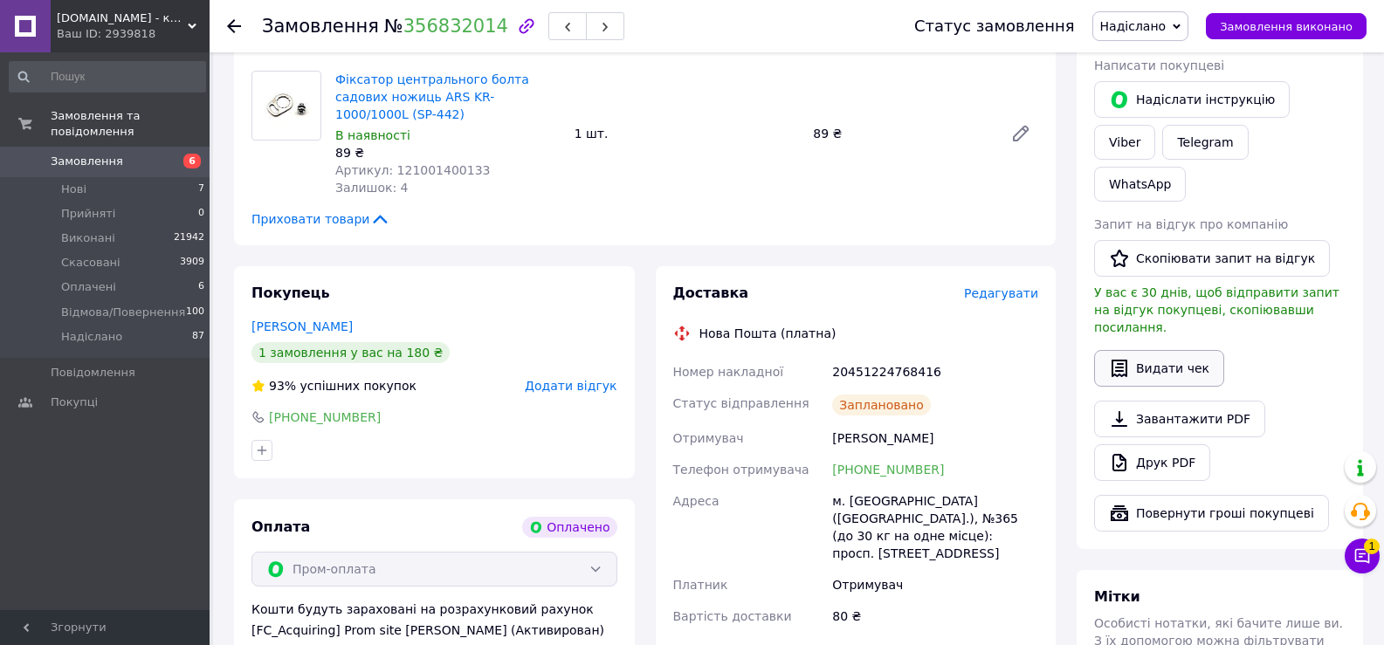
click at [1166, 350] on button "Видати чек" at bounding box center [1159, 368] width 130 height 37
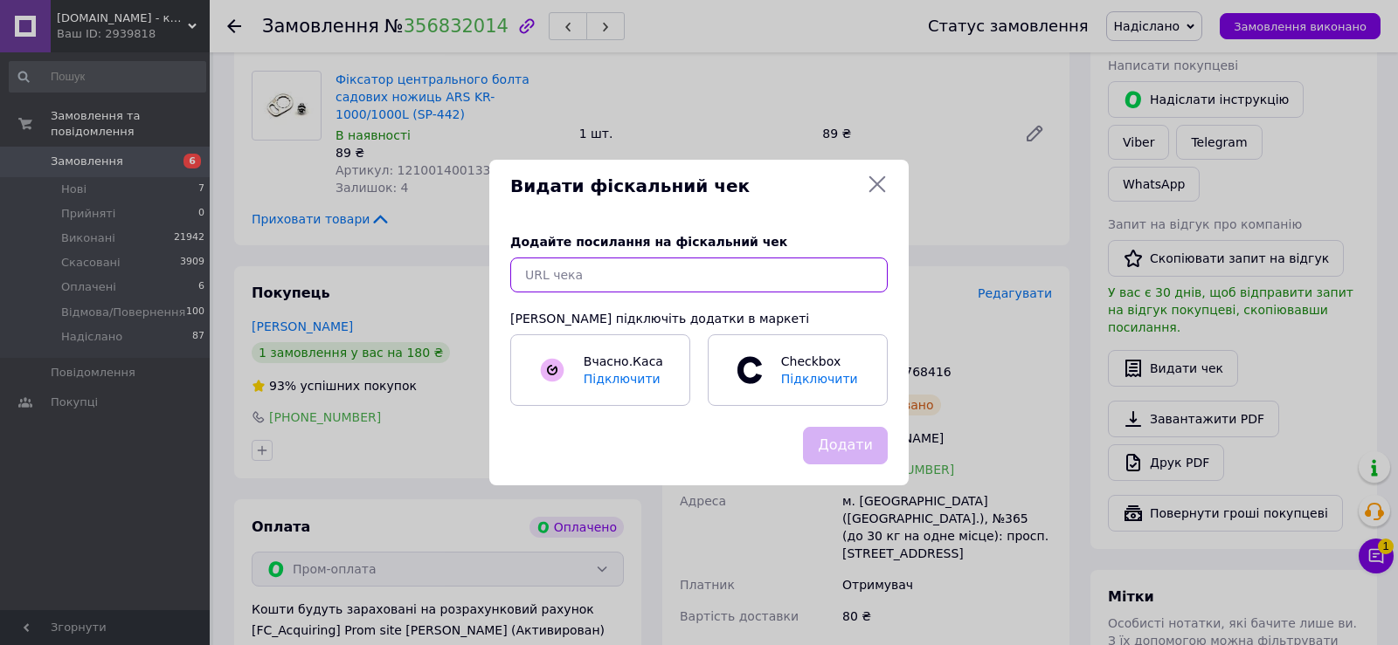
click at [618, 273] on input "text" at bounding box center [698, 275] width 377 height 35
paste input "[URL][DOMAIN_NAME]"
type input "[URL][DOMAIN_NAME]"
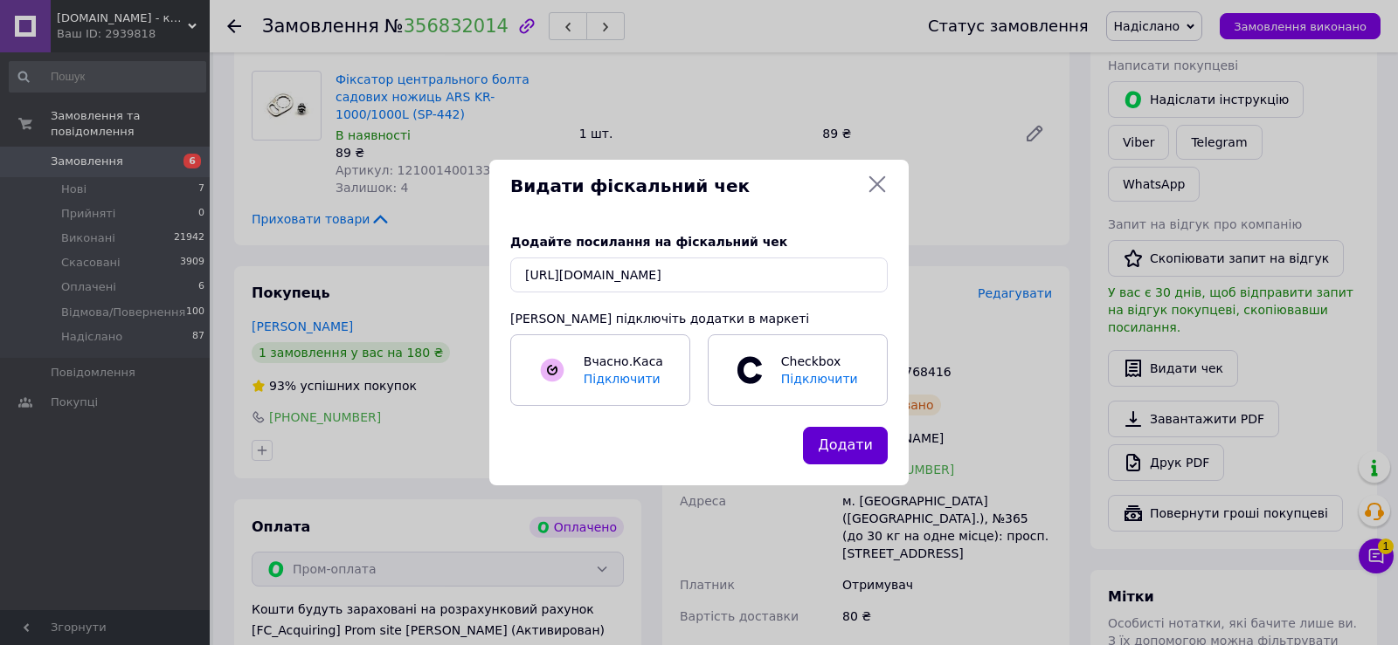
click at [860, 444] on button "Додати" at bounding box center [845, 446] width 85 height 38
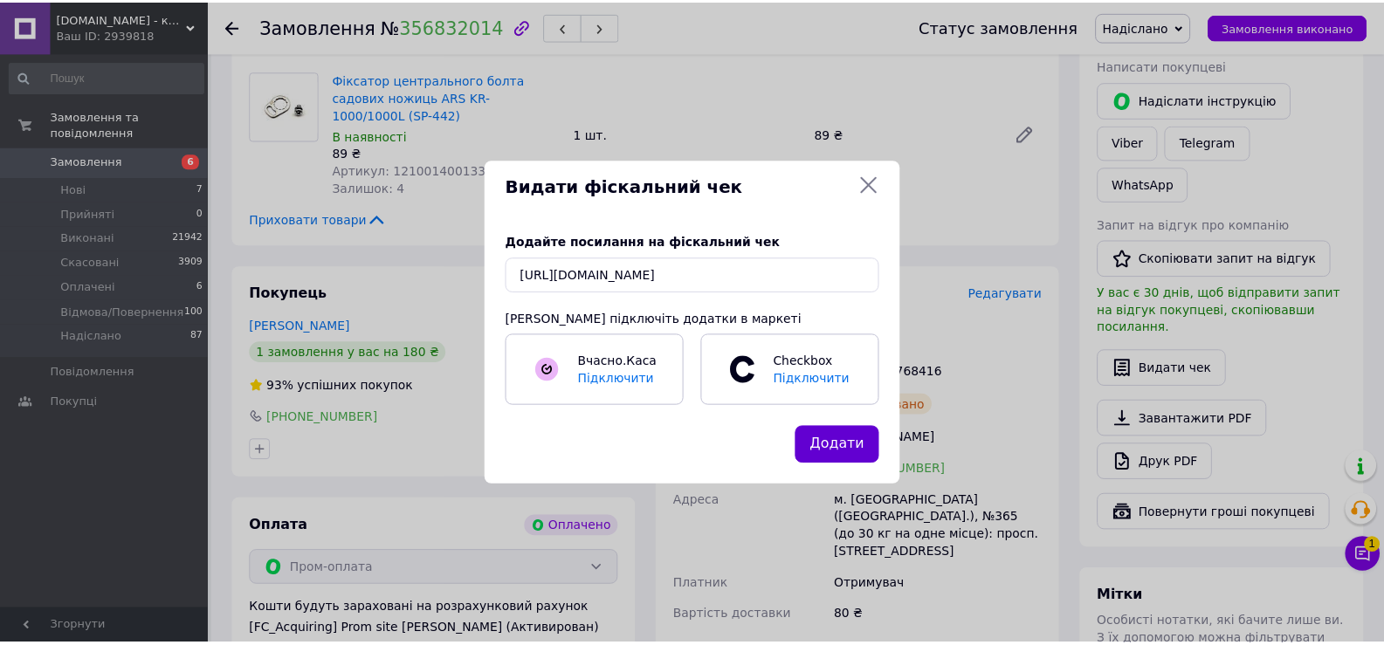
scroll to position [0, 0]
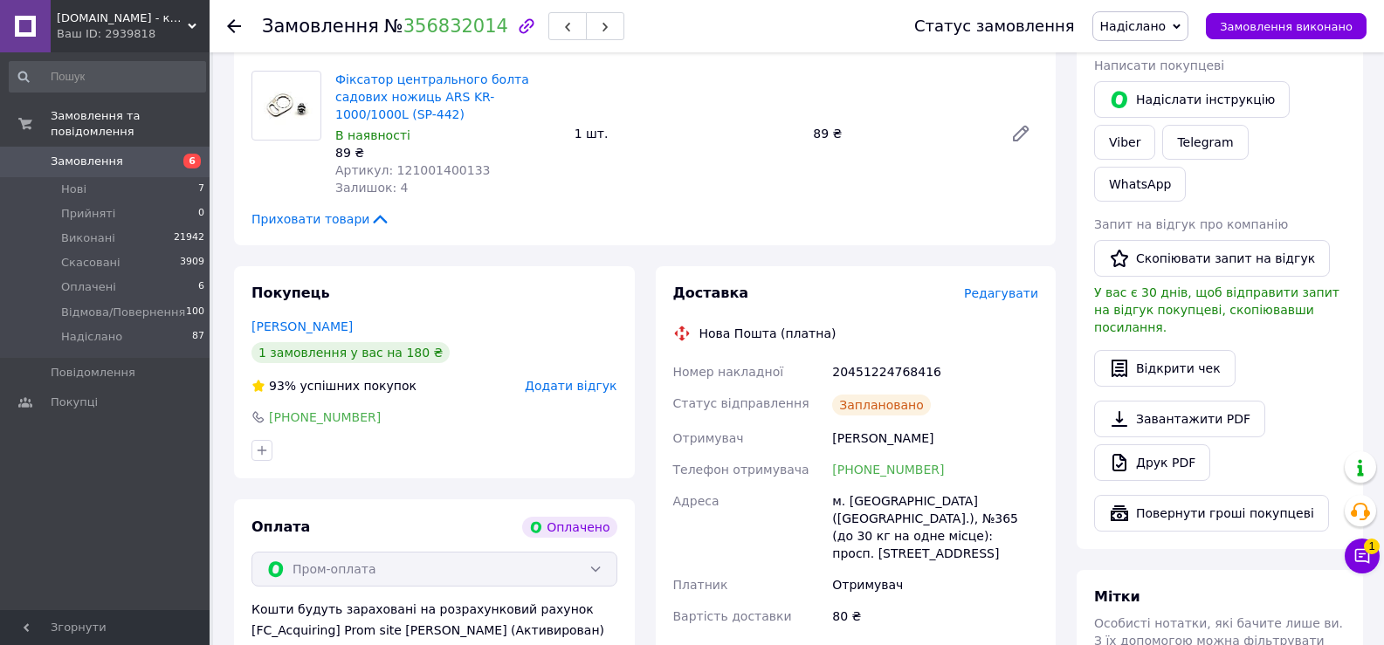
drag, startPoint x: 228, startPoint y: 27, endPoint x: 240, endPoint y: 38, distance: 16.1
click at [228, 26] on use at bounding box center [234, 26] width 14 height 14
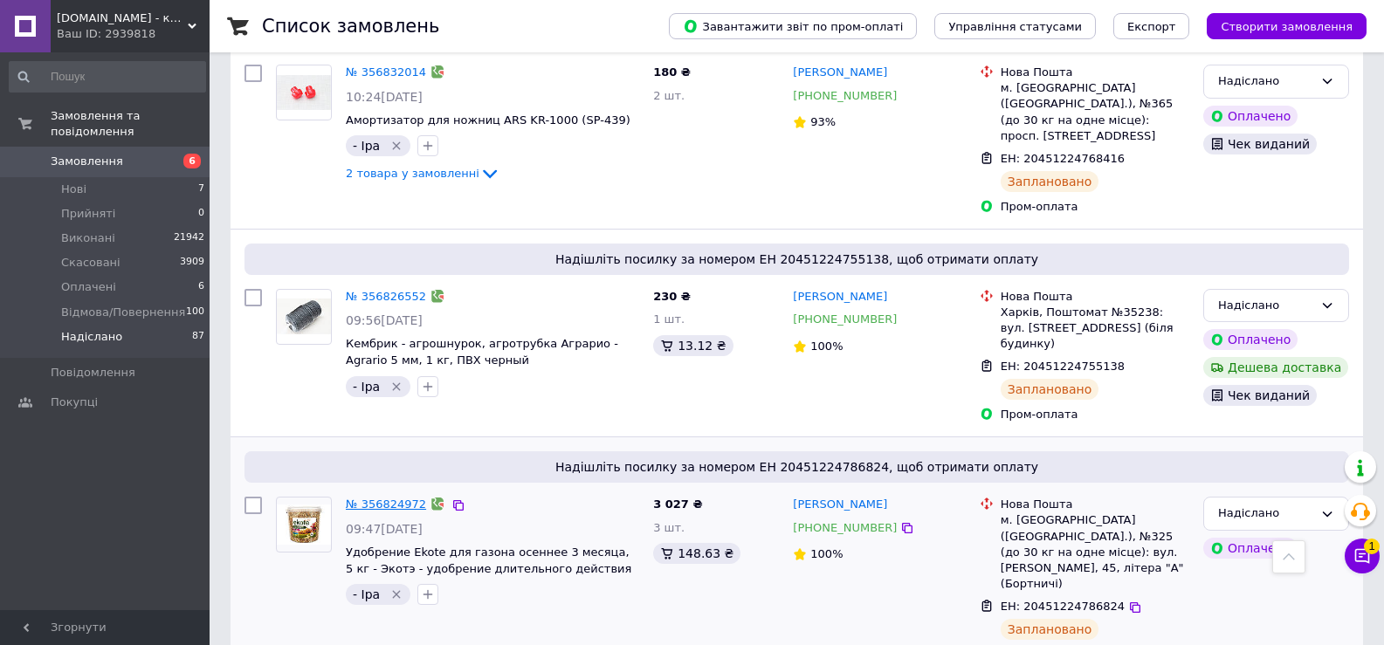
scroll to position [1922, 0]
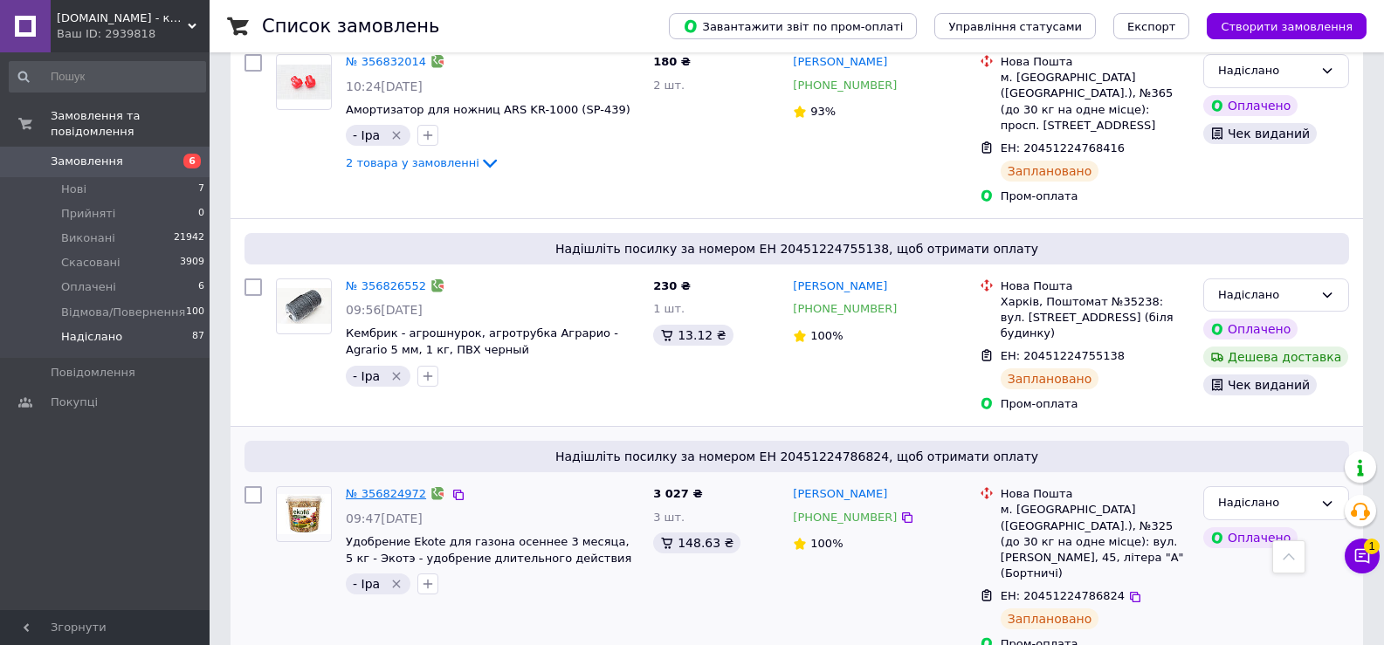
click at [379, 487] on link "№ 356824972" at bounding box center [386, 493] width 80 height 13
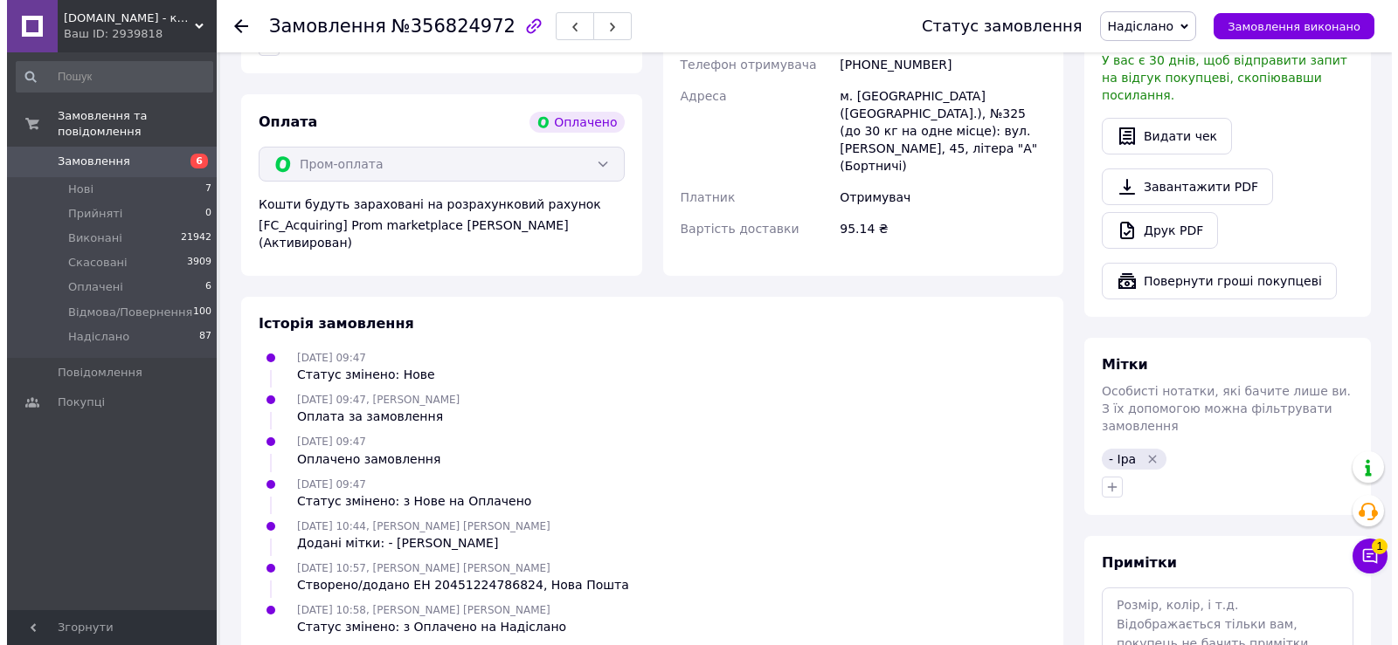
scroll to position [949, 0]
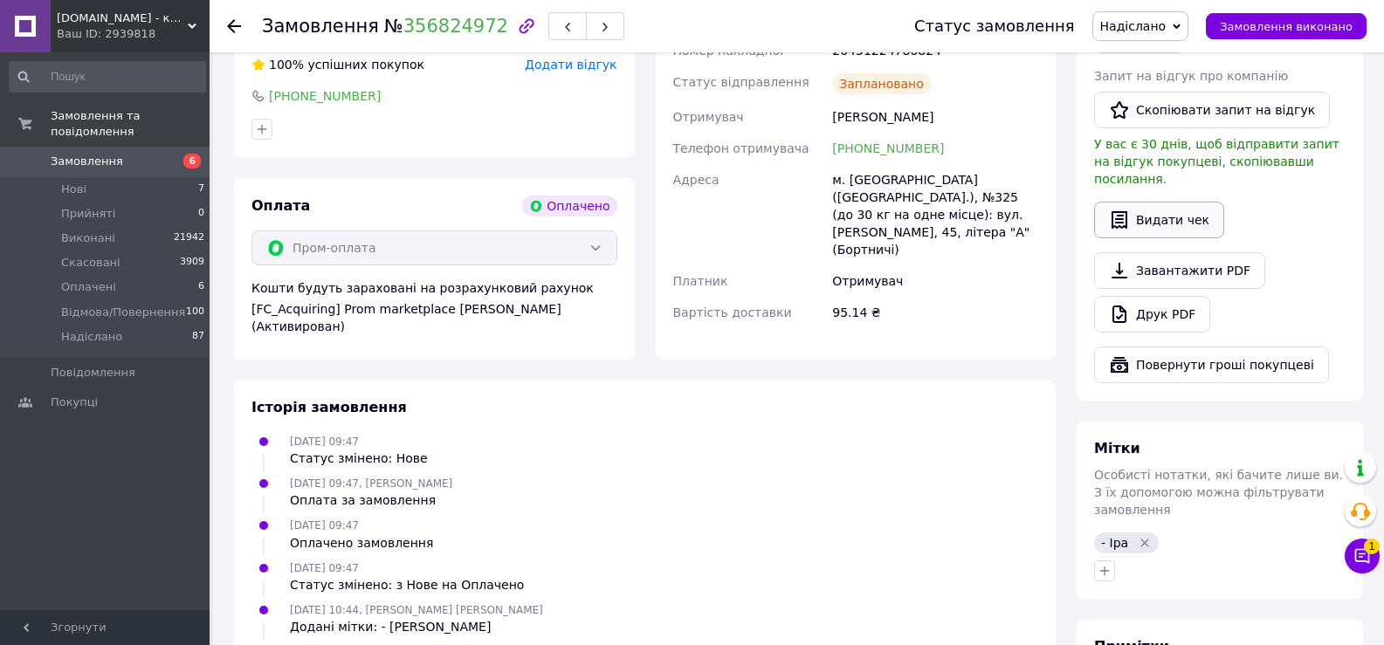
click at [1144, 202] on button "Видати чек" at bounding box center [1159, 220] width 130 height 37
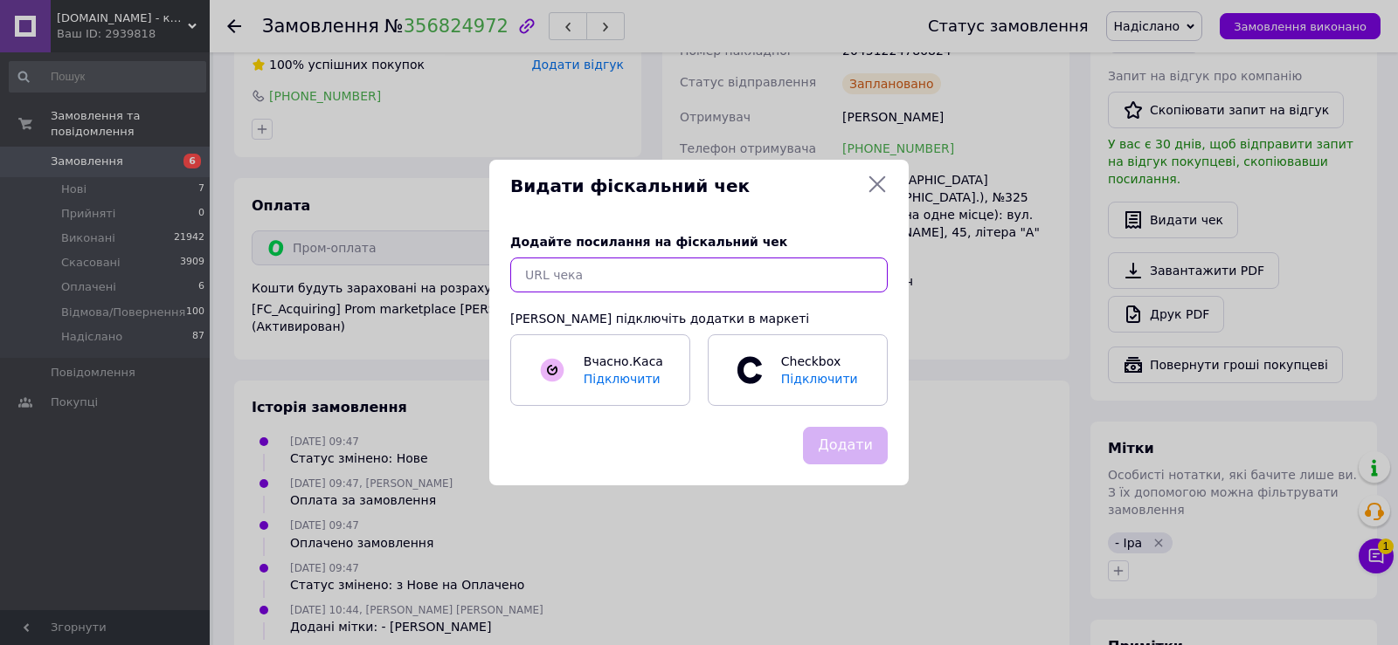
click at [530, 273] on input "text" at bounding box center [698, 275] width 377 height 35
paste input "[URL][DOMAIN_NAME]"
type input "[URL][DOMAIN_NAME]"
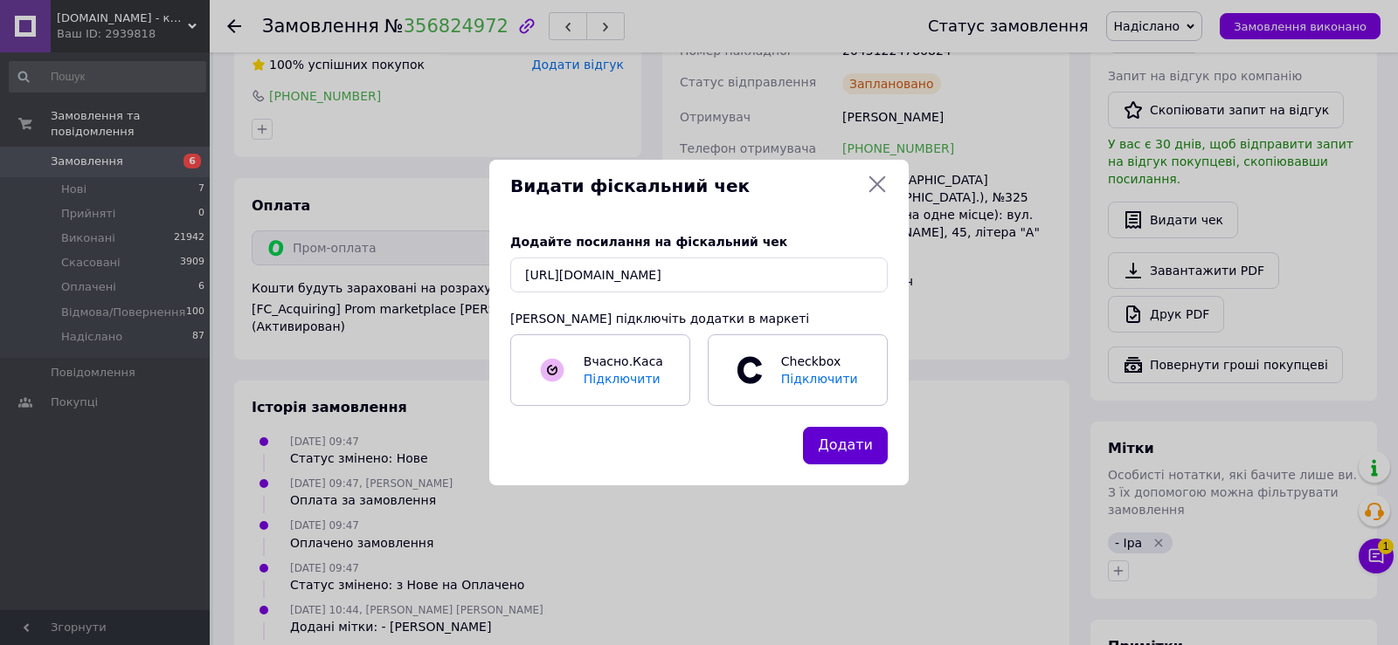
click at [833, 449] on button "Додати" at bounding box center [845, 446] width 85 height 38
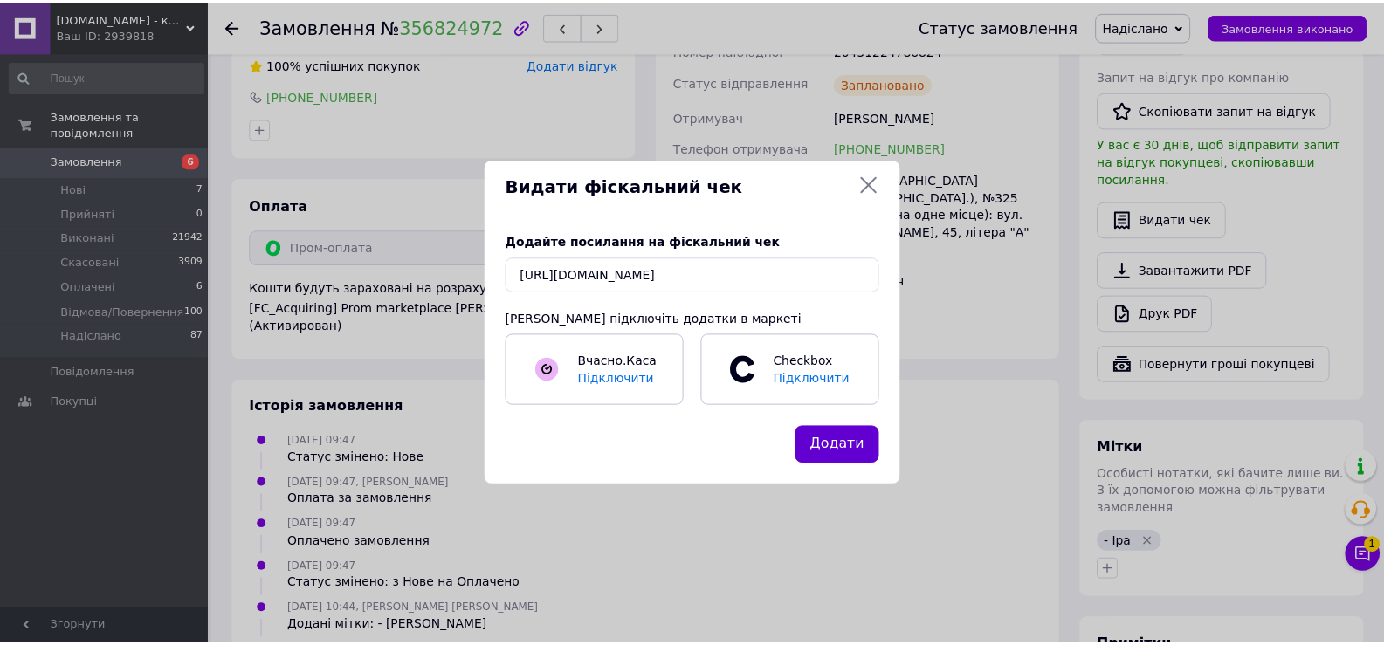
scroll to position [0, 0]
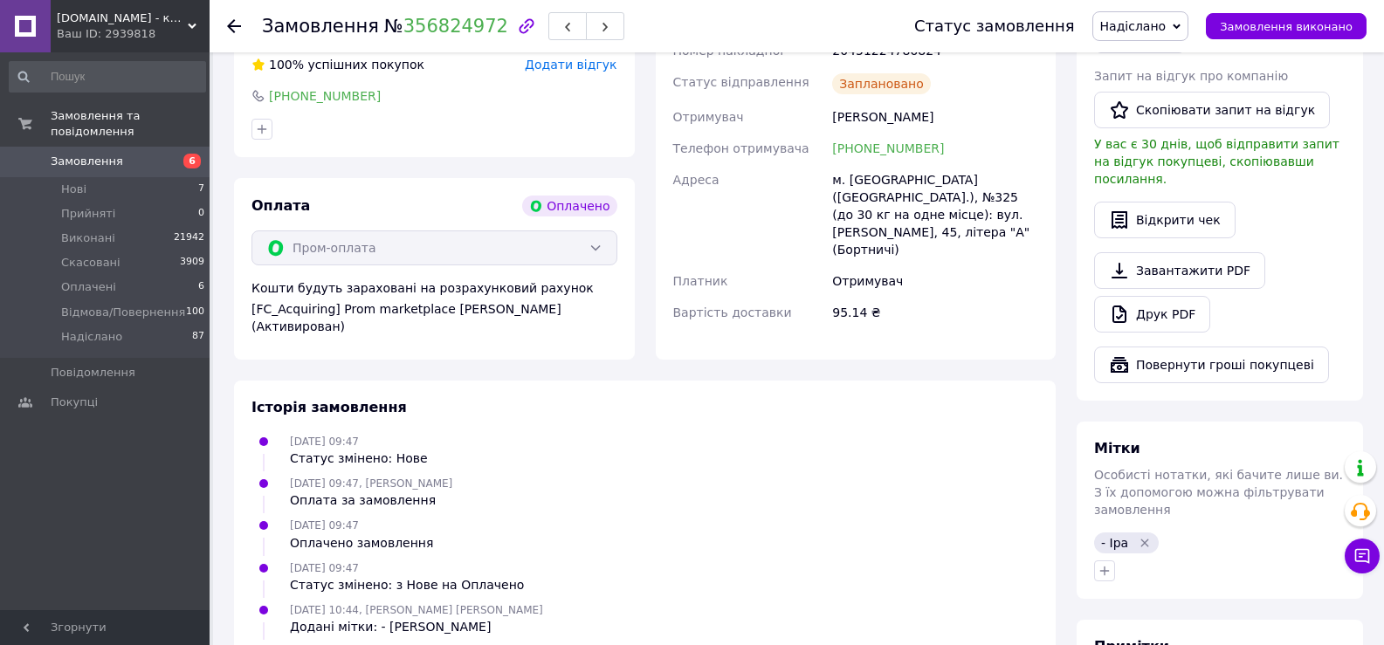
click at [236, 24] on icon at bounding box center [234, 26] width 14 height 14
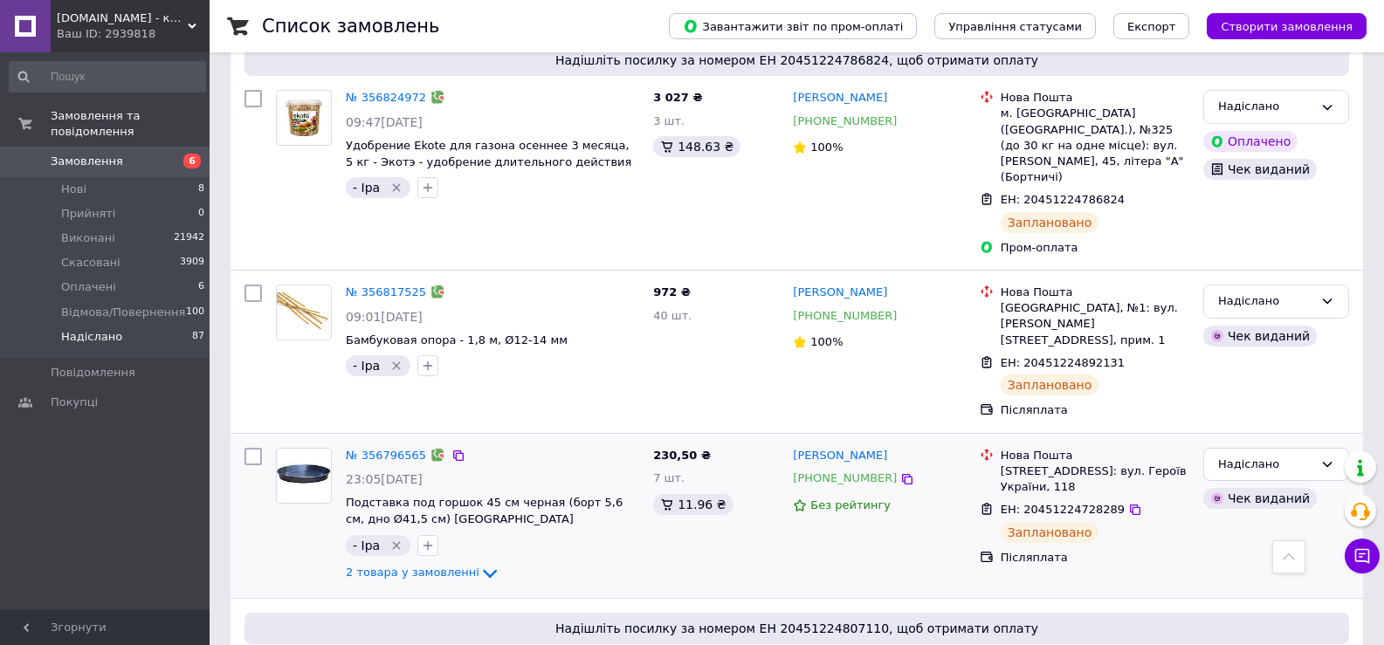
scroll to position [2404, 0]
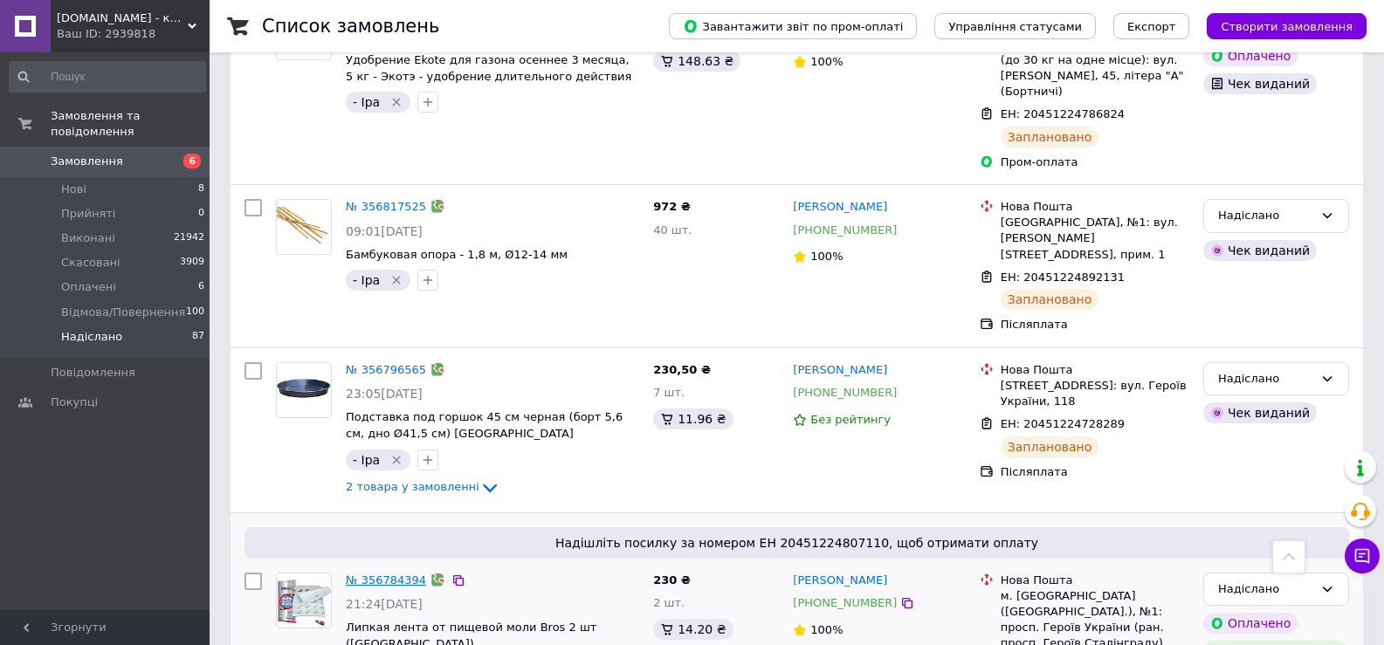
click at [365, 574] on link "№ 356784394" at bounding box center [386, 580] width 80 height 13
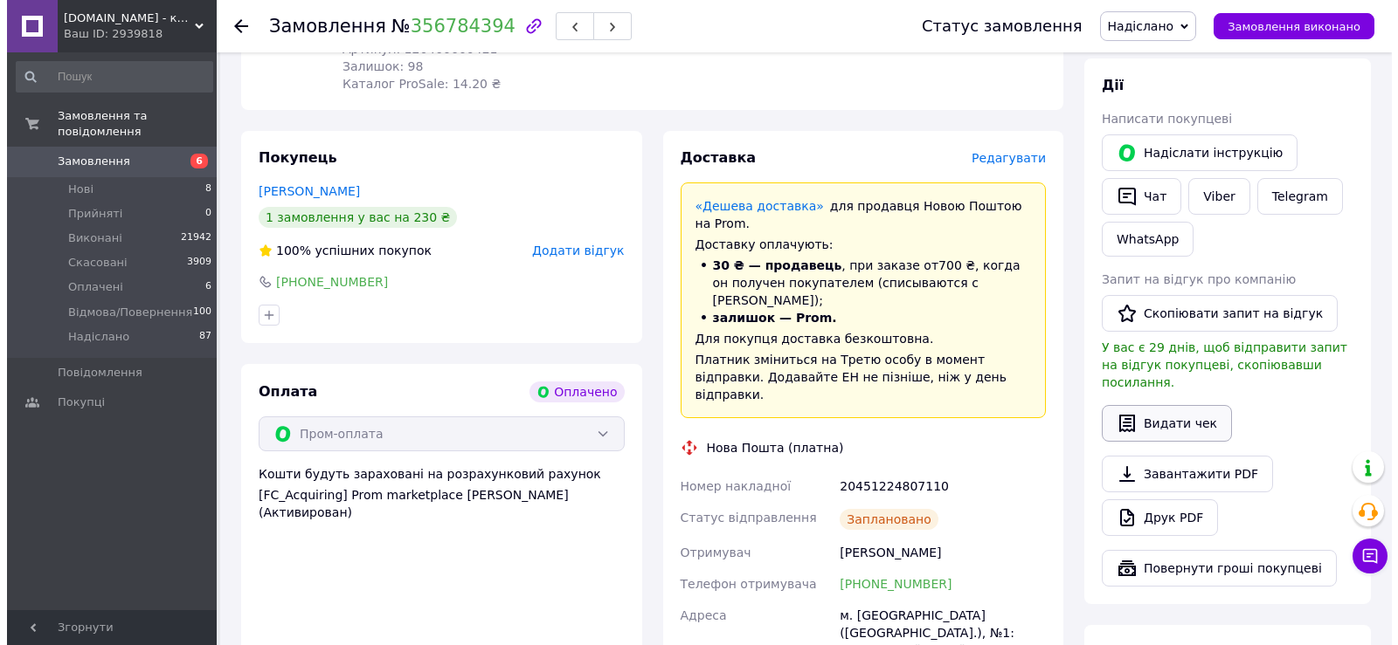
scroll to position [755, 0]
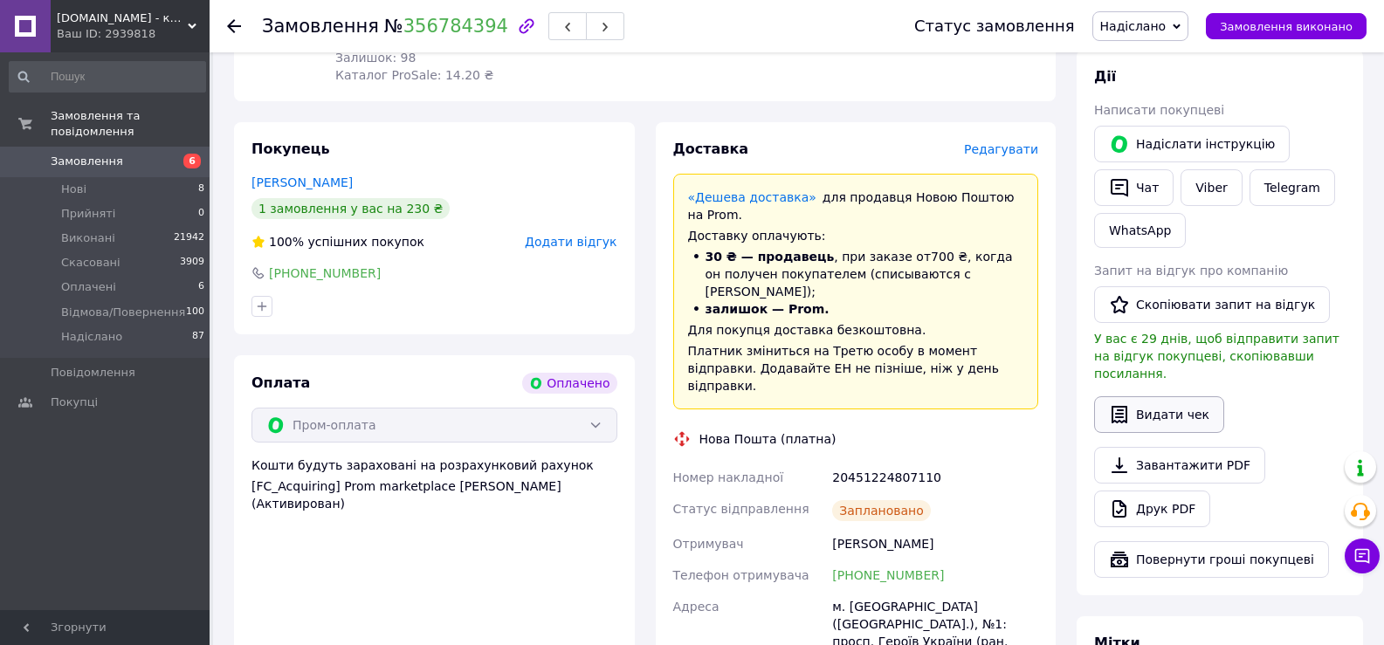
click at [1140, 397] on button "Видати чек" at bounding box center [1159, 415] width 130 height 37
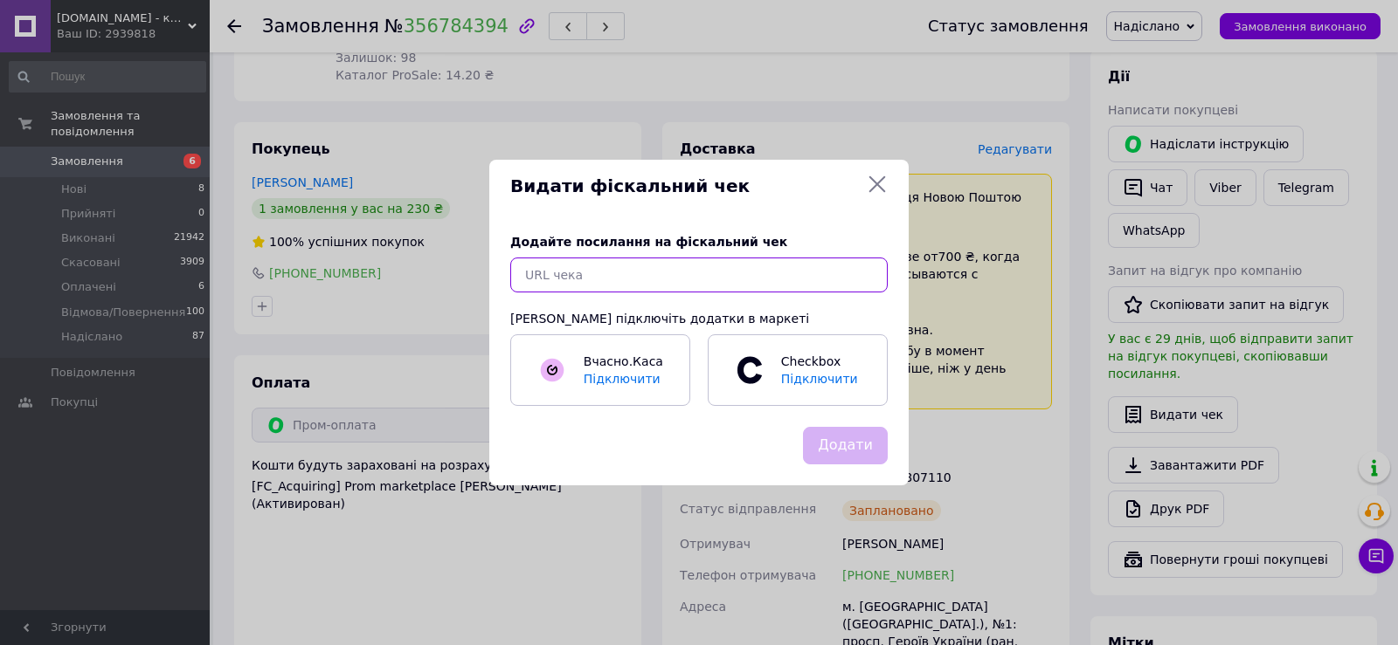
click at [563, 268] on input "text" at bounding box center [698, 275] width 377 height 35
paste input "[URL][DOMAIN_NAME]"
type input "[URL][DOMAIN_NAME]"
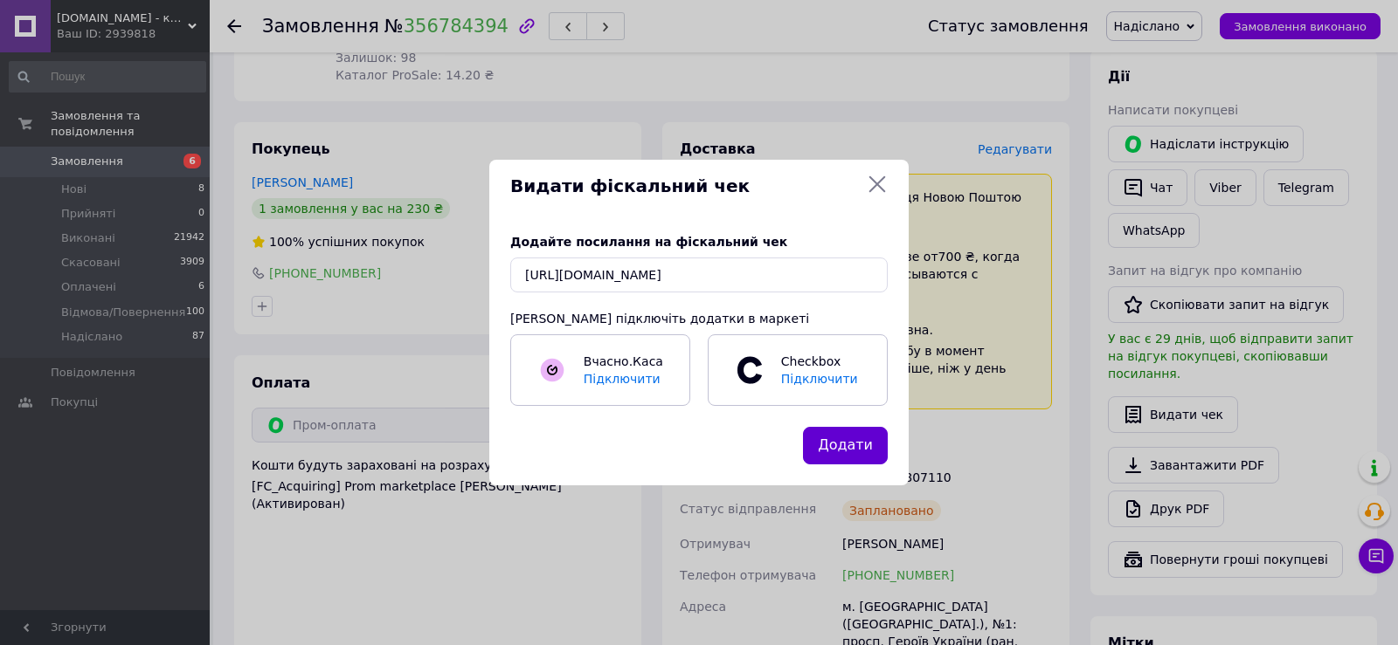
click at [860, 456] on button "Додати" at bounding box center [845, 446] width 85 height 38
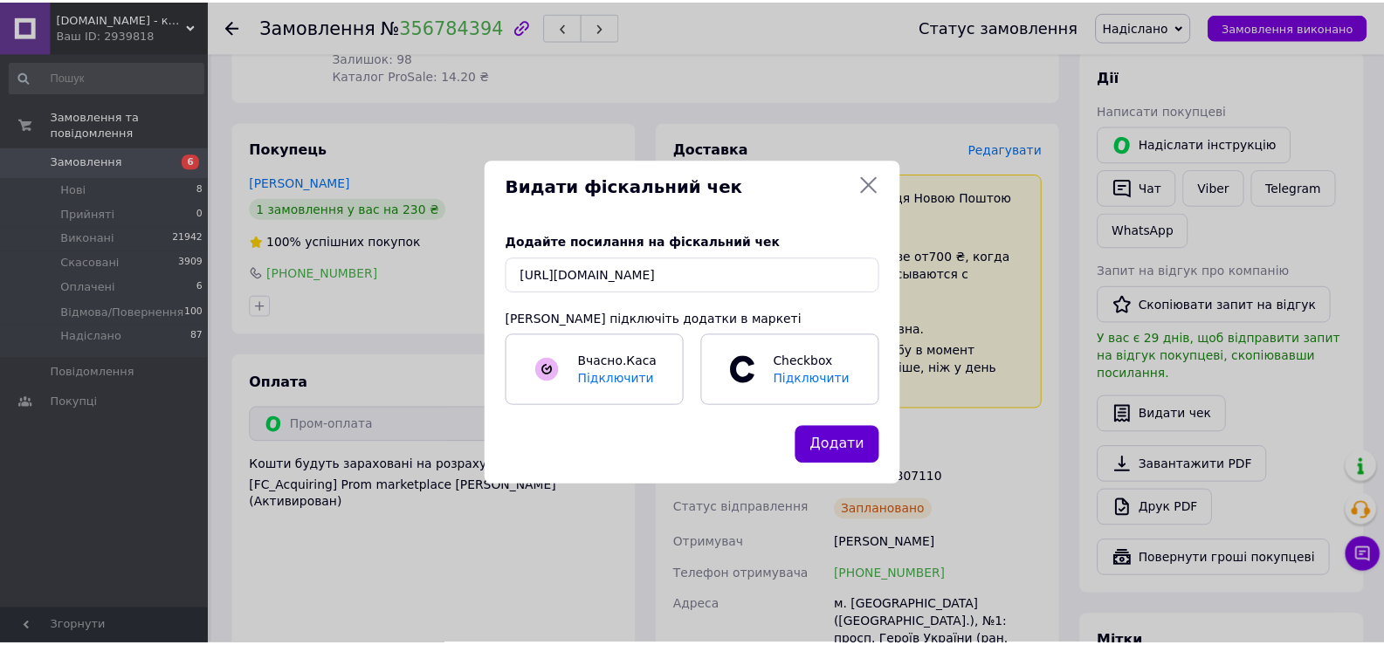
scroll to position [0, 0]
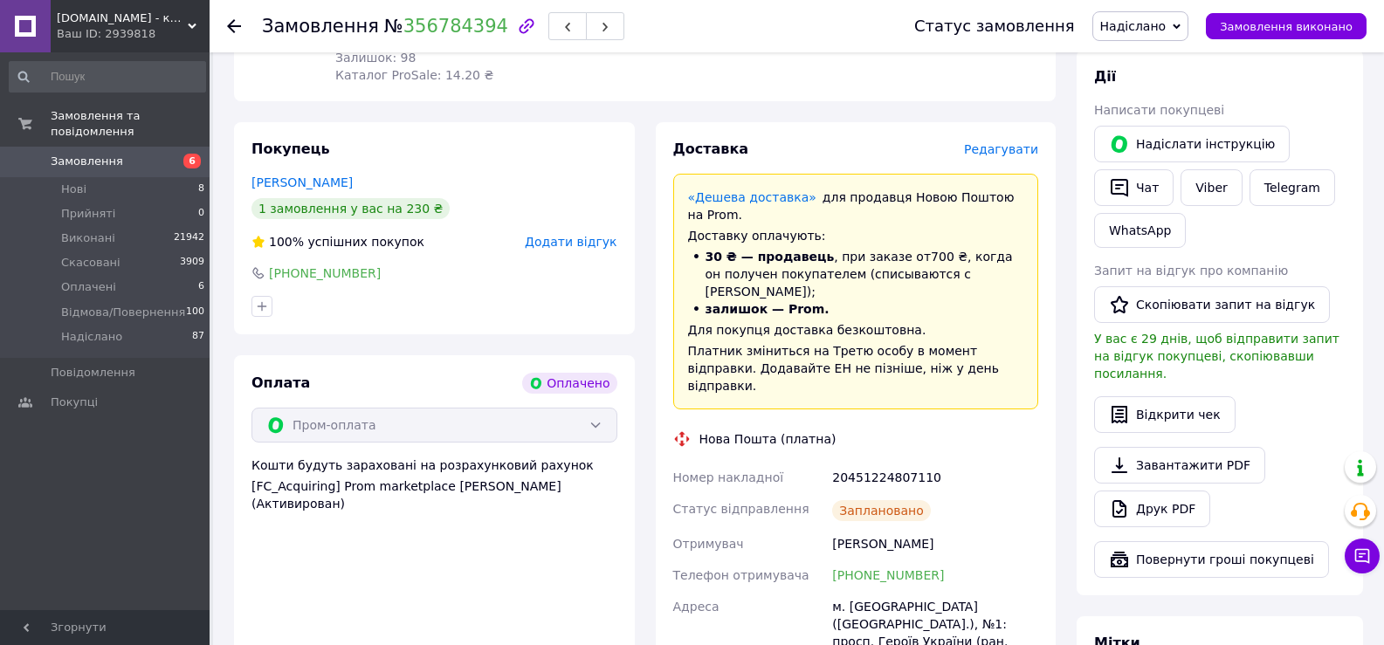
click at [233, 26] on use at bounding box center [234, 26] width 14 height 14
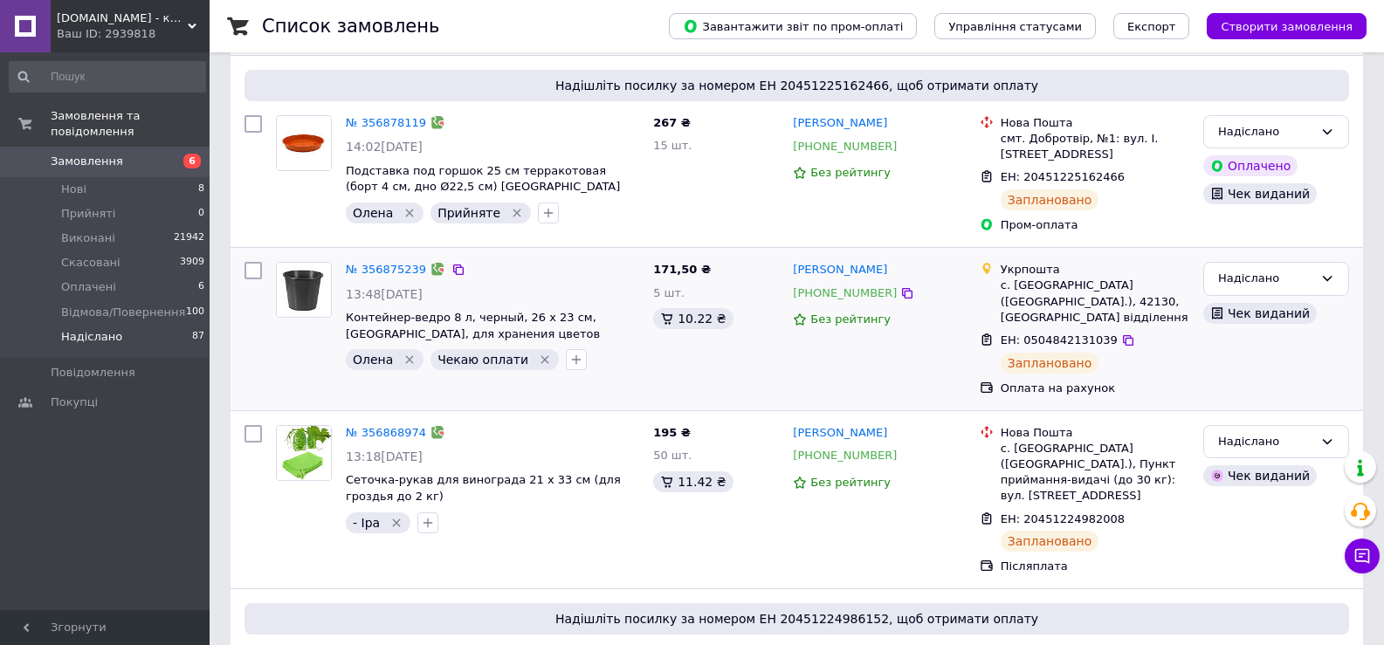
scroll to position [524, 0]
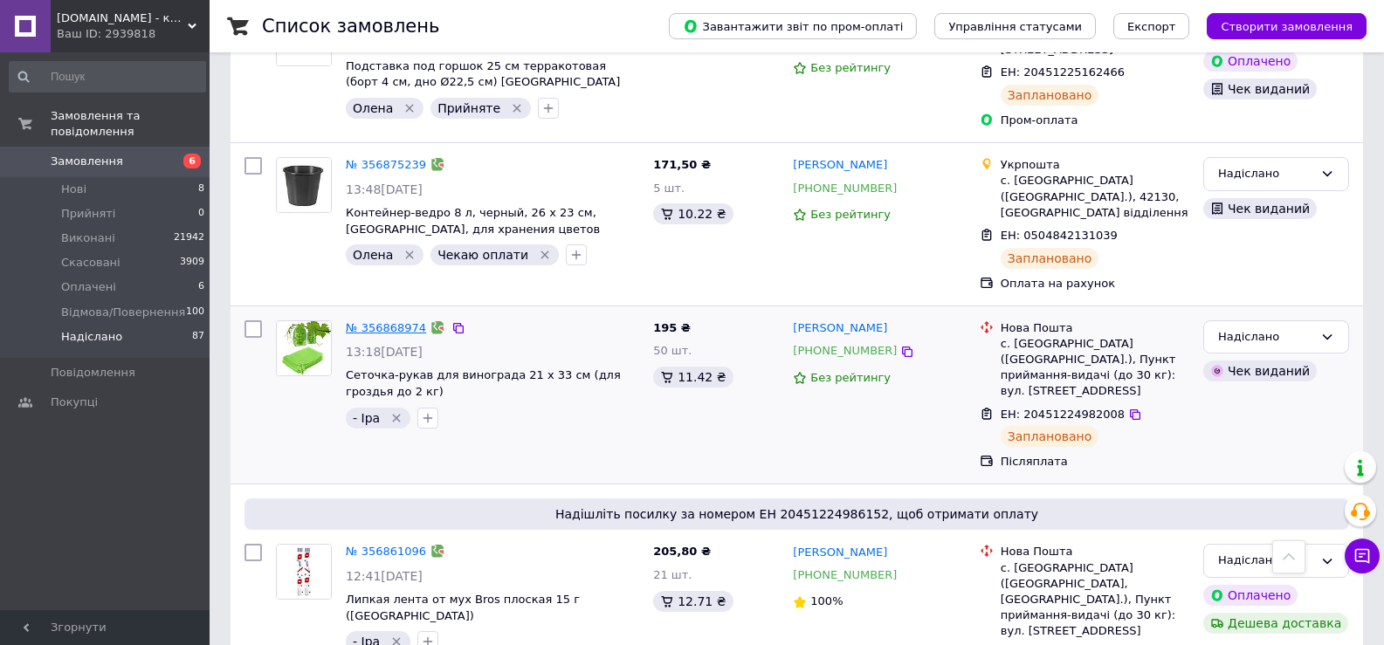
click at [390, 321] on link "№ 356868974" at bounding box center [386, 327] width 80 height 13
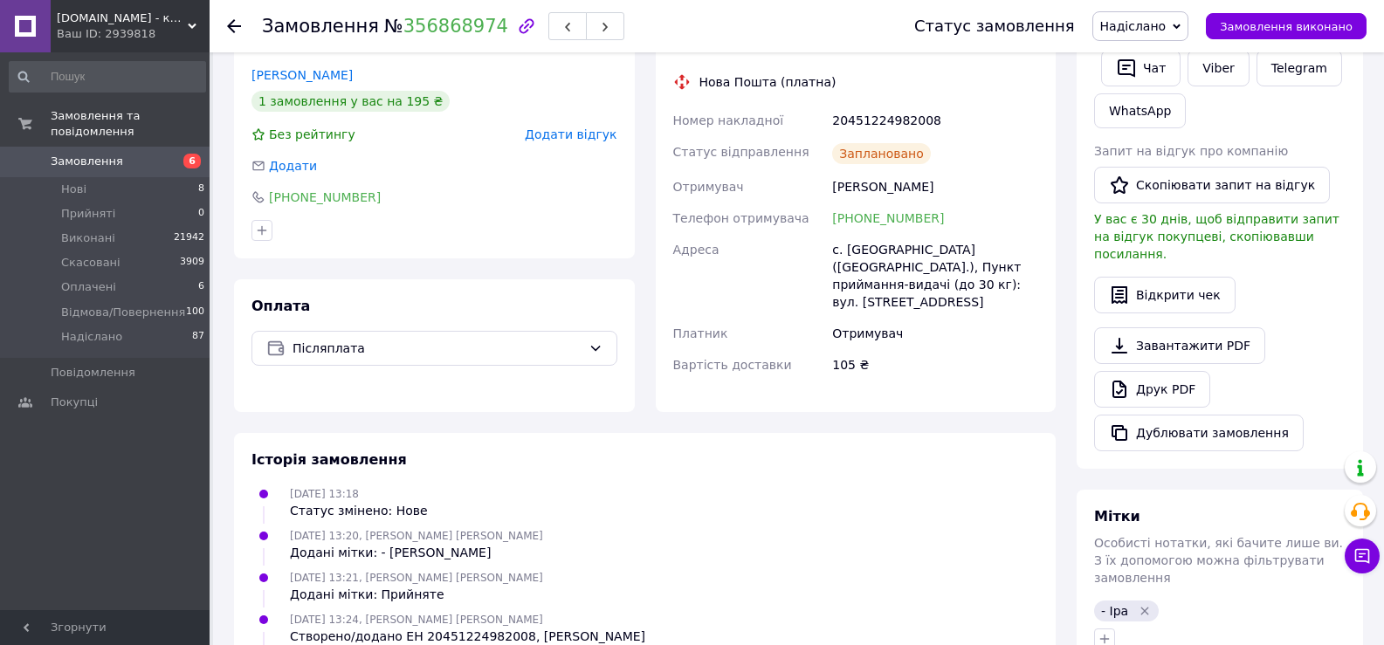
scroll to position [374, 0]
drag, startPoint x: 235, startPoint y: 24, endPoint x: 348, endPoint y: 50, distance: 115.7
click at [233, 22] on icon at bounding box center [234, 26] width 14 height 14
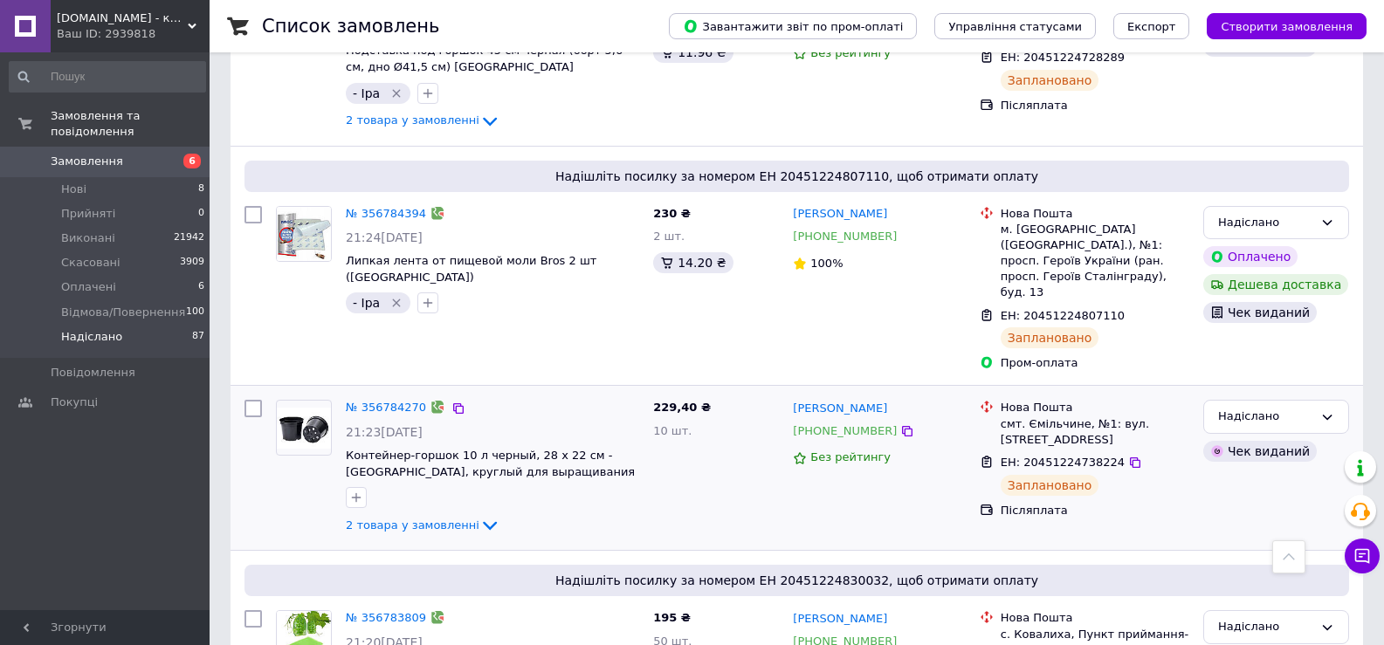
scroll to position [2795, 0]
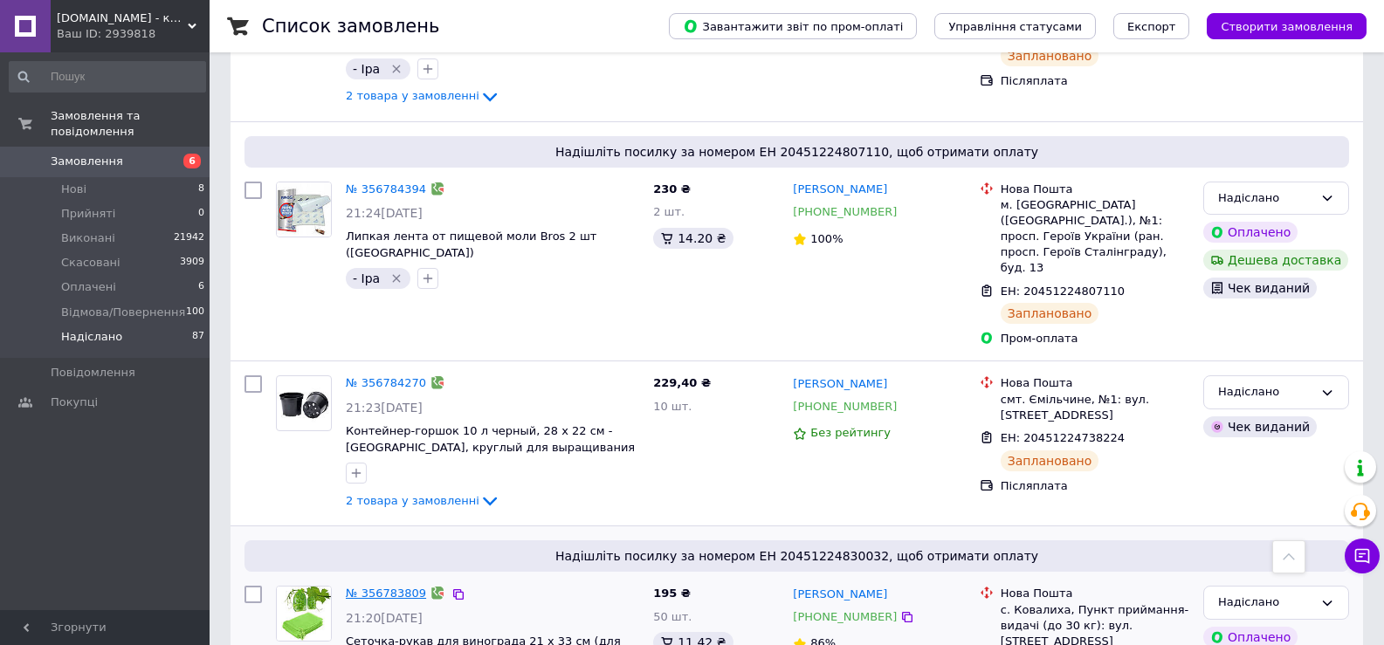
click at [386, 587] on link "№ 356783809" at bounding box center [386, 593] width 80 height 13
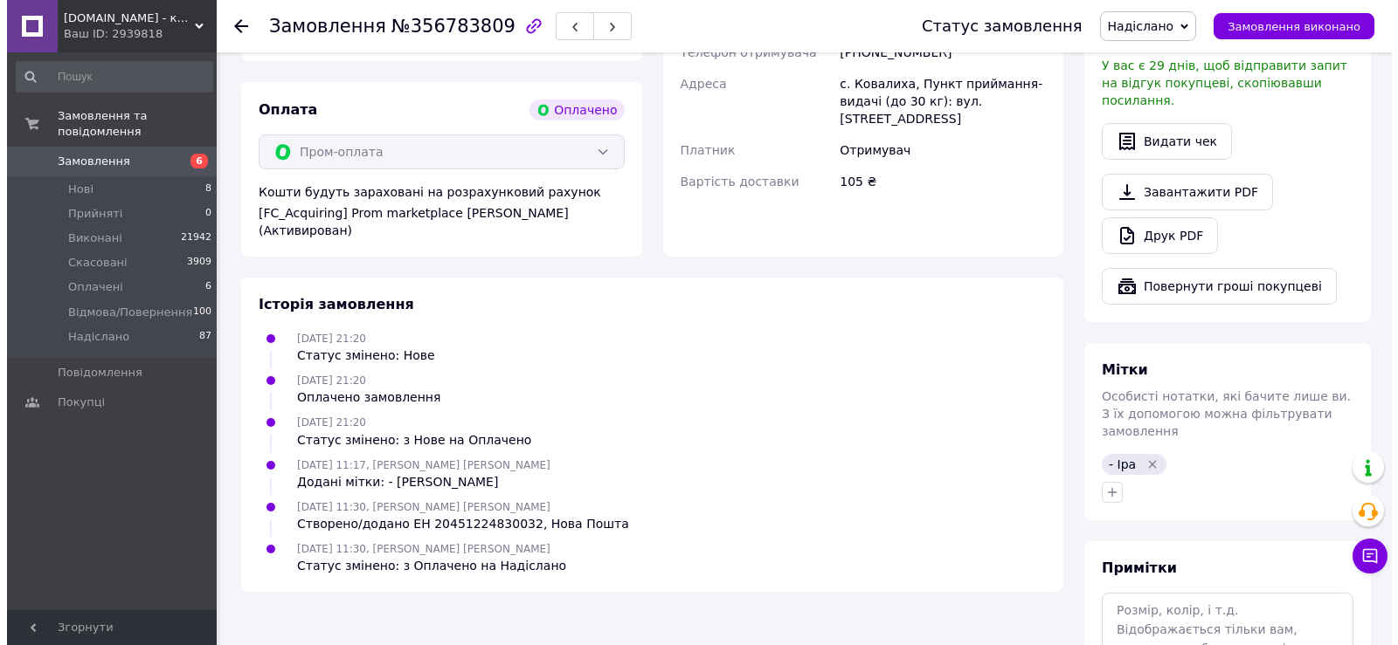
scroll to position [862, 0]
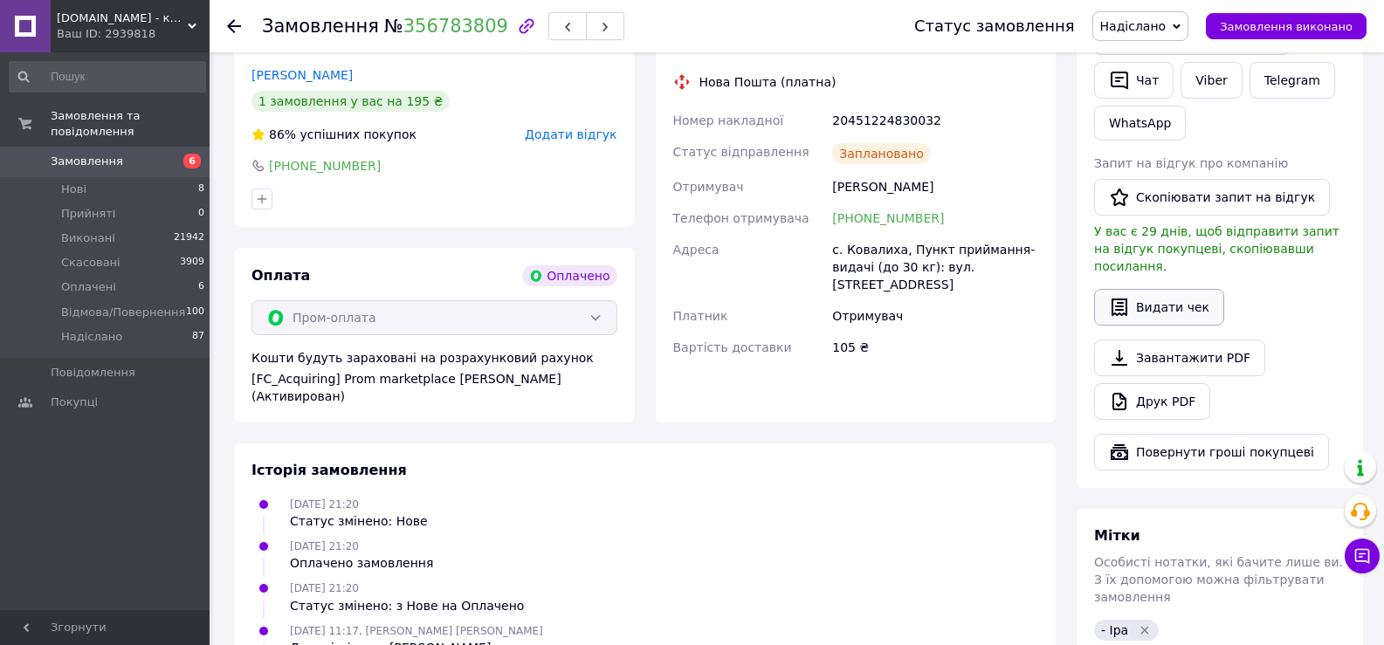
click at [1160, 289] on button "Видати чек" at bounding box center [1159, 307] width 130 height 37
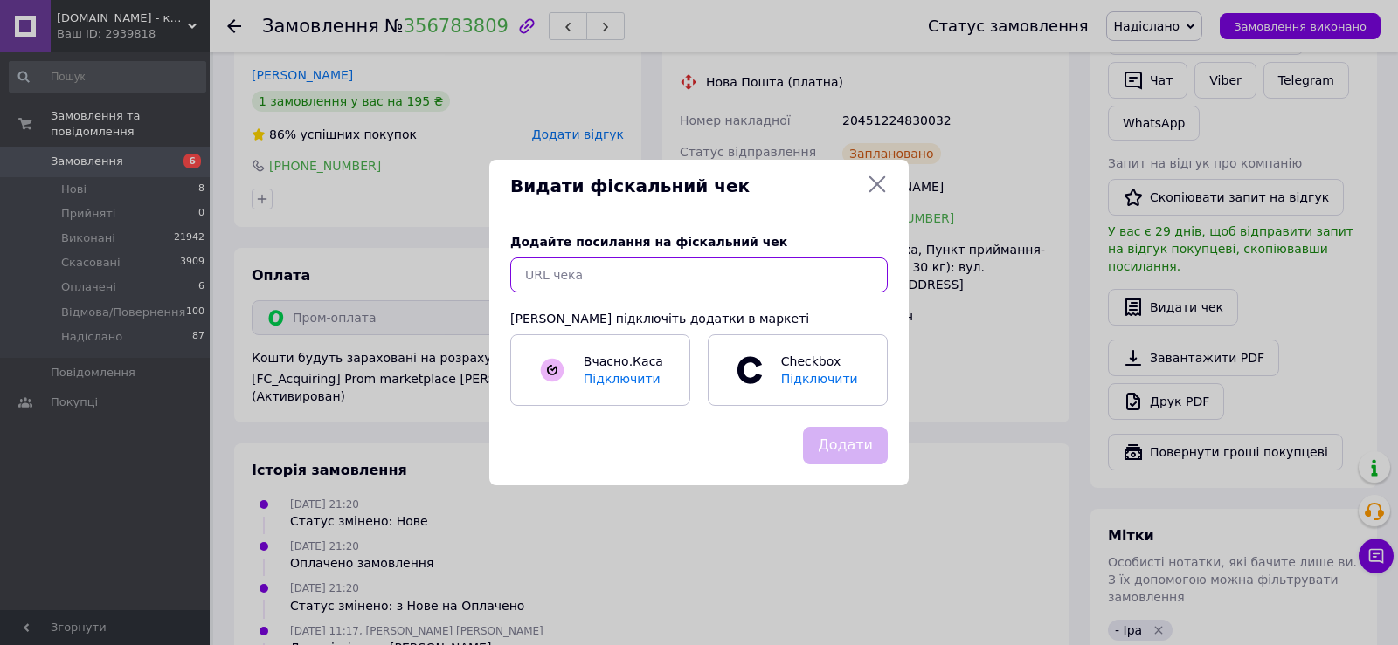
click at [583, 271] on input "text" at bounding box center [698, 275] width 377 height 35
paste input "[URL][DOMAIN_NAME]"
type input "[URL][DOMAIN_NAME]"
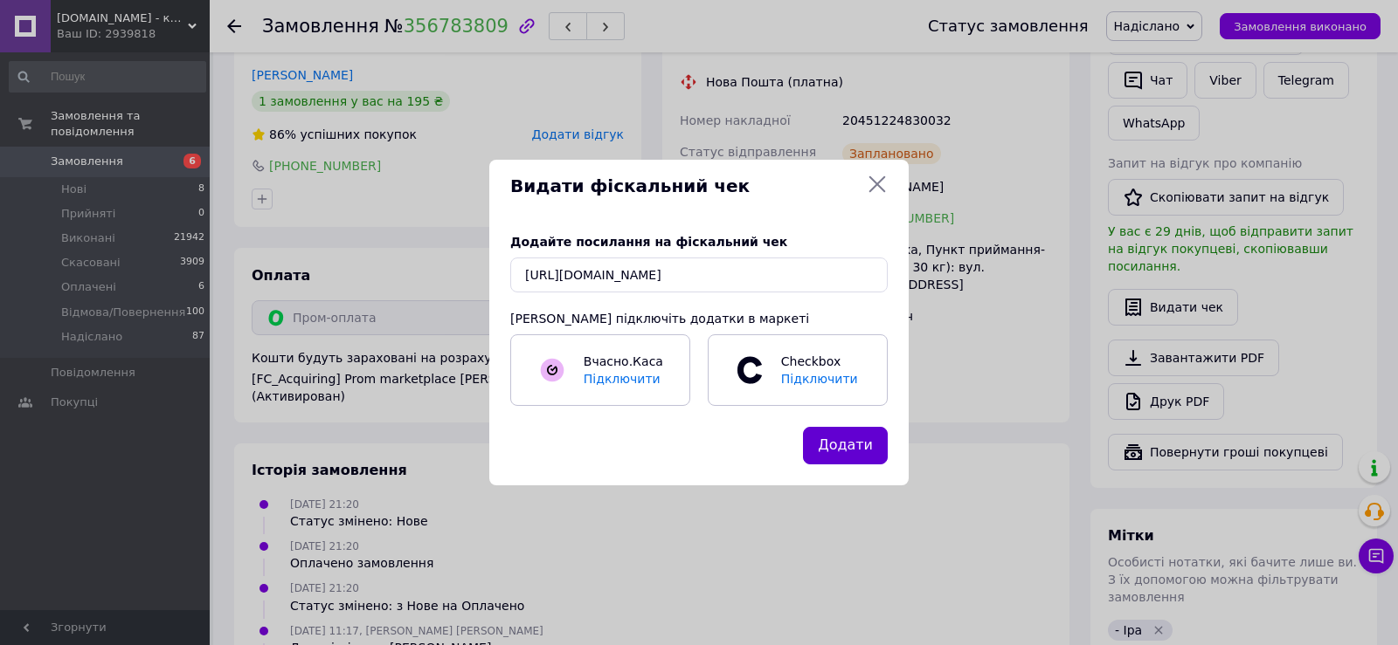
click at [856, 442] on button "Додати" at bounding box center [845, 446] width 85 height 38
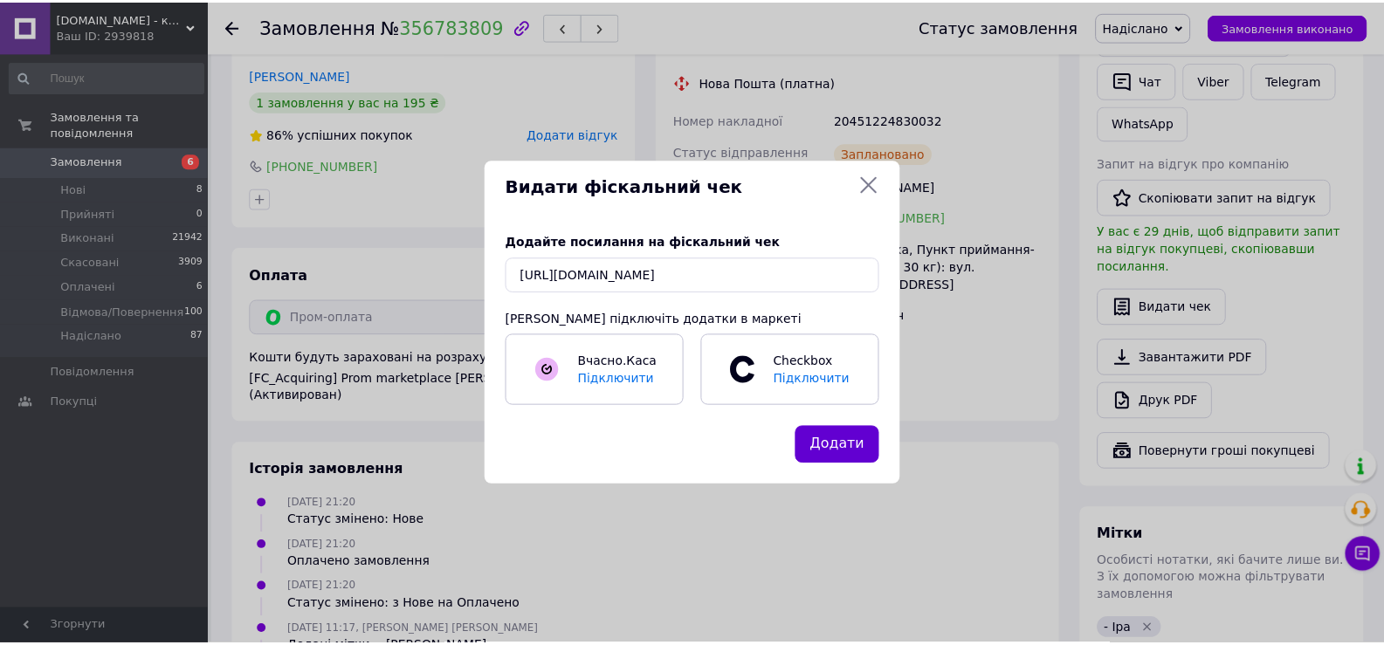
scroll to position [0, 0]
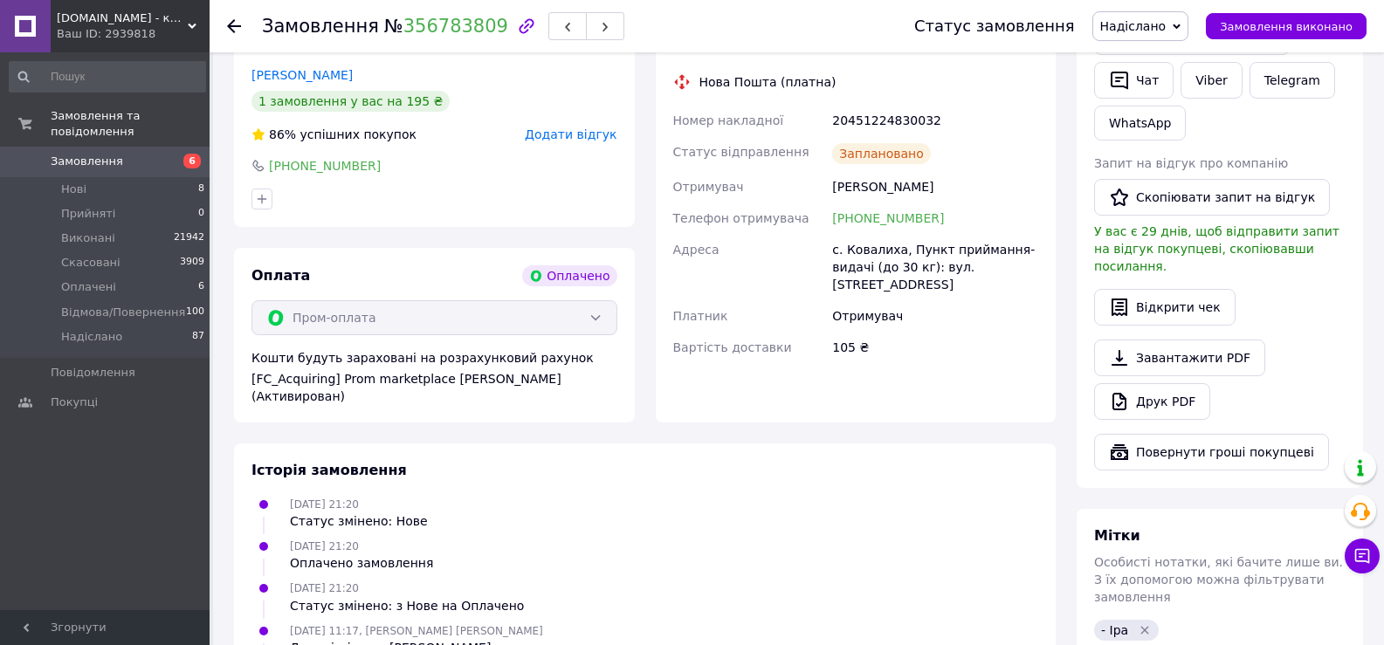
click at [229, 24] on icon at bounding box center [234, 26] width 14 height 14
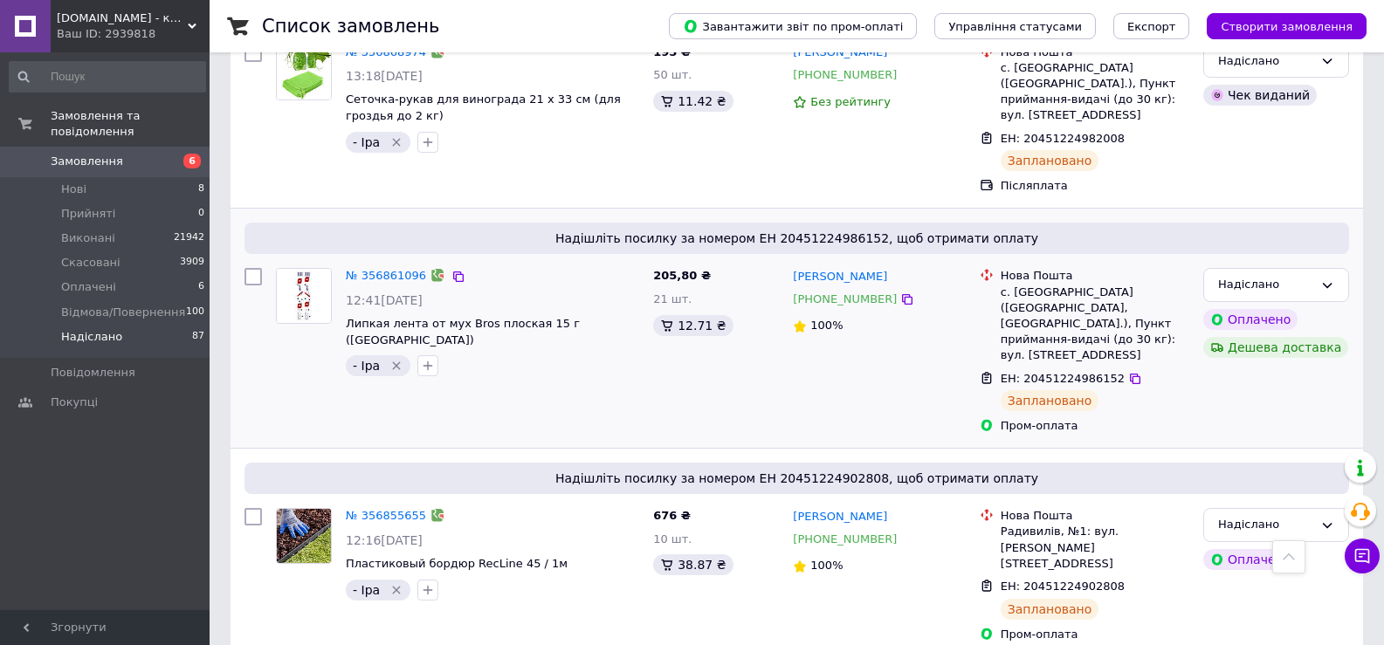
scroll to position [873, 0]
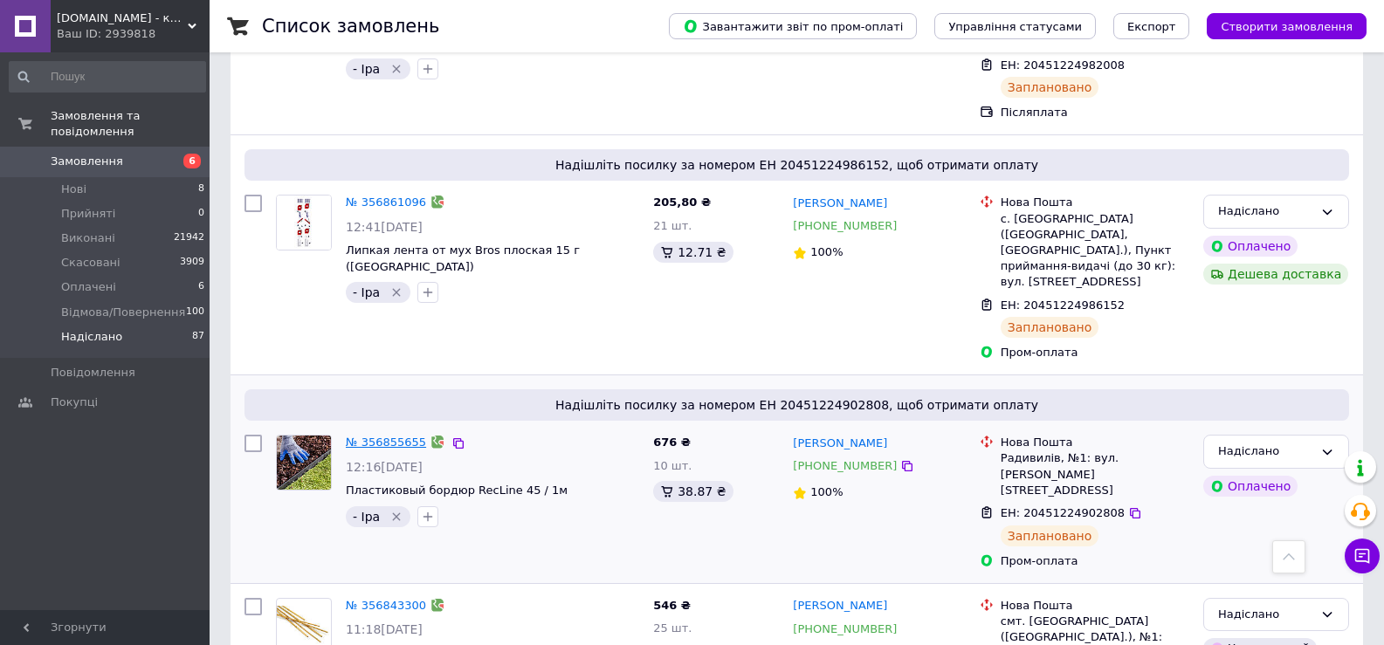
click at [390, 436] on link "№ 356855655" at bounding box center [386, 442] width 80 height 13
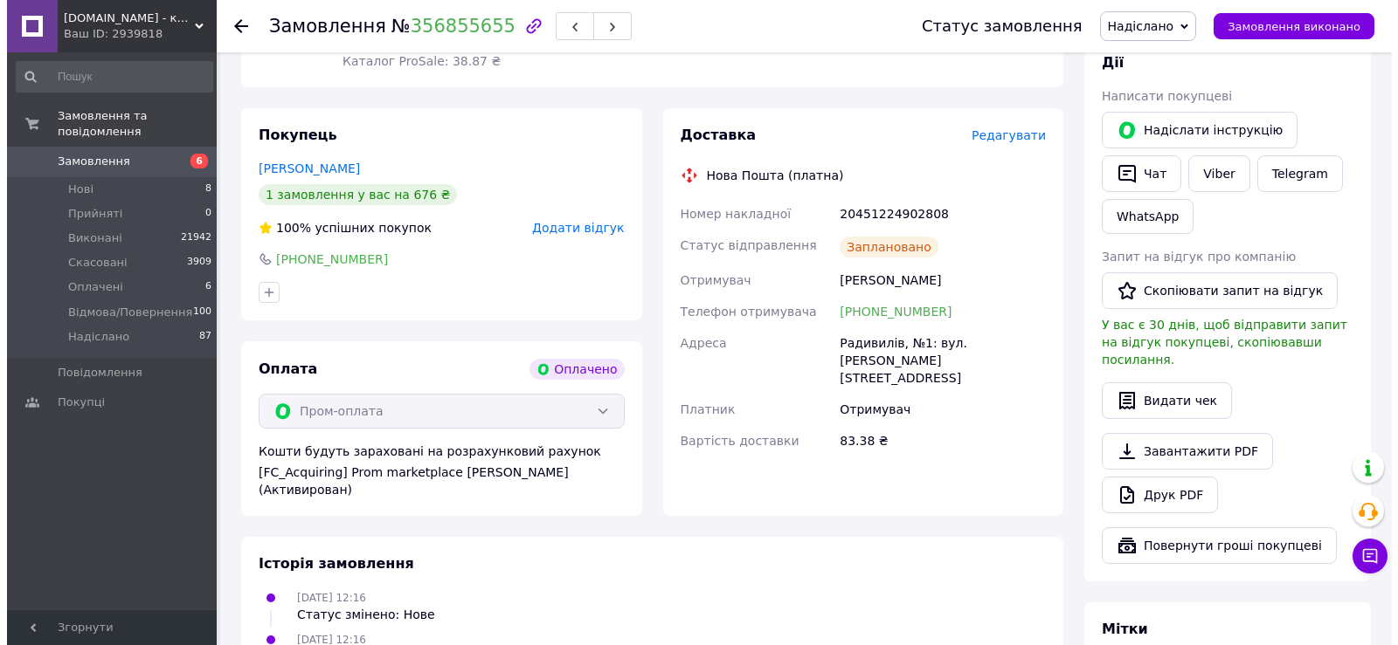
scroll to position [699, 0]
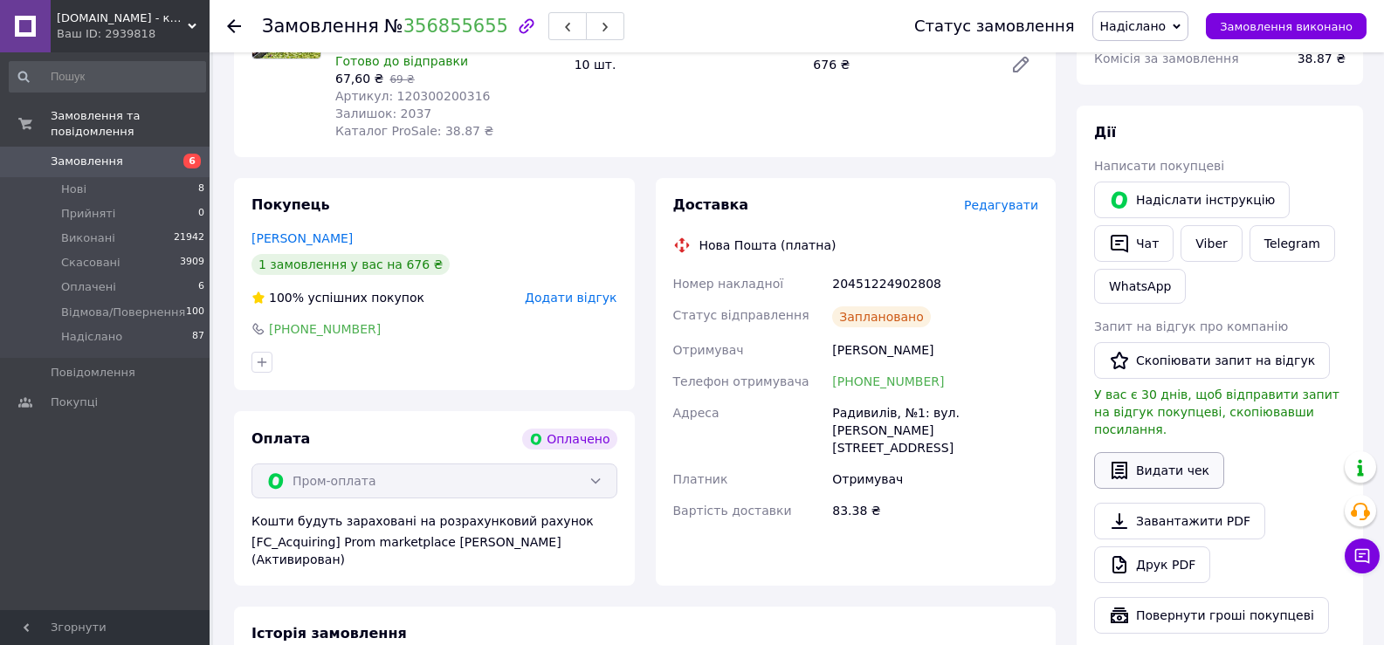
click at [1160, 452] on button "Видати чек" at bounding box center [1159, 470] width 130 height 37
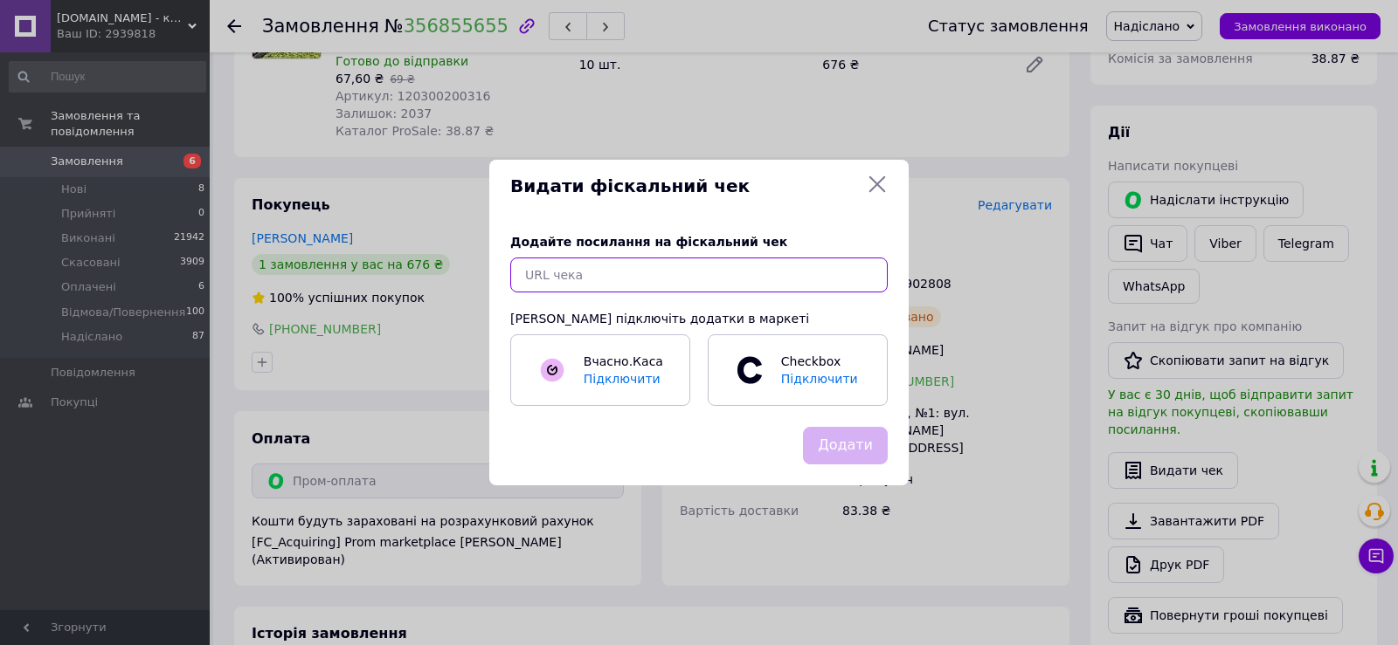
click at [557, 265] on input "text" at bounding box center [698, 275] width 377 height 35
paste input "[URL][DOMAIN_NAME]"
type input "[URL][DOMAIN_NAME]"
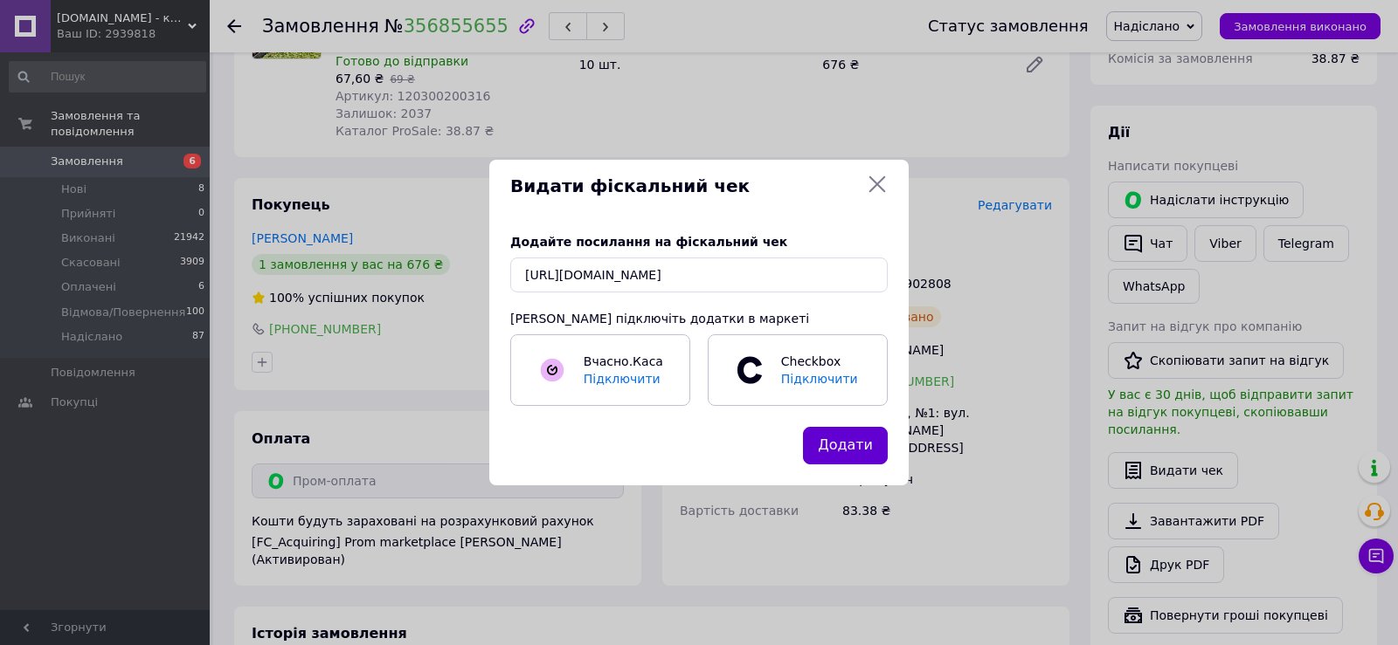
click at [846, 448] on button "Додати" at bounding box center [845, 446] width 85 height 38
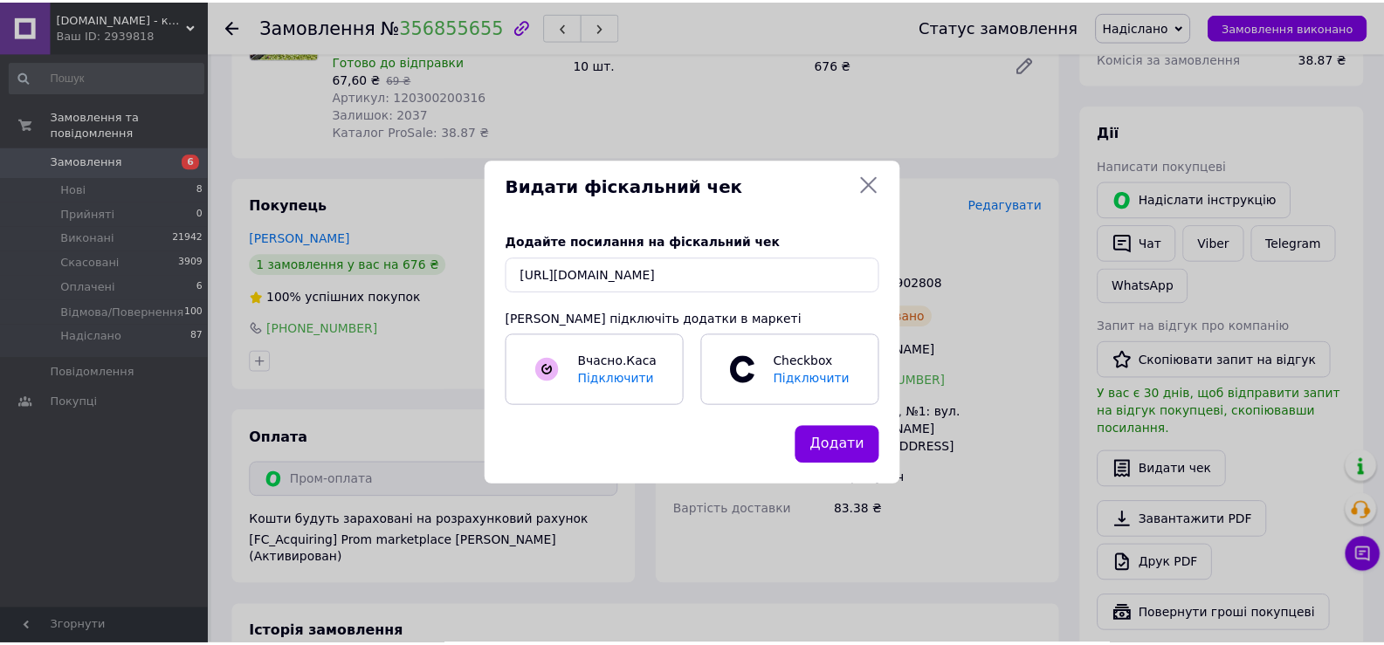
scroll to position [0, 0]
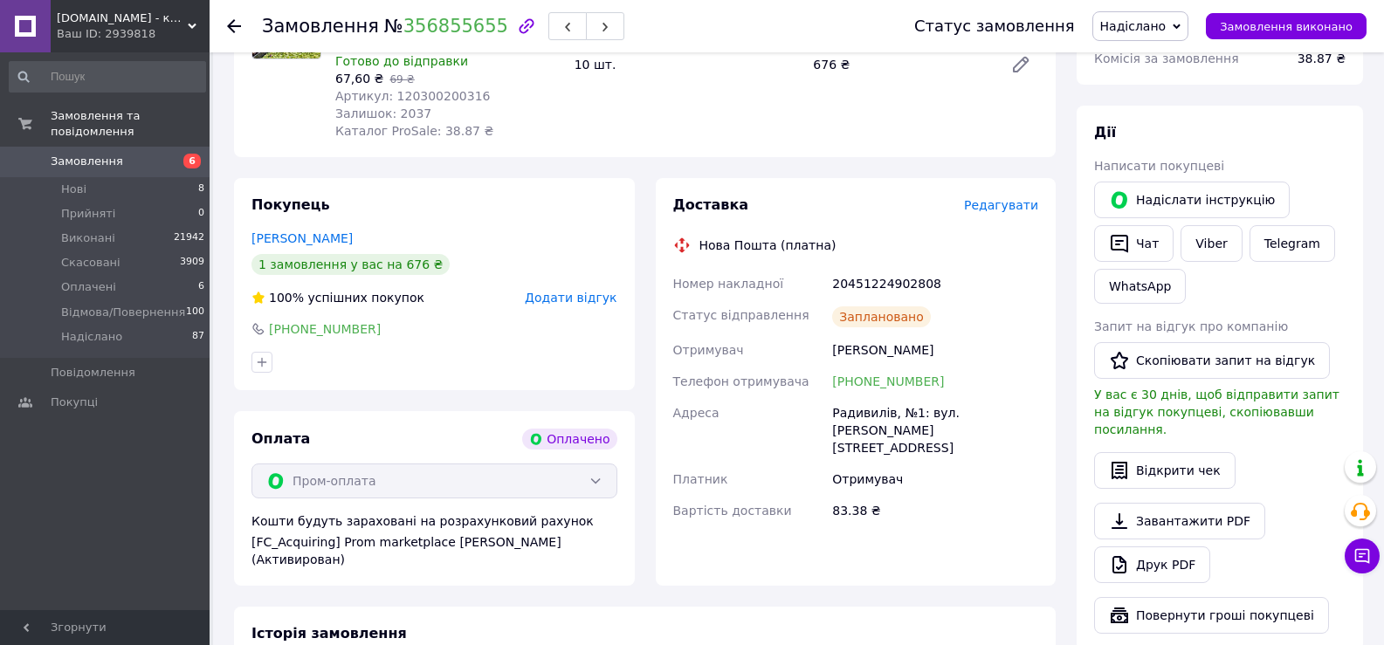
click at [239, 21] on icon at bounding box center [234, 26] width 14 height 14
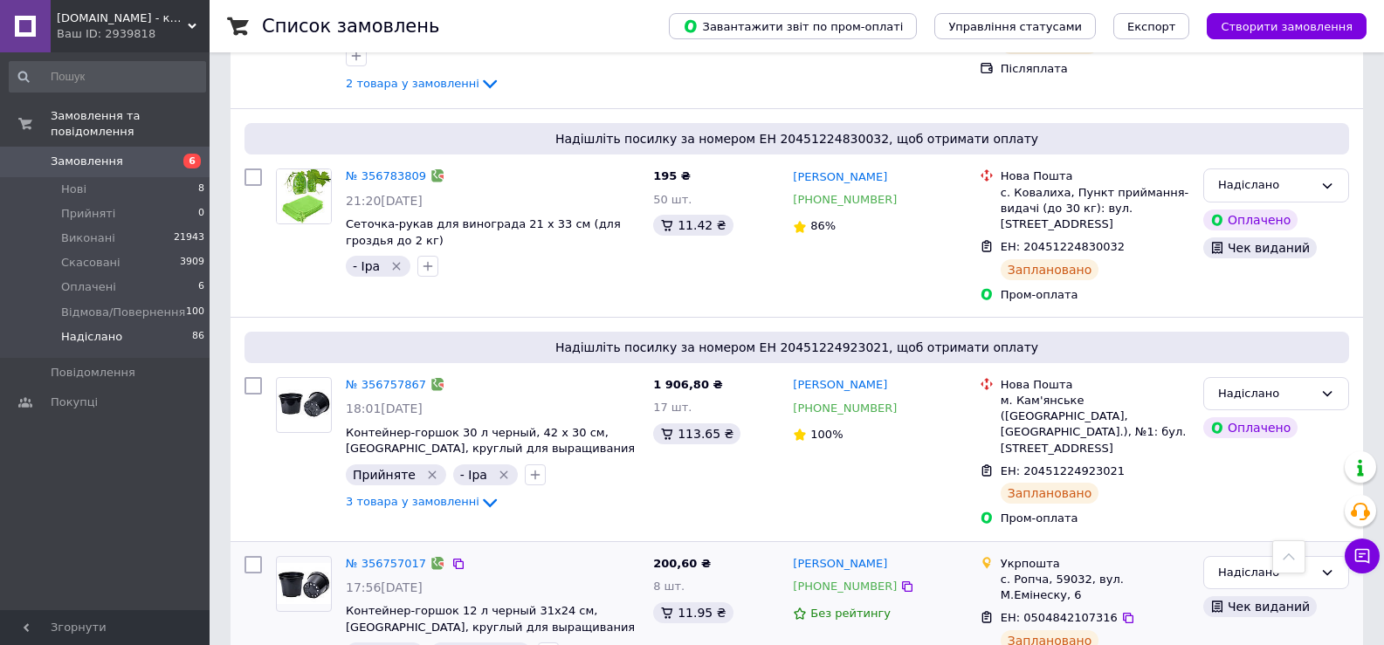
scroll to position [3232, 0]
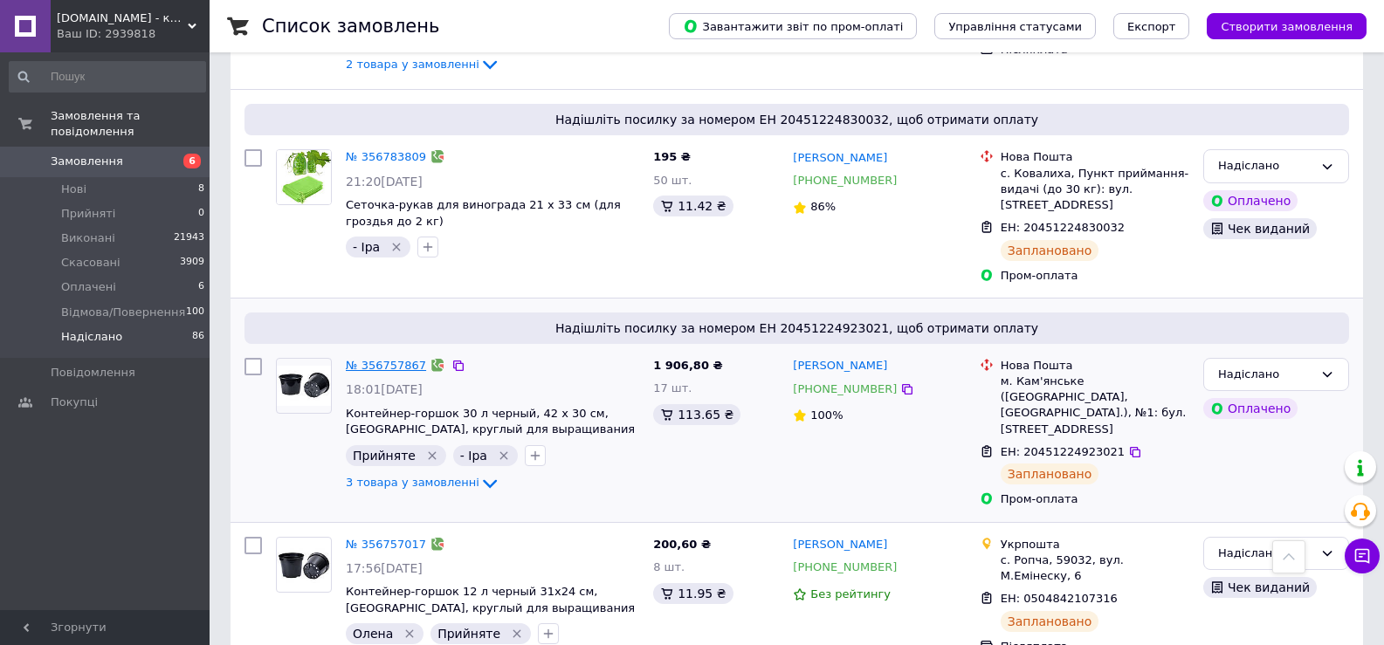
click at [373, 359] on link "№ 356757867" at bounding box center [386, 365] width 80 height 13
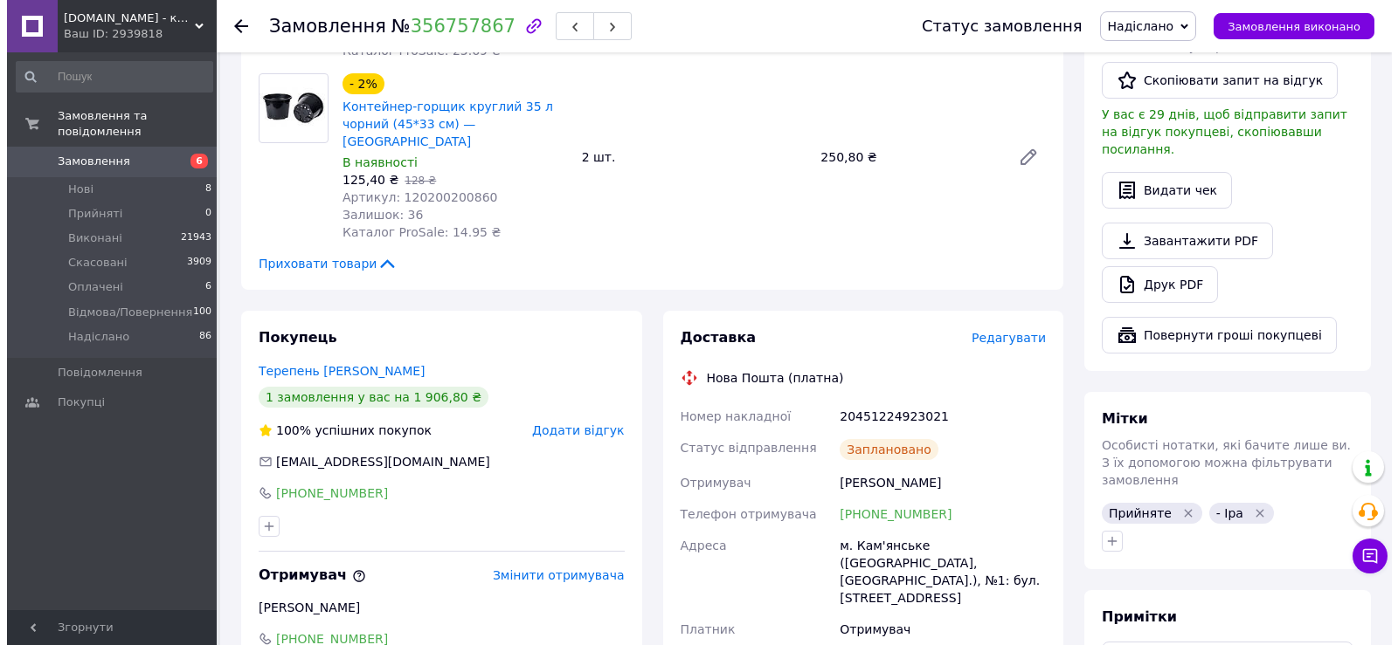
scroll to position [925, 0]
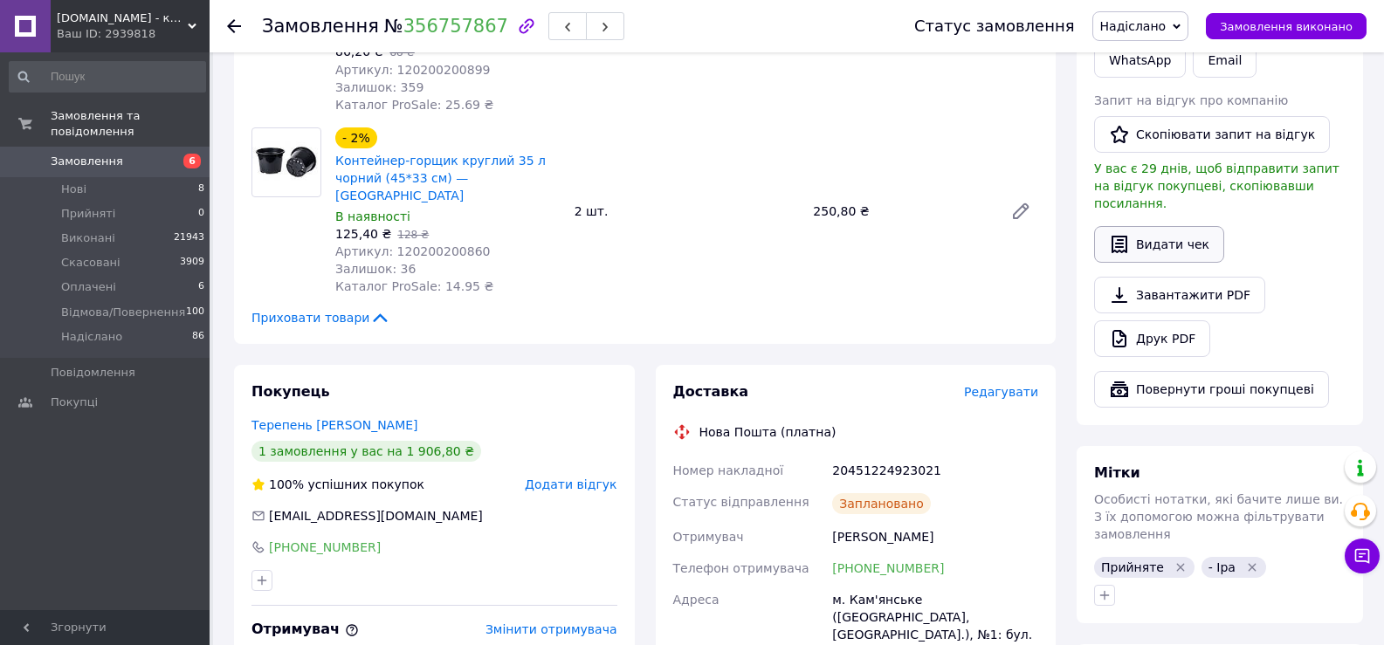
click at [1188, 226] on button "Видати чек" at bounding box center [1159, 244] width 130 height 37
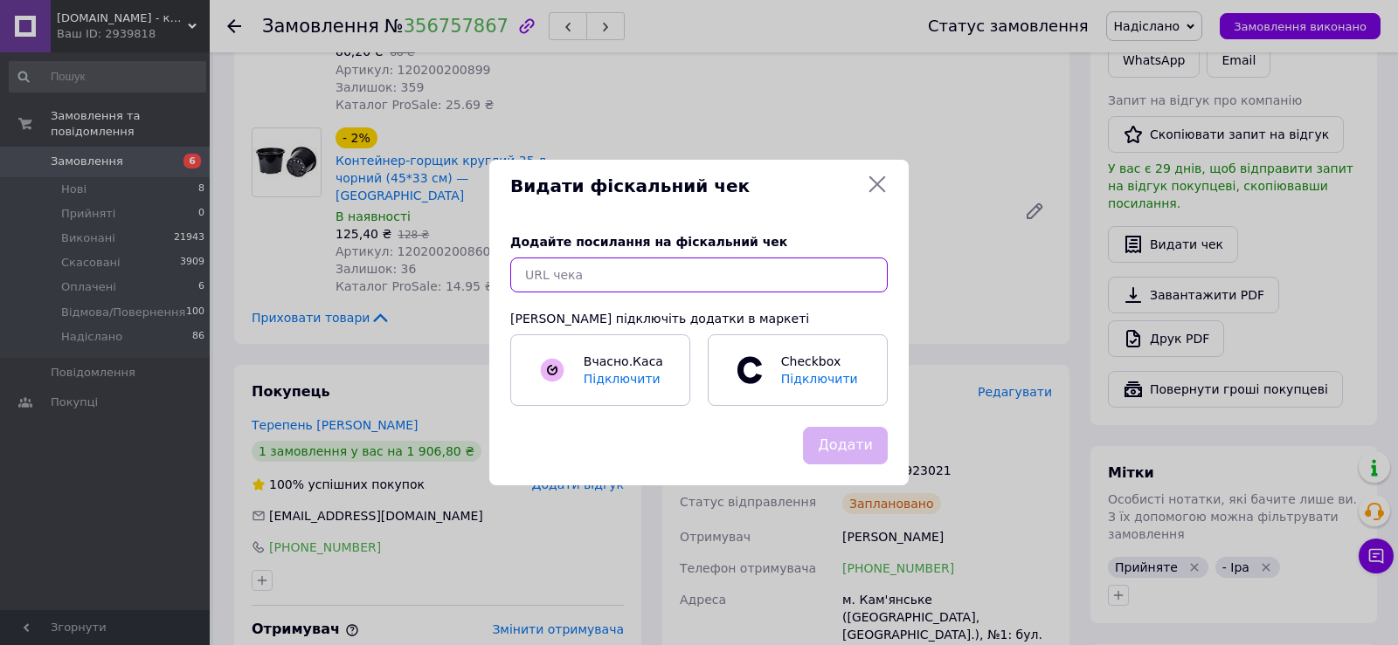
click at [568, 272] on input "text" at bounding box center [698, 275] width 377 height 35
paste input "[URL][DOMAIN_NAME]"
type input "[URL][DOMAIN_NAME]"
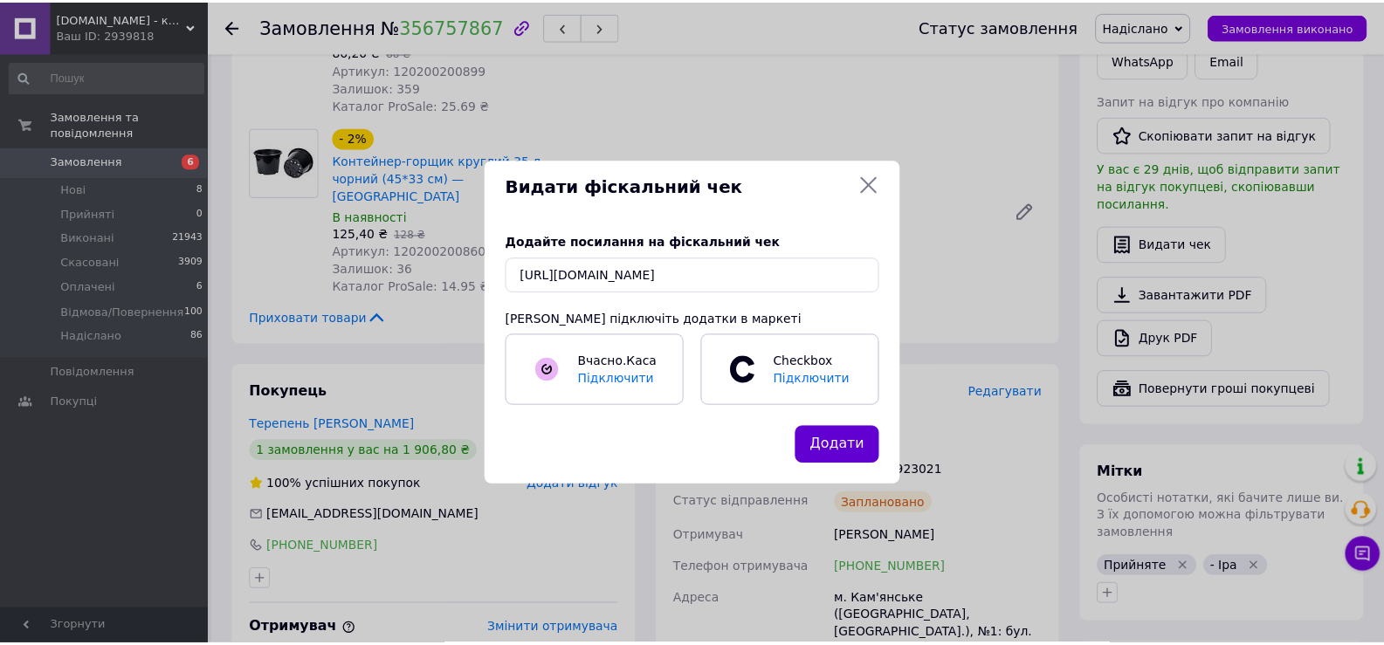
scroll to position [0, 0]
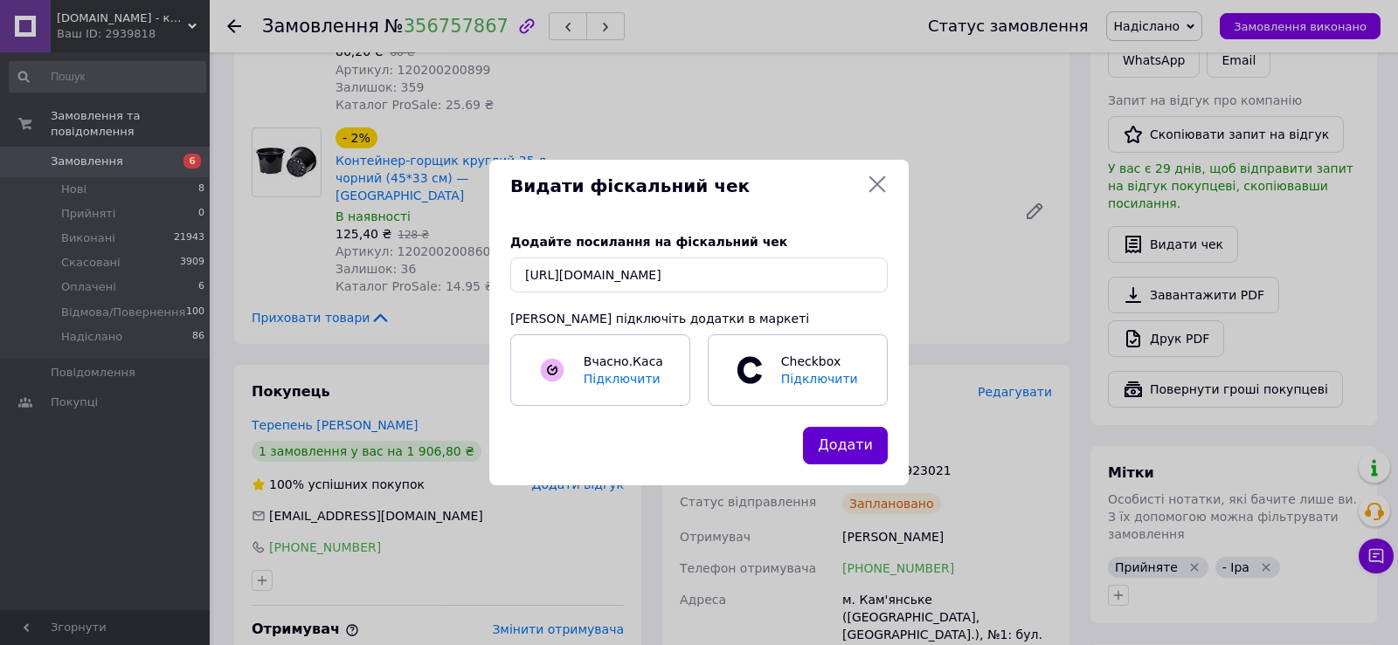
click at [864, 447] on button "Додати" at bounding box center [845, 446] width 85 height 38
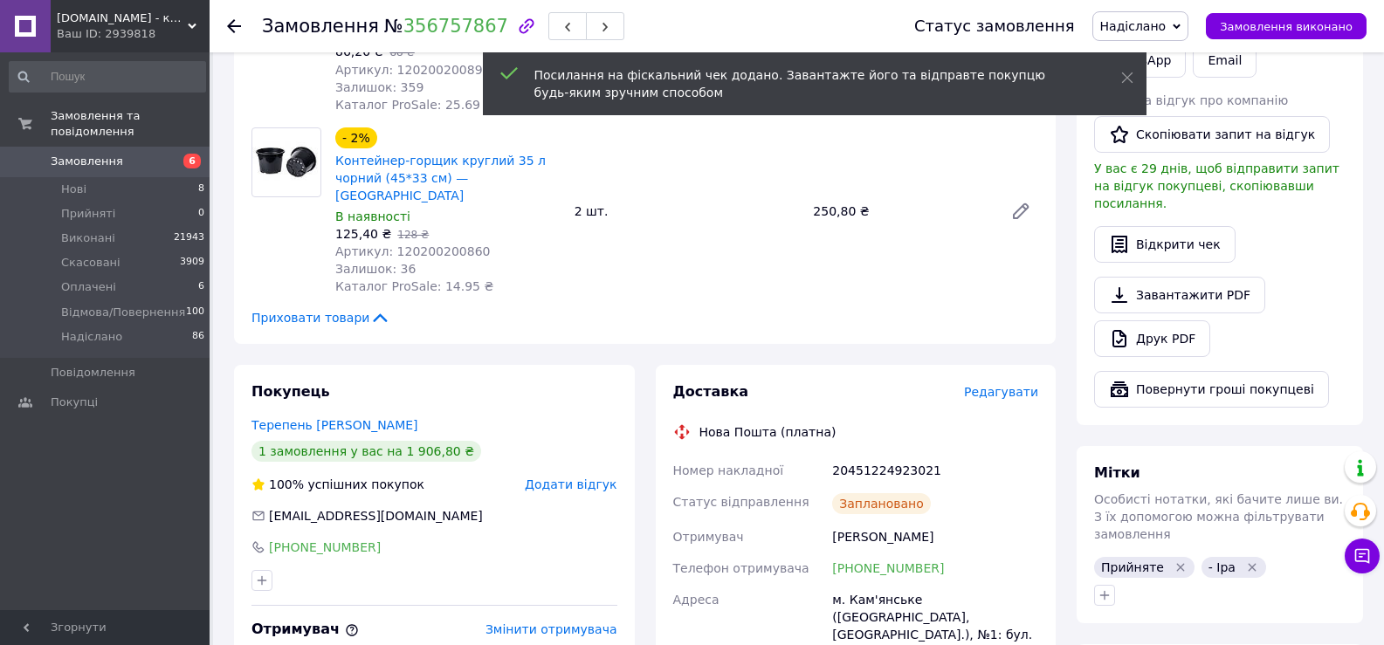
click at [233, 22] on use at bounding box center [234, 26] width 14 height 14
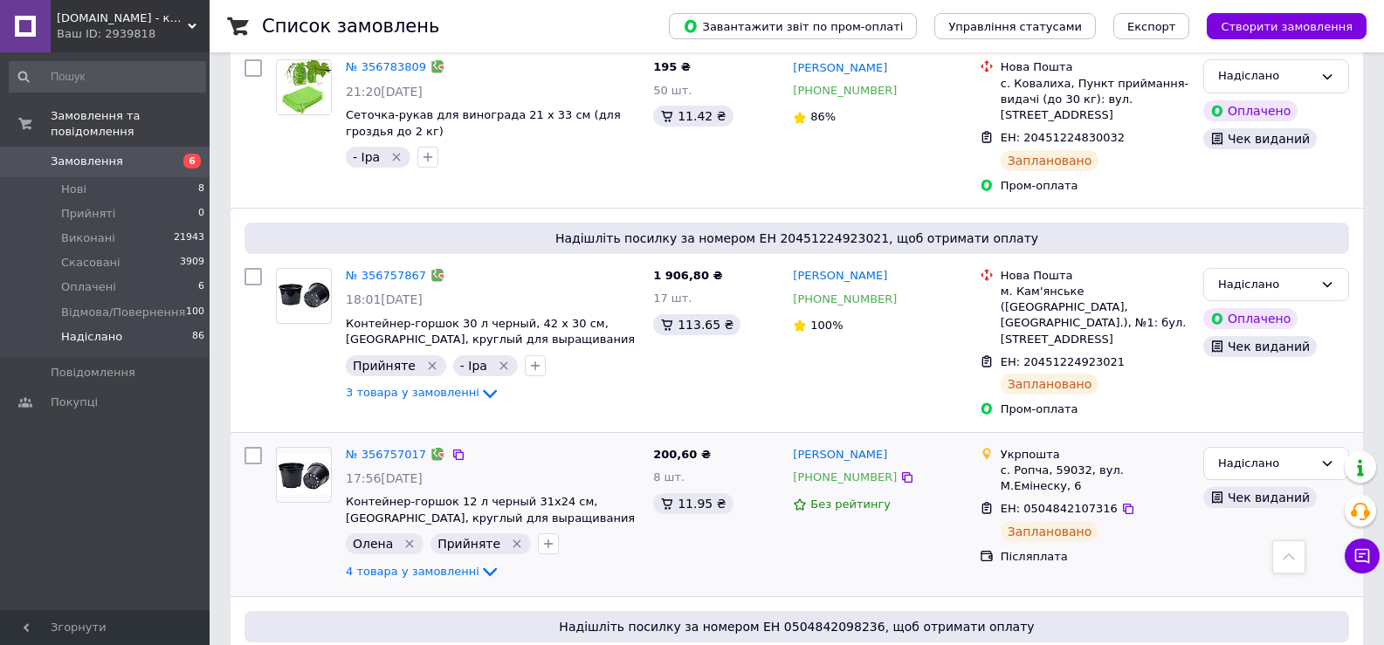
scroll to position [3348, 0]
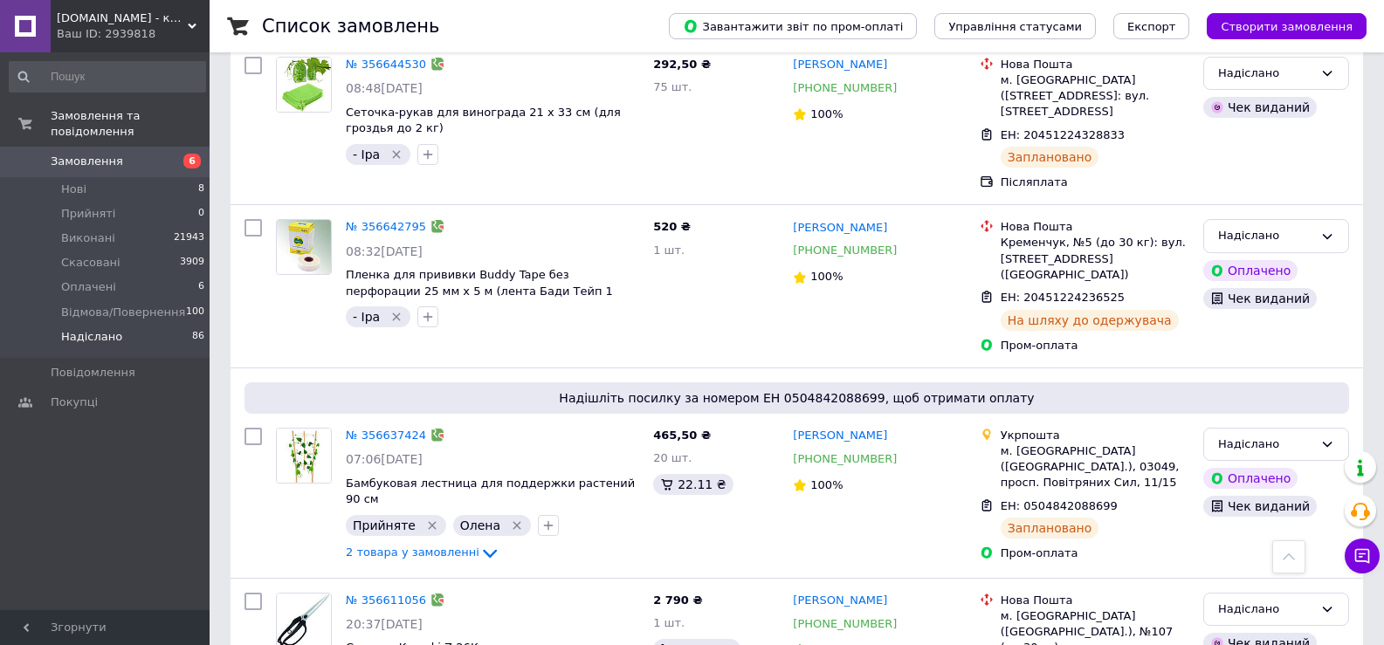
scroll to position [2868, 0]
drag, startPoint x: 360, startPoint y: 608, endPoint x: 509, endPoint y: 568, distance: 154.7
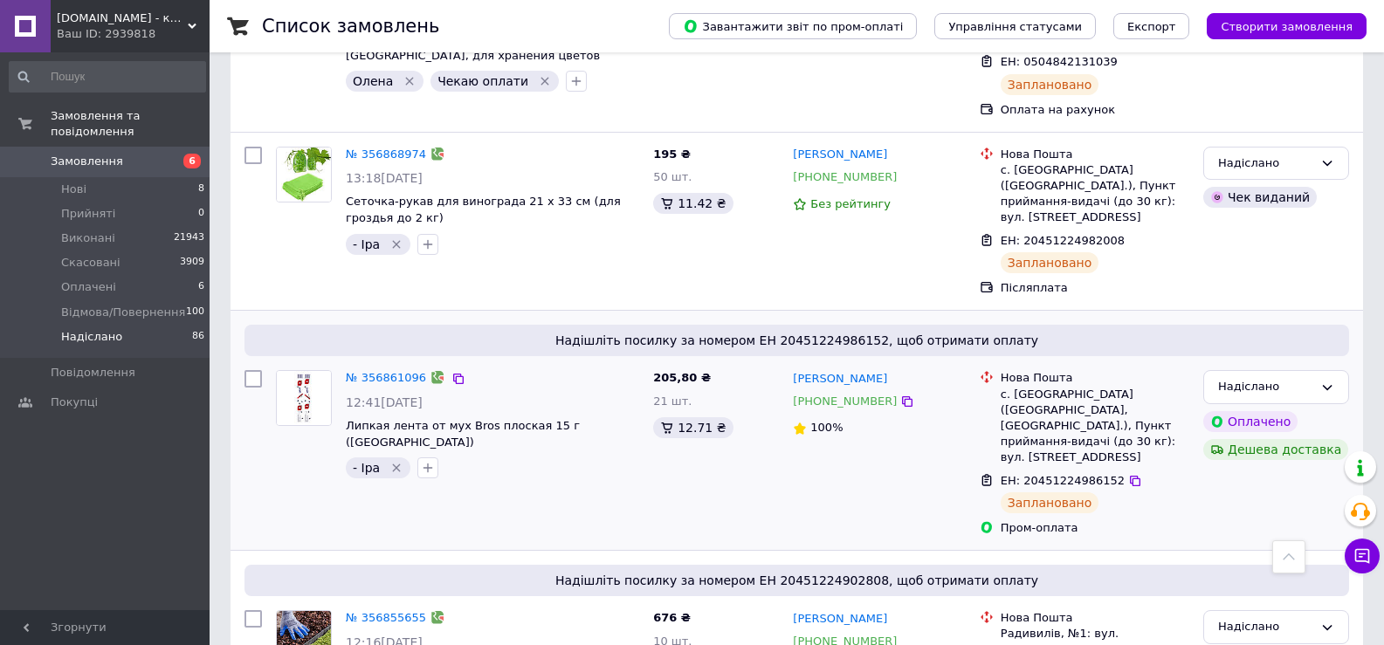
scroll to position [699, 0]
click at [379, 370] on link "№ 356861096" at bounding box center [386, 376] width 80 height 13
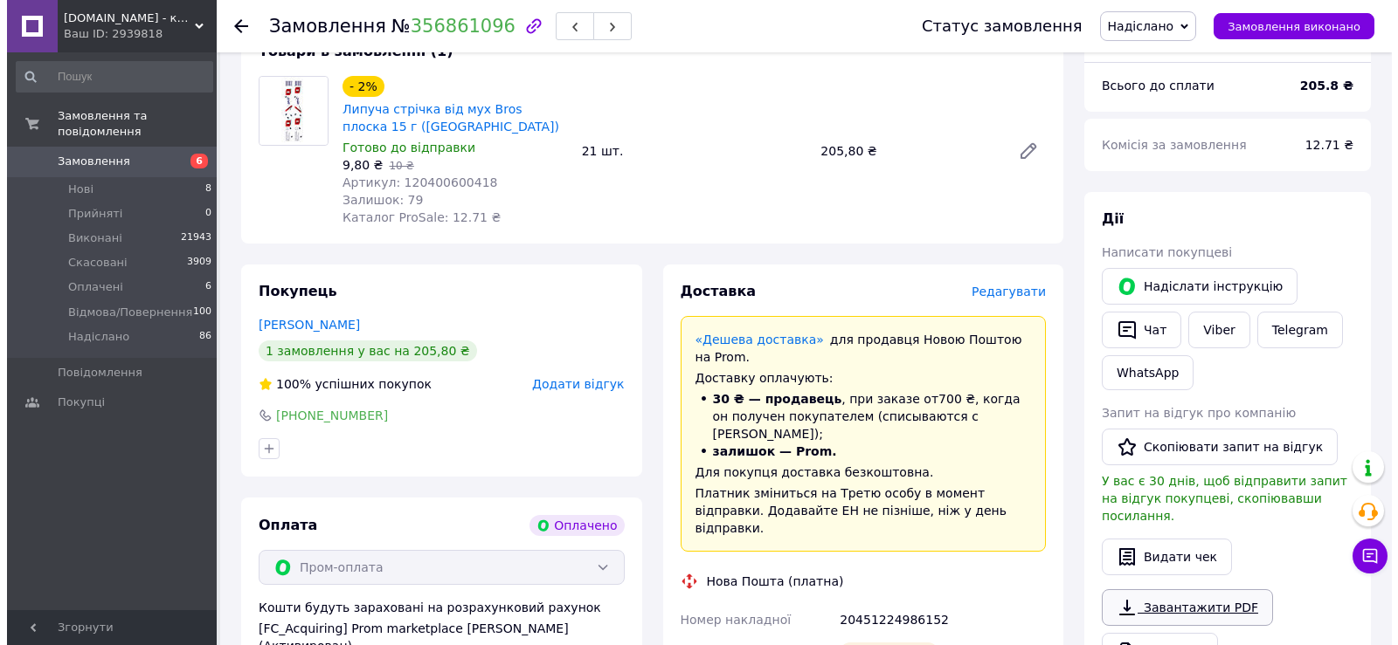
scroll to position [755, 0]
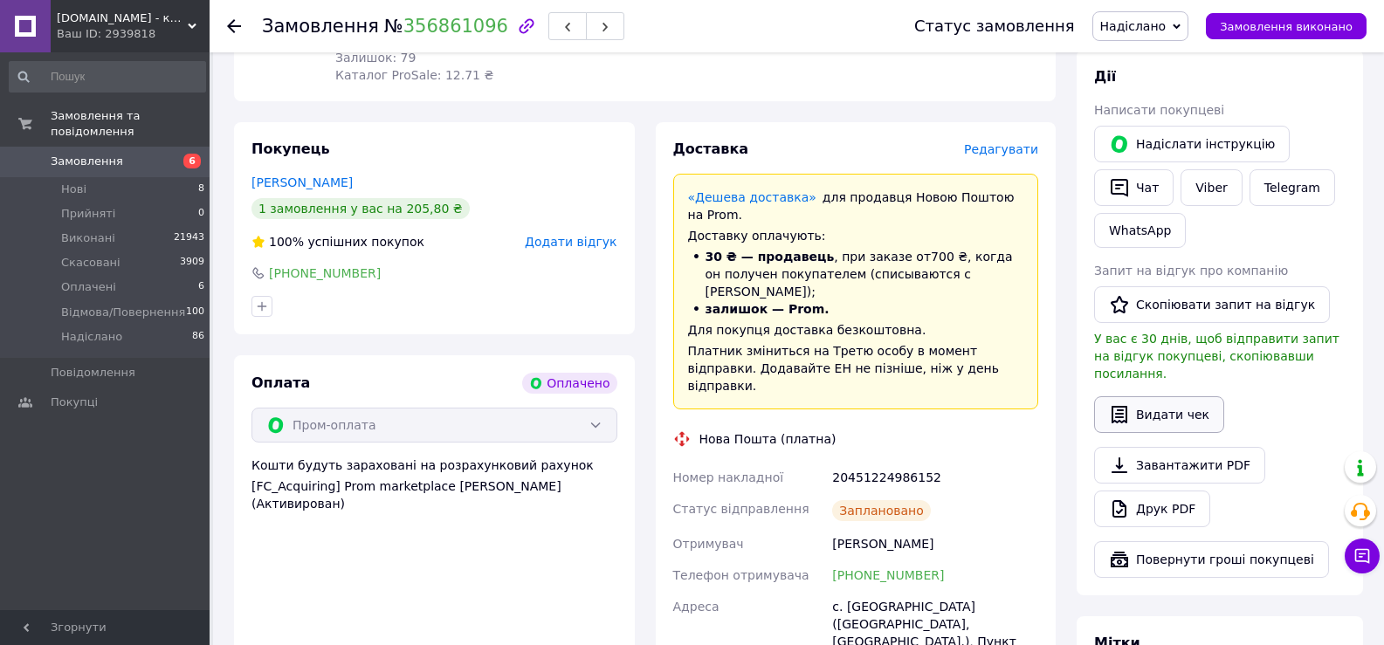
click at [1150, 397] on button "Видати чек" at bounding box center [1159, 415] width 130 height 37
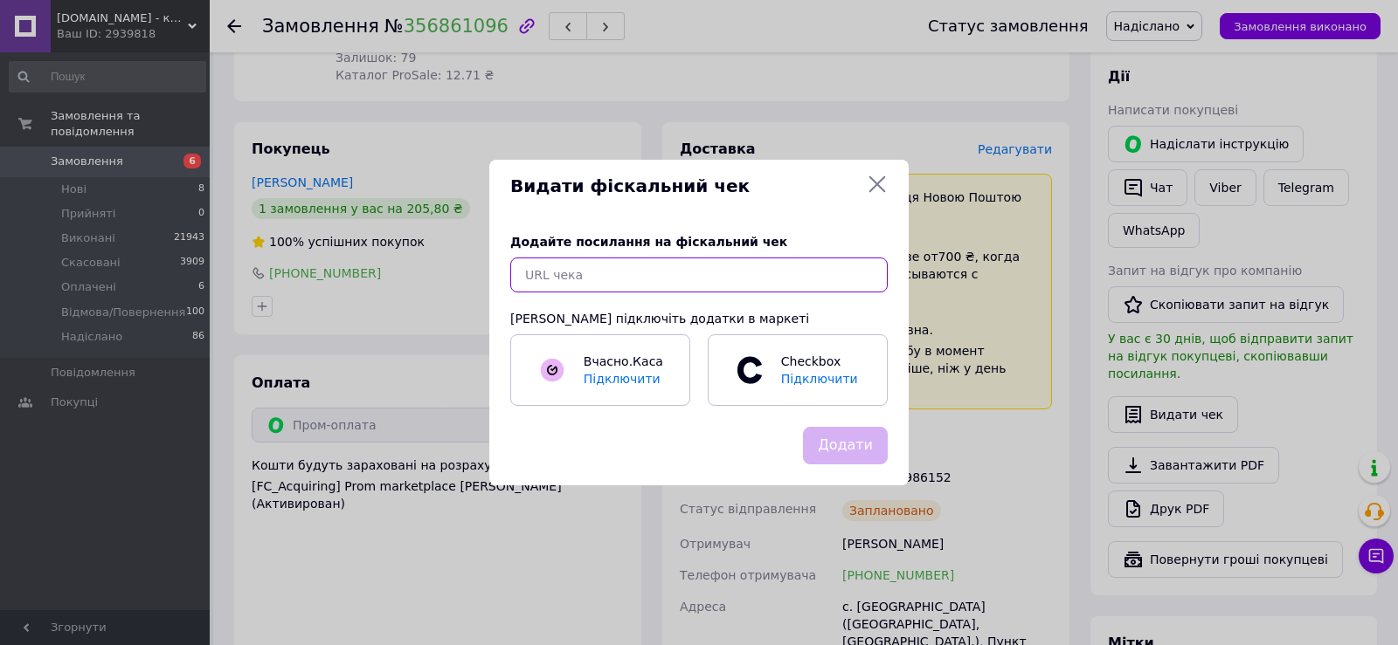
click at [604, 278] on input "text" at bounding box center [698, 275] width 377 height 35
paste input "[URL][DOMAIN_NAME]"
type input "[URL][DOMAIN_NAME]"
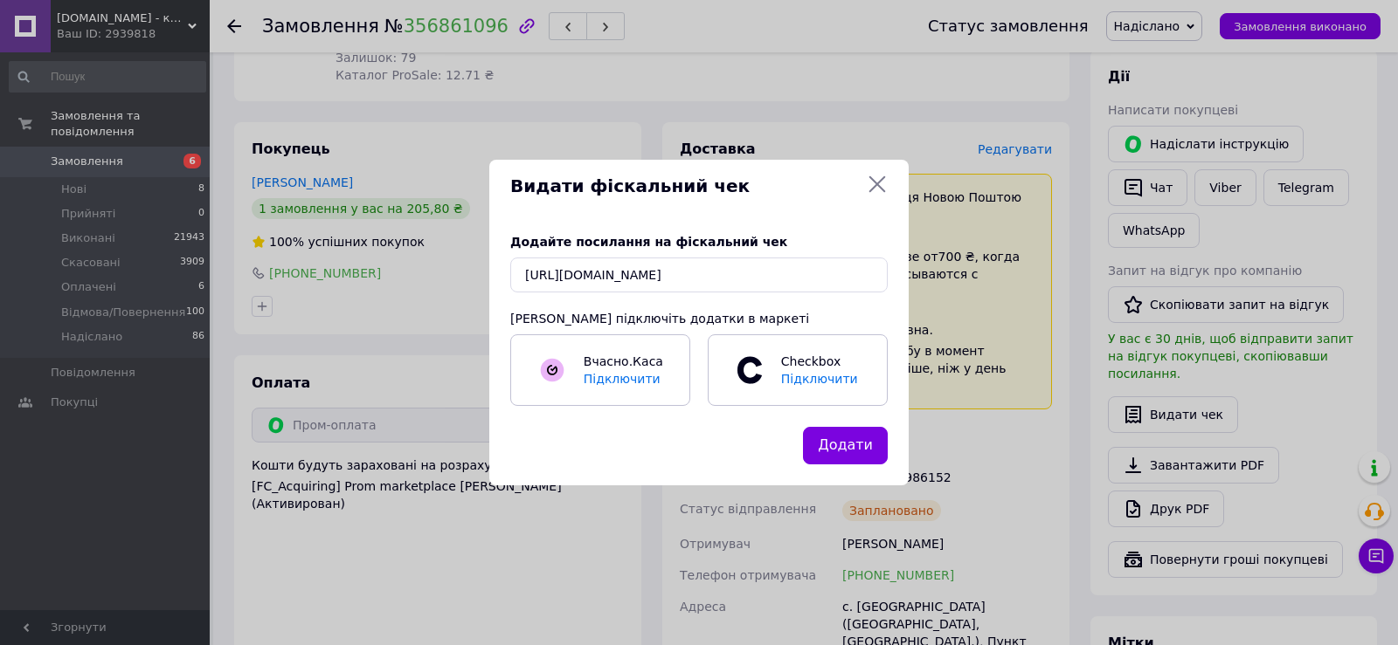
click at [846, 447] on button "Додати" at bounding box center [845, 446] width 85 height 38
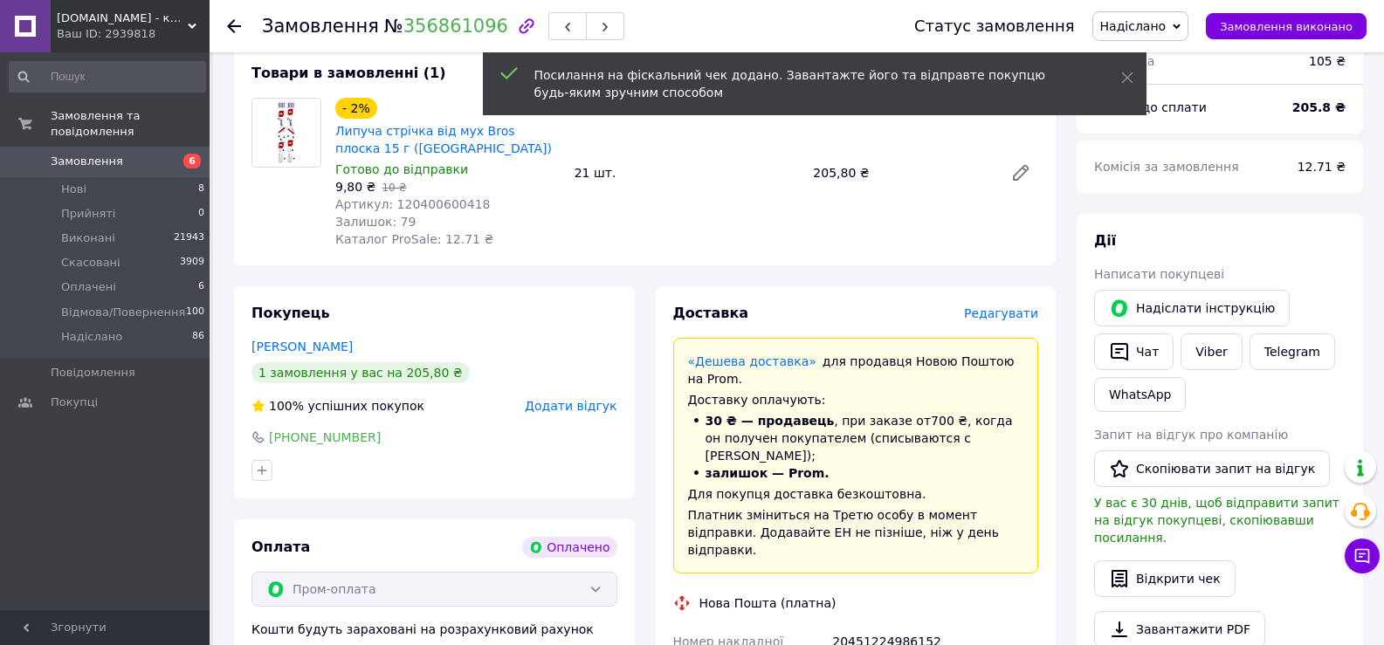
scroll to position [493, 0]
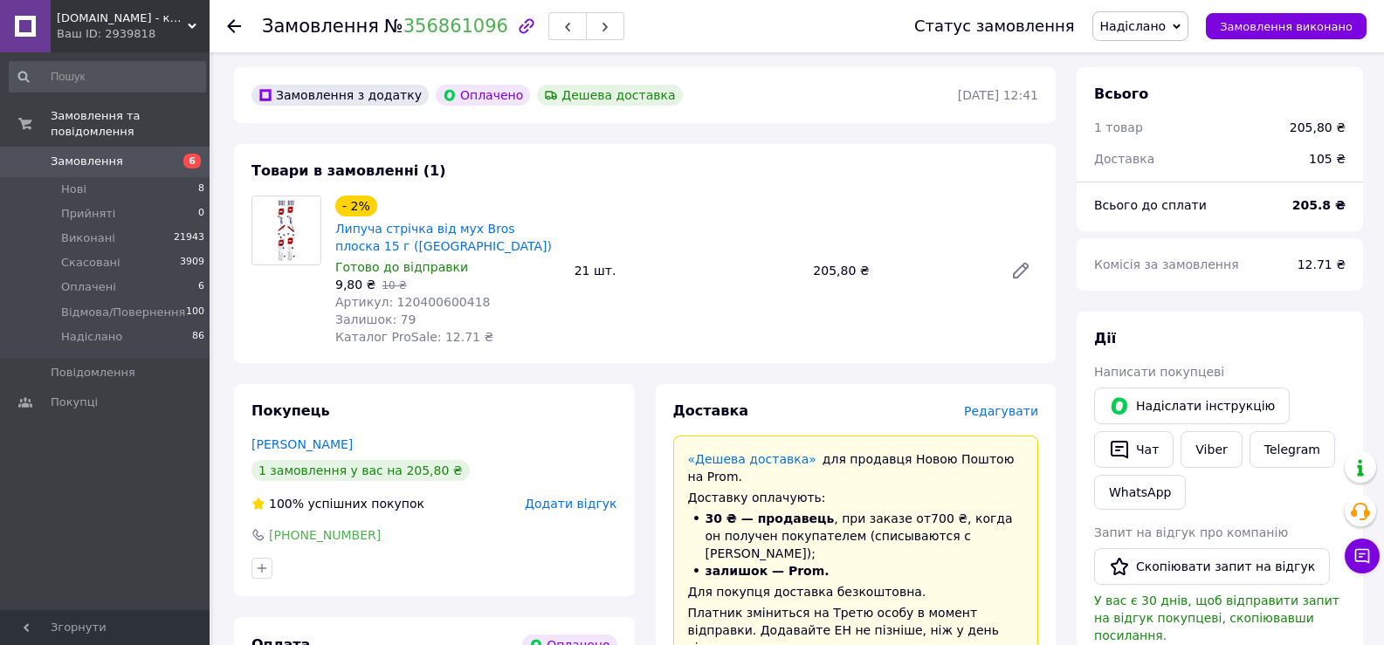
click at [238, 22] on div at bounding box center [244, 26] width 35 height 52
click at [235, 23] on icon at bounding box center [234, 26] width 14 height 14
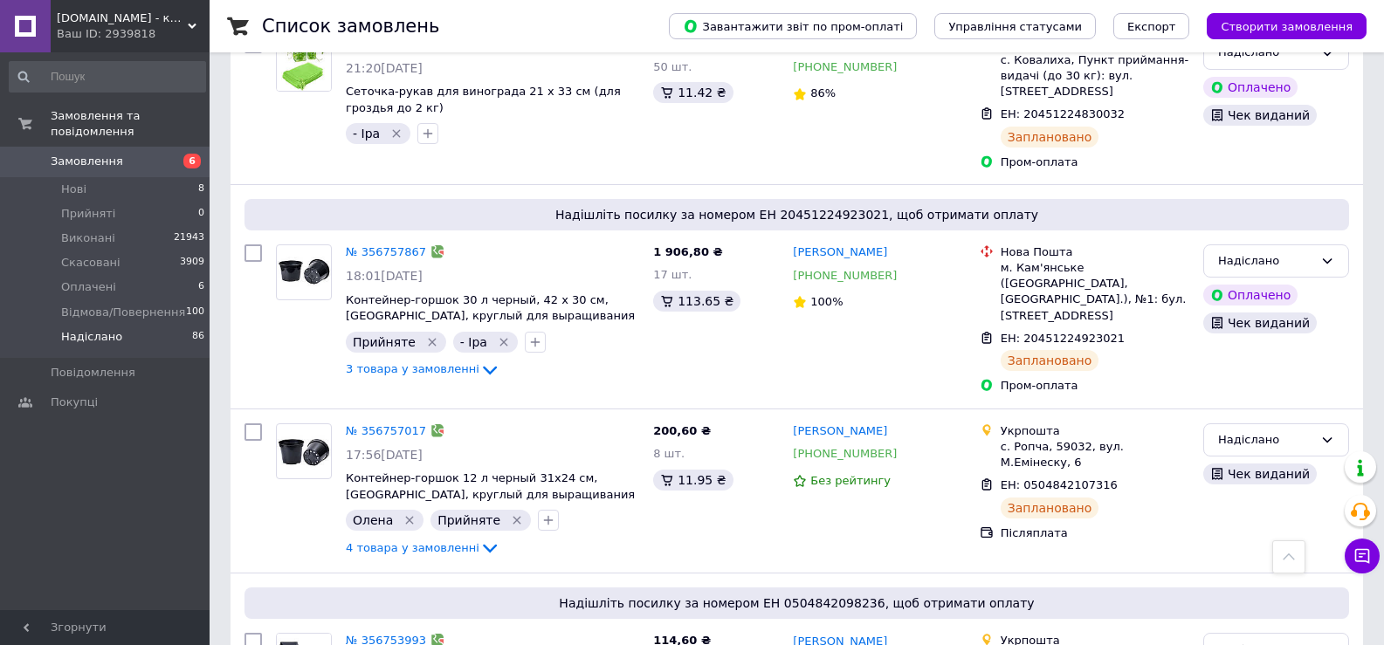
scroll to position [3348, 0]
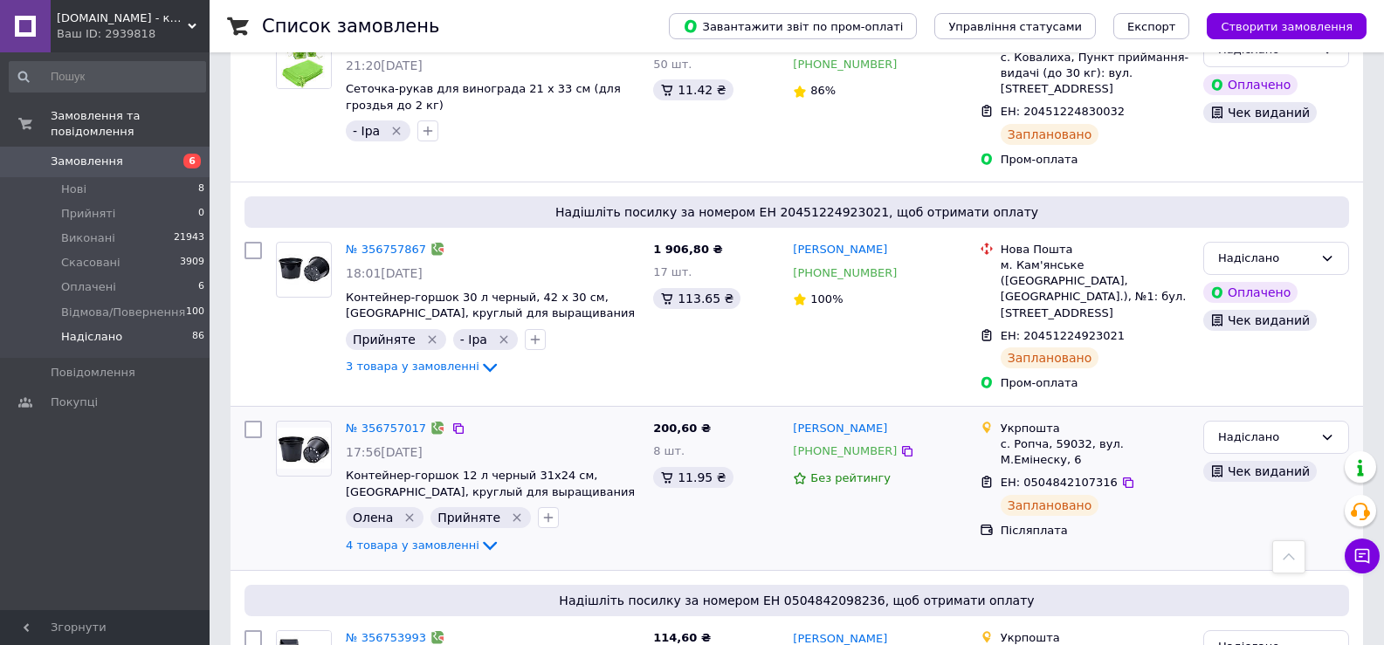
drag, startPoint x: 75, startPoint y: 176, endPoint x: 328, endPoint y: 310, distance: 286.4
click at [75, 182] on span "Нові" at bounding box center [73, 190] width 25 height 16
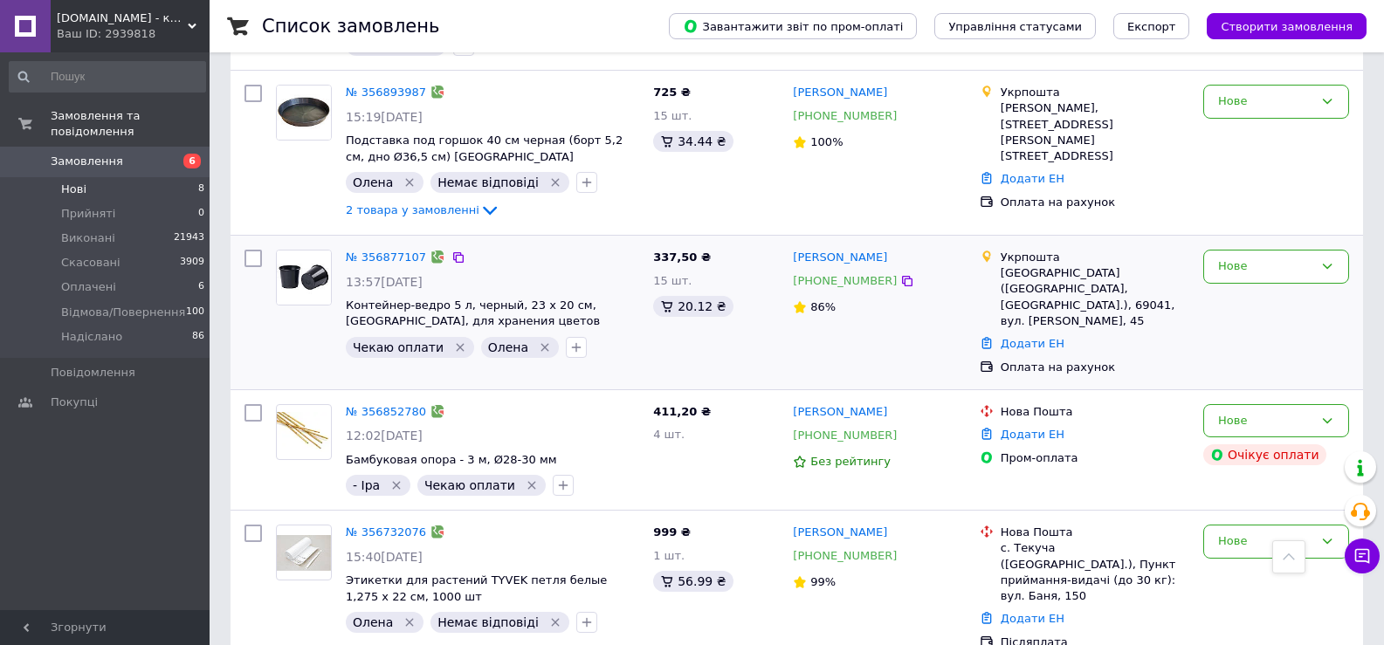
scroll to position [803, 0]
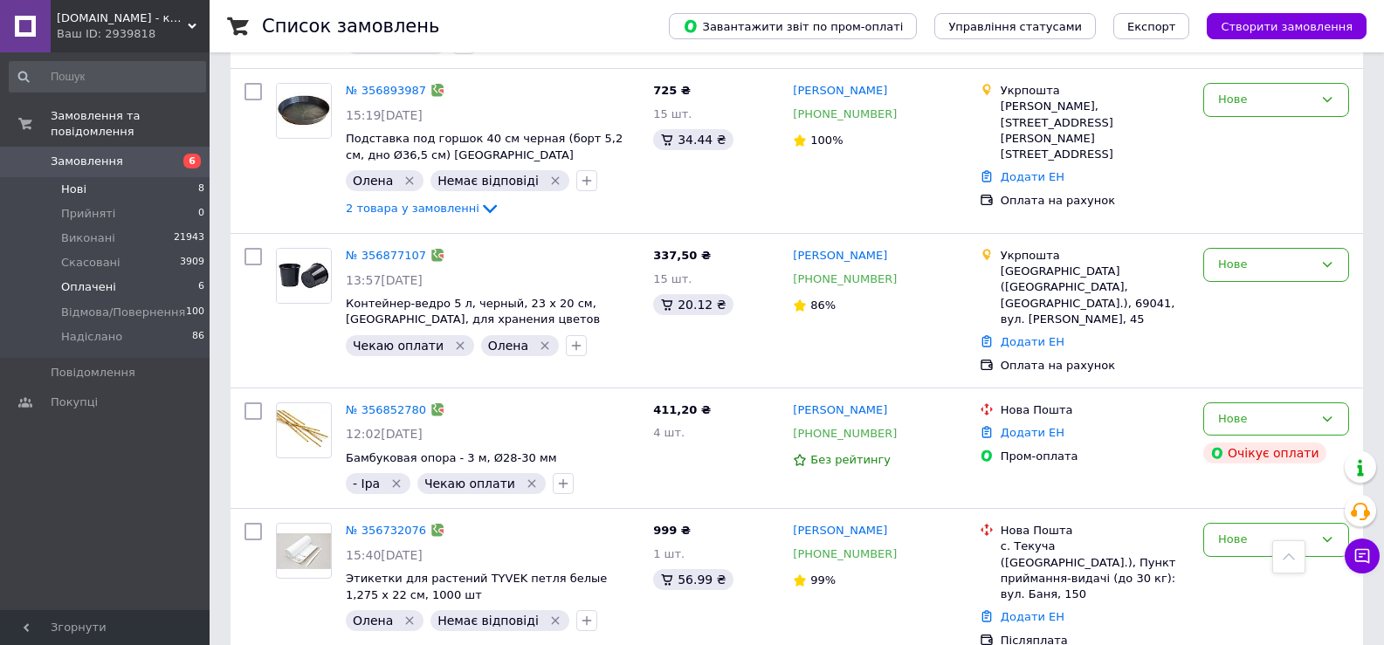
click at [93, 280] on span "Оплачені" at bounding box center [88, 288] width 55 height 16
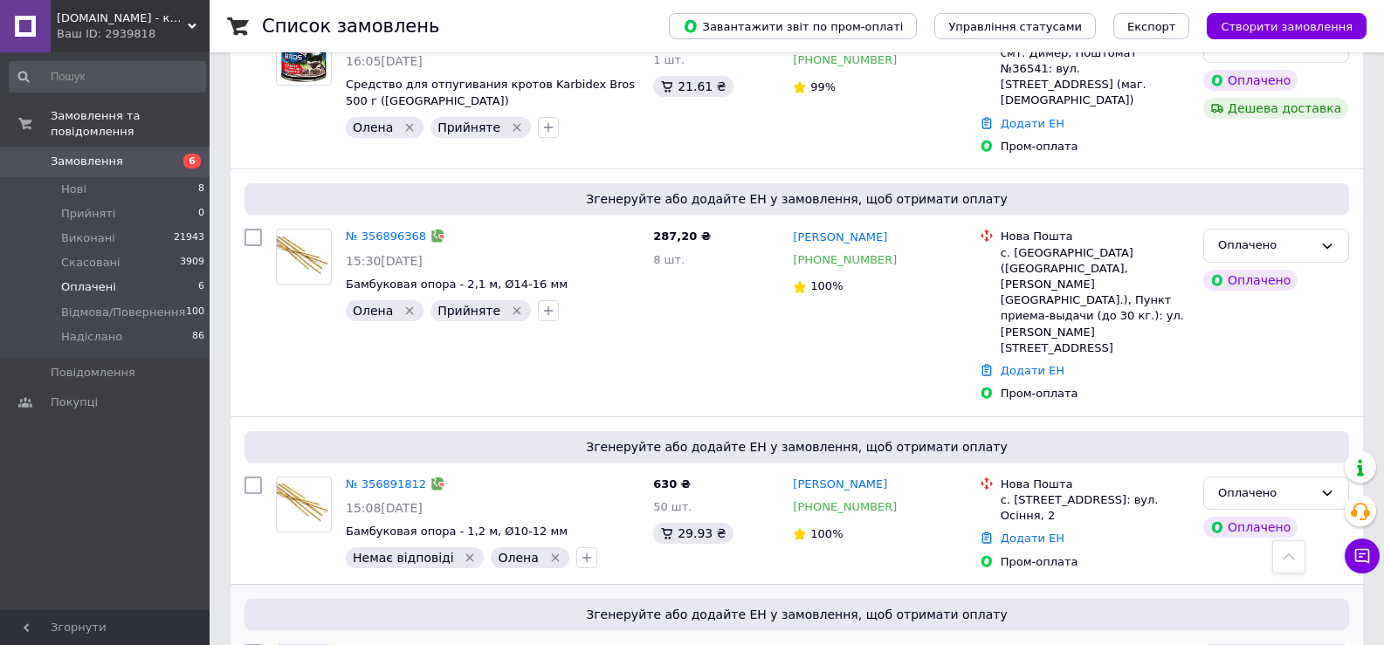
scroll to position [390, 0]
